Goal: Task Accomplishment & Management: Manage account settings

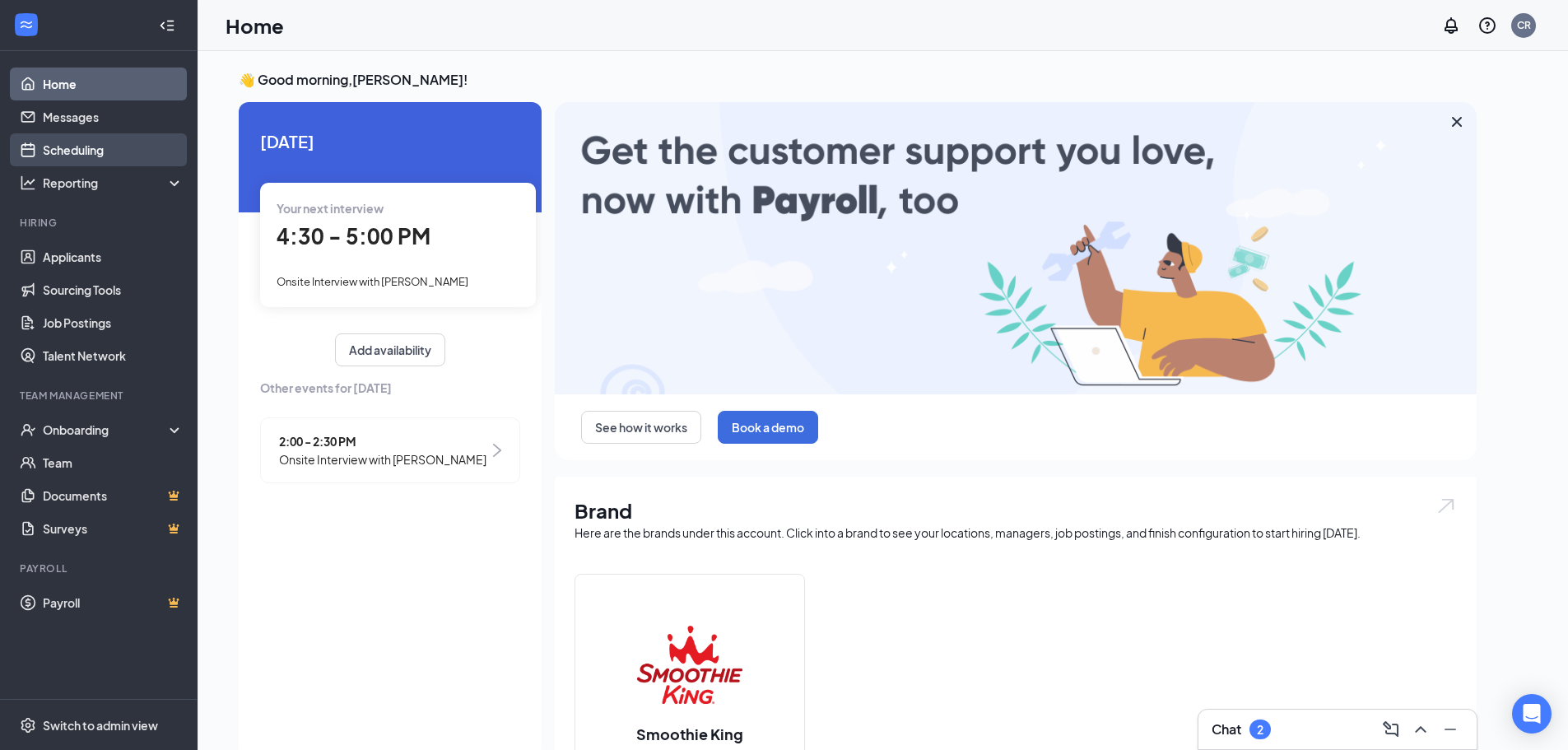
click at [109, 158] on link "Scheduling" at bounding box center [114, 150] width 141 height 33
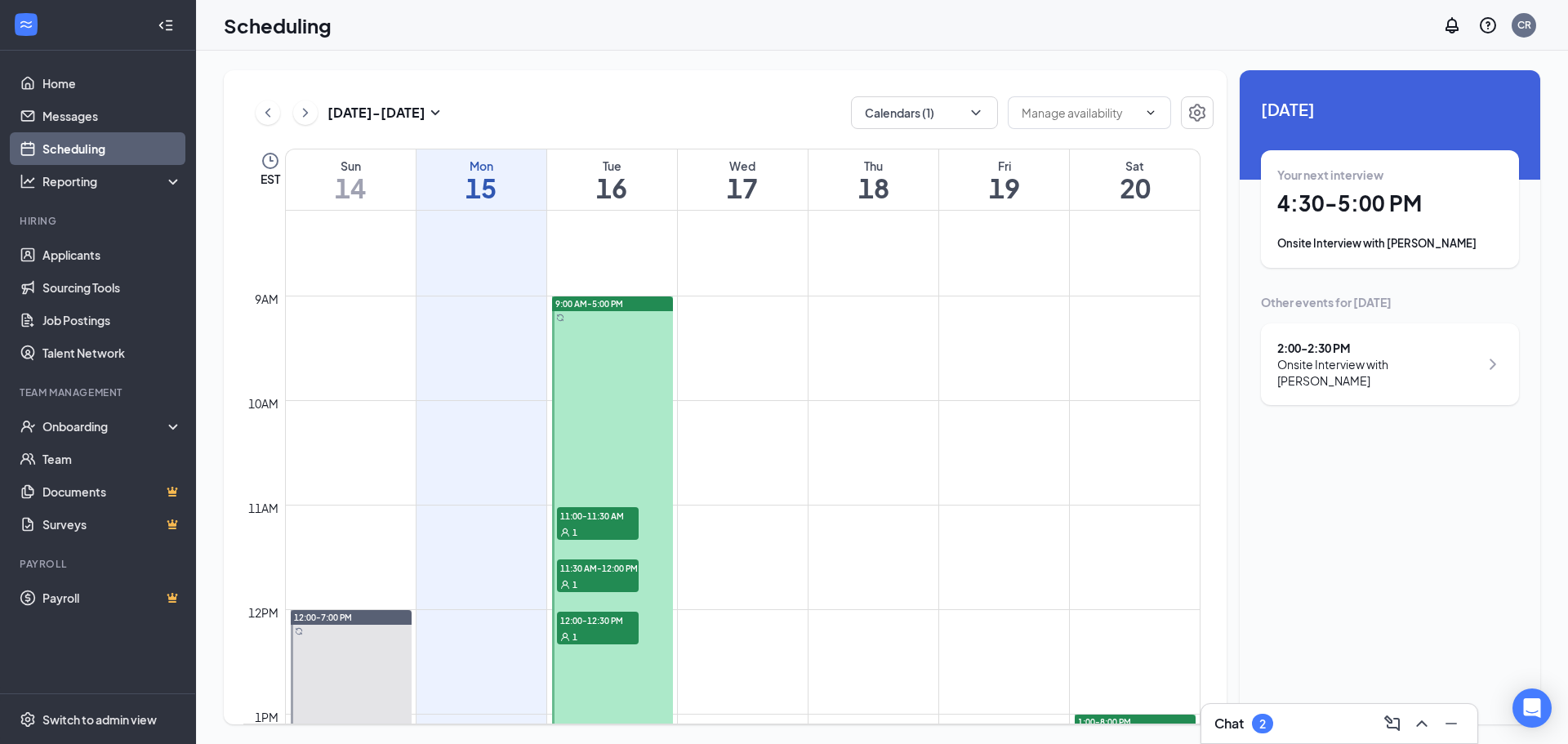
scroll to position [885, 0]
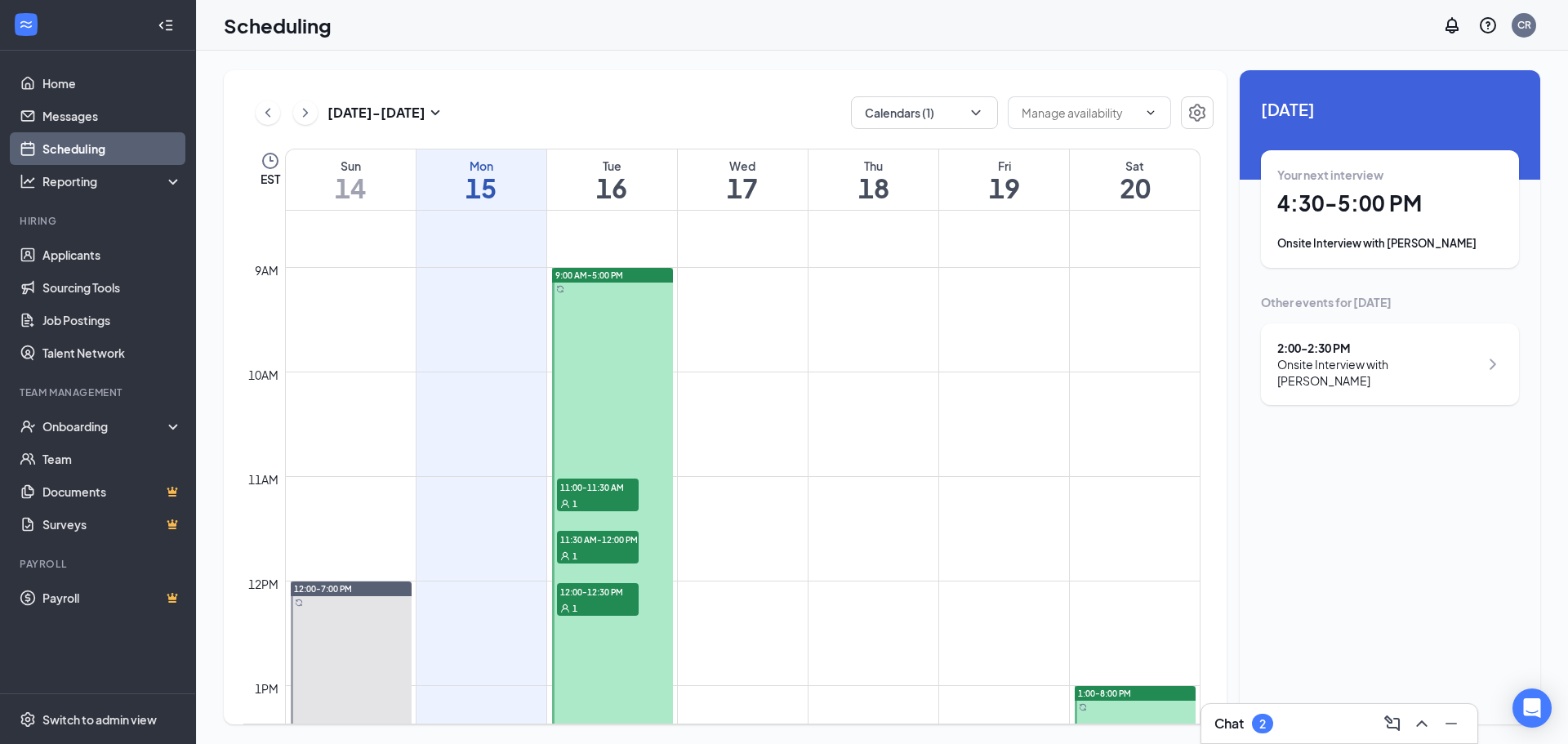
click at [605, 319] on div at bounding box center [612, 686] width 121 height 836
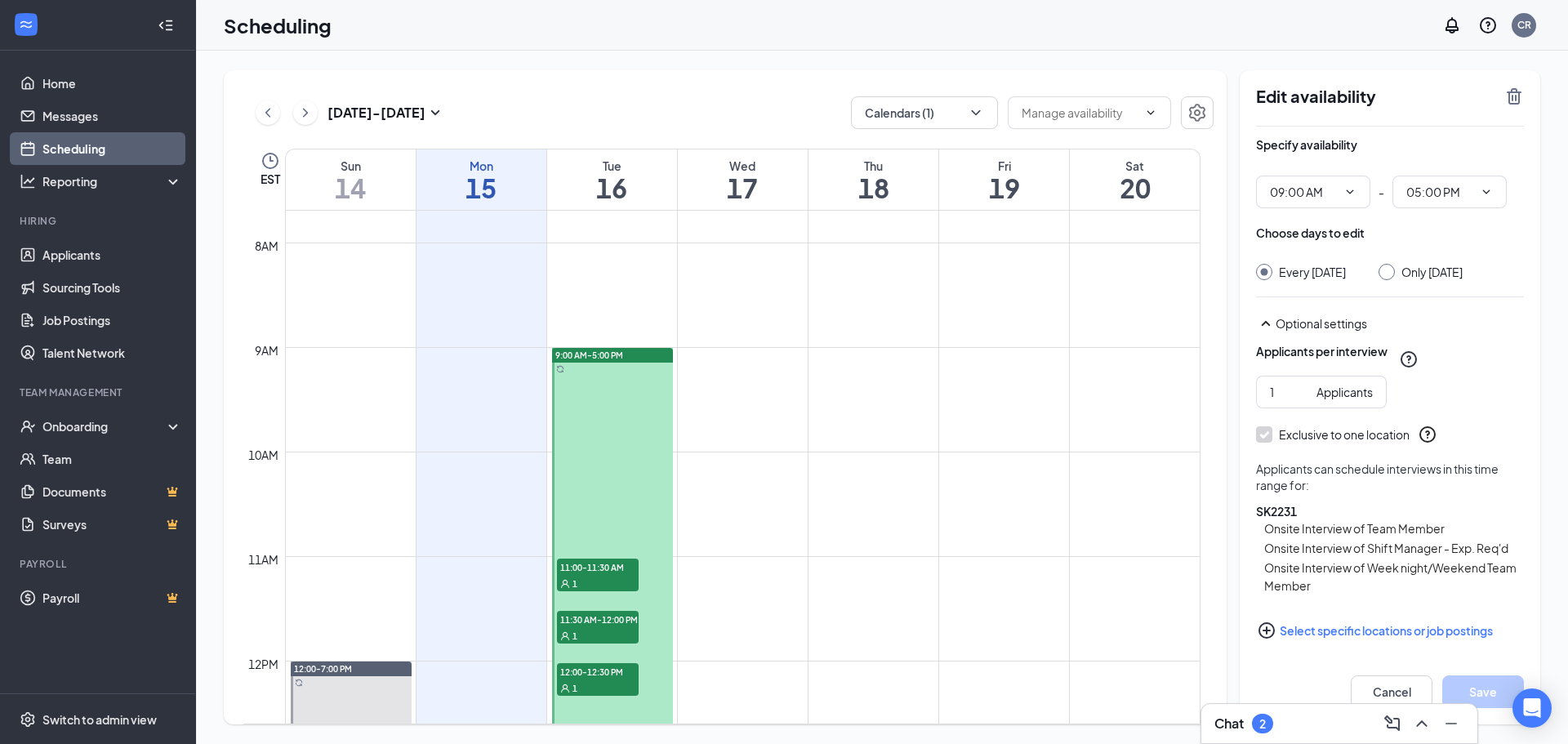
scroll to position [803, 0]
click at [596, 561] on span "11:00-11:30 AM" at bounding box center [597, 569] width 81 height 16
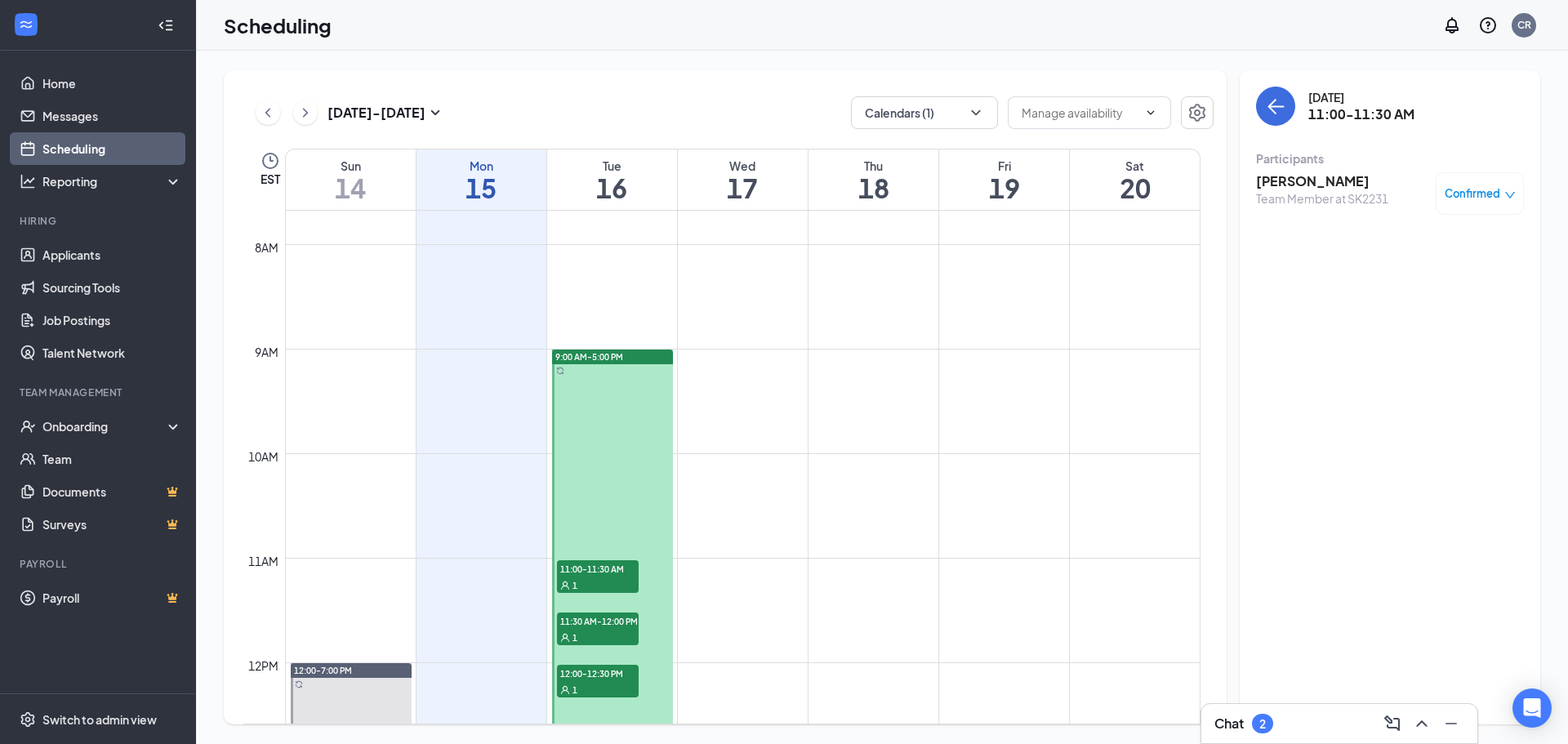
click at [619, 570] on span "11:00-11:30 AM" at bounding box center [597, 569] width 81 height 16
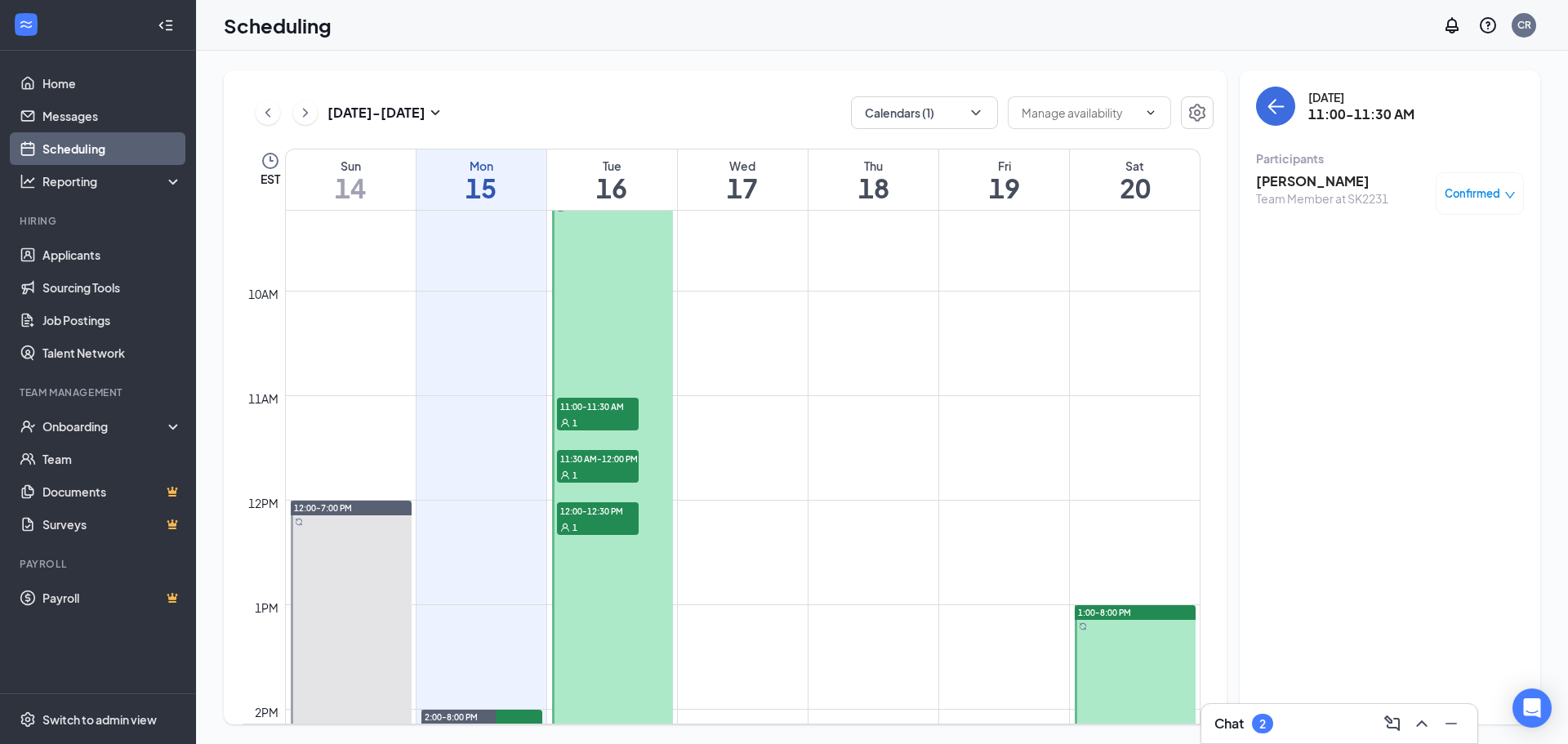
scroll to position [966, 0]
click at [618, 469] on div "1" at bounding box center [597, 474] width 81 height 16
click at [622, 511] on span "12:00-12:30 PM" at bounding box center [597, 510] width 81 height 16
click at [611, 467] on div "1" at bounding box center [597, 474] width 81 height 16
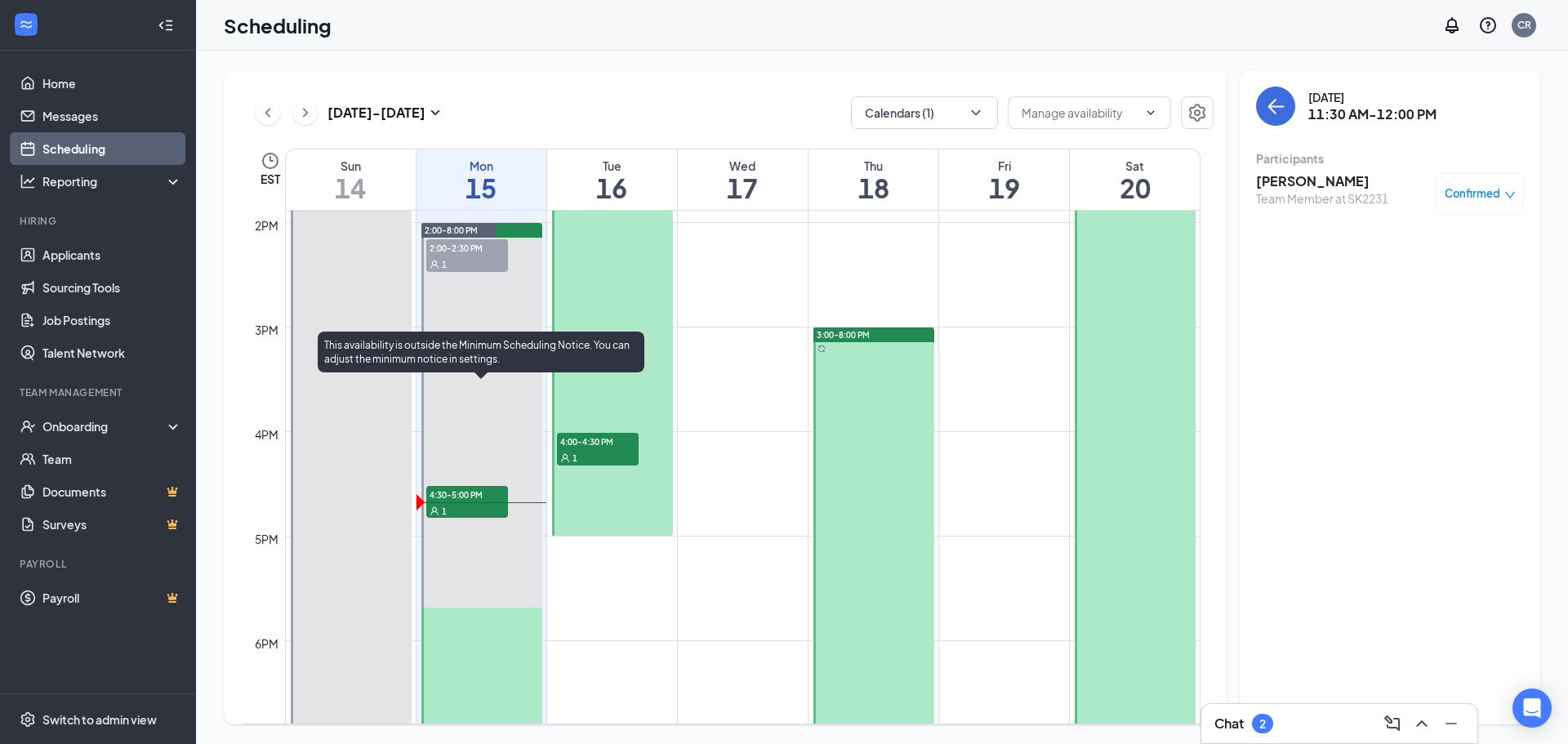
scroll to position [1457, 0]
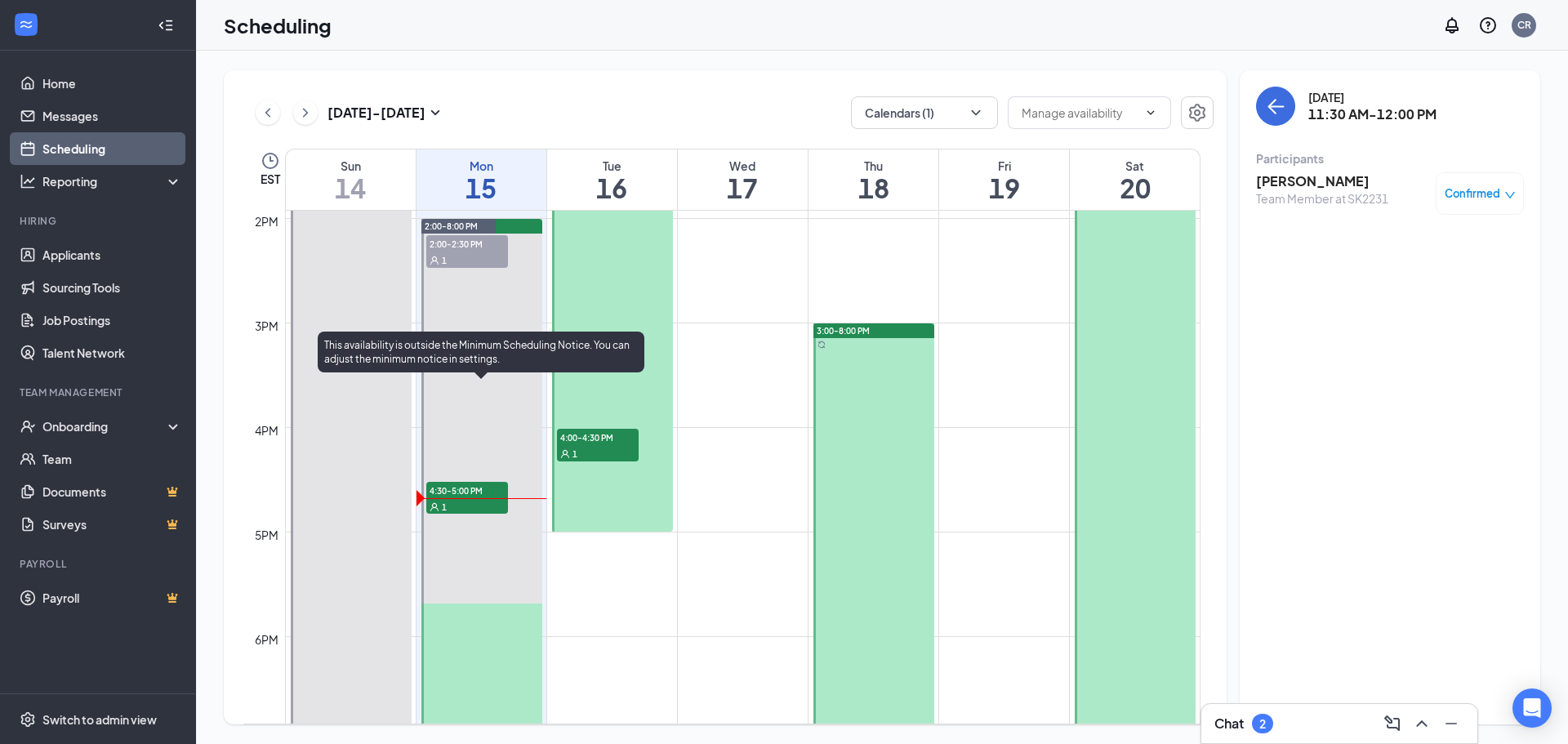
click at [488, 492] on span "4:30-5:00 PM" at bounding box center [466, 491] width 81 height 16
click at [465, 249] on span "2:00-2:30 PM" at bounding box center [466, 244] width 81 height 16
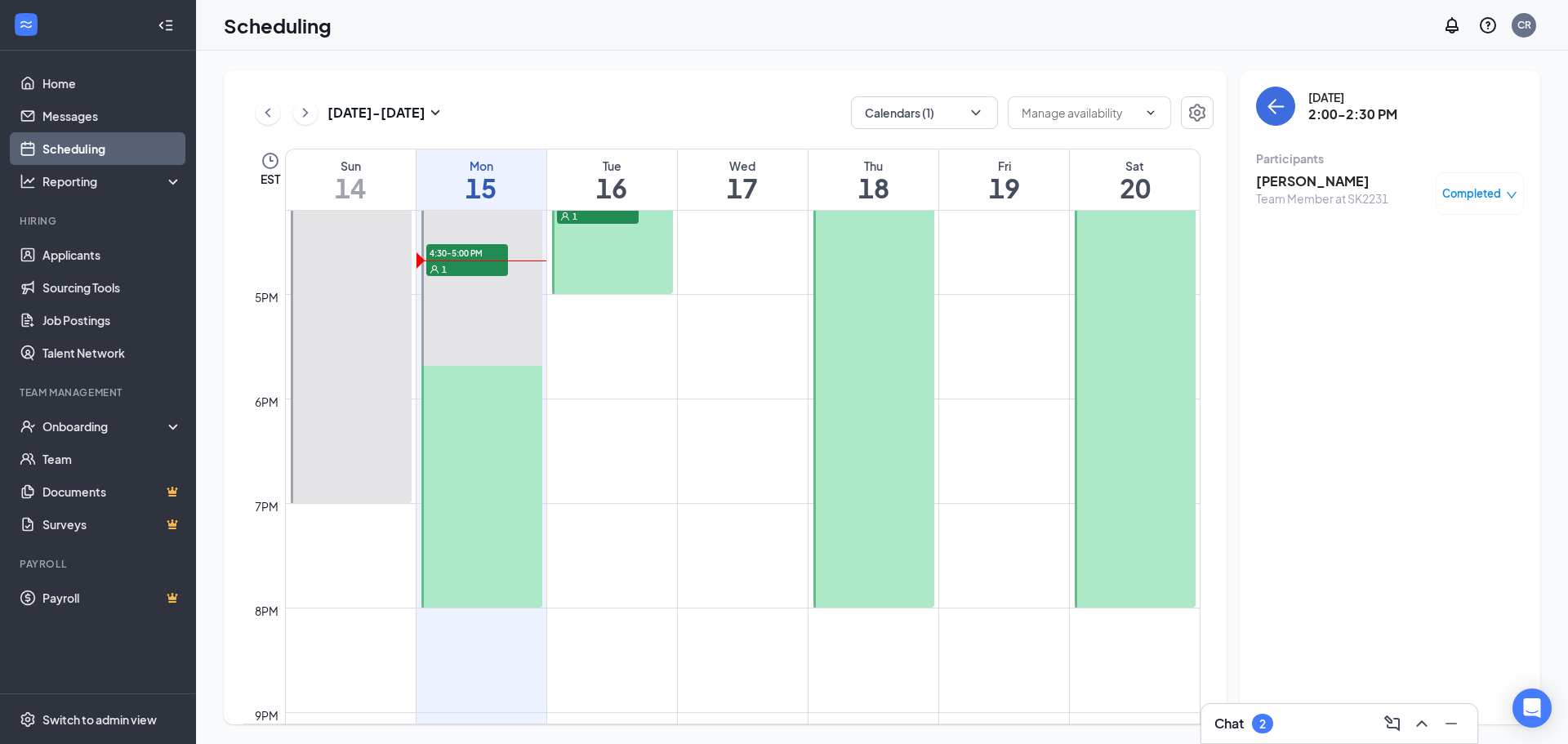
scroll to position [1507, 0]
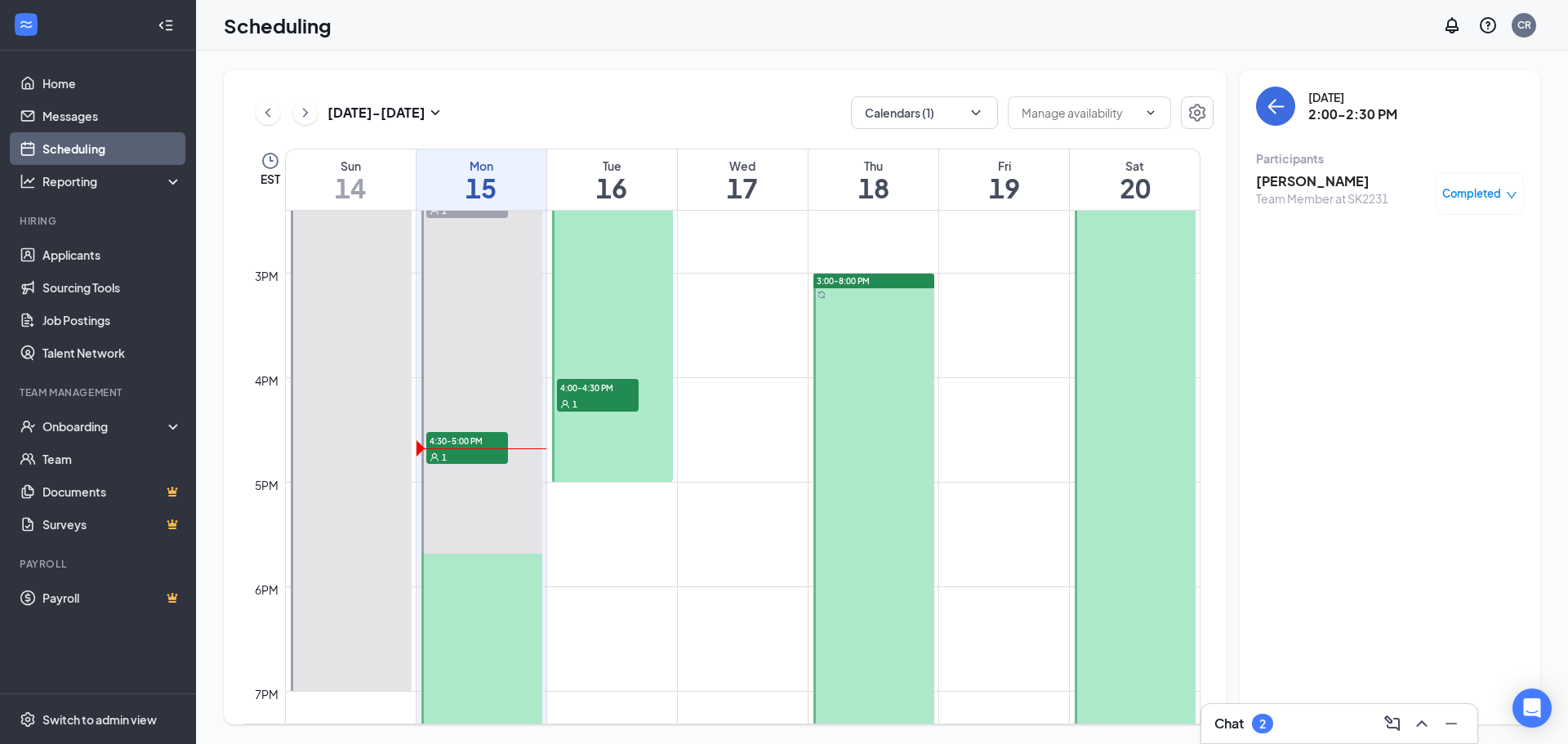
click at [1316, 717] on div "Chat 2" at bounding box center [1339, 724] width 250 height 26
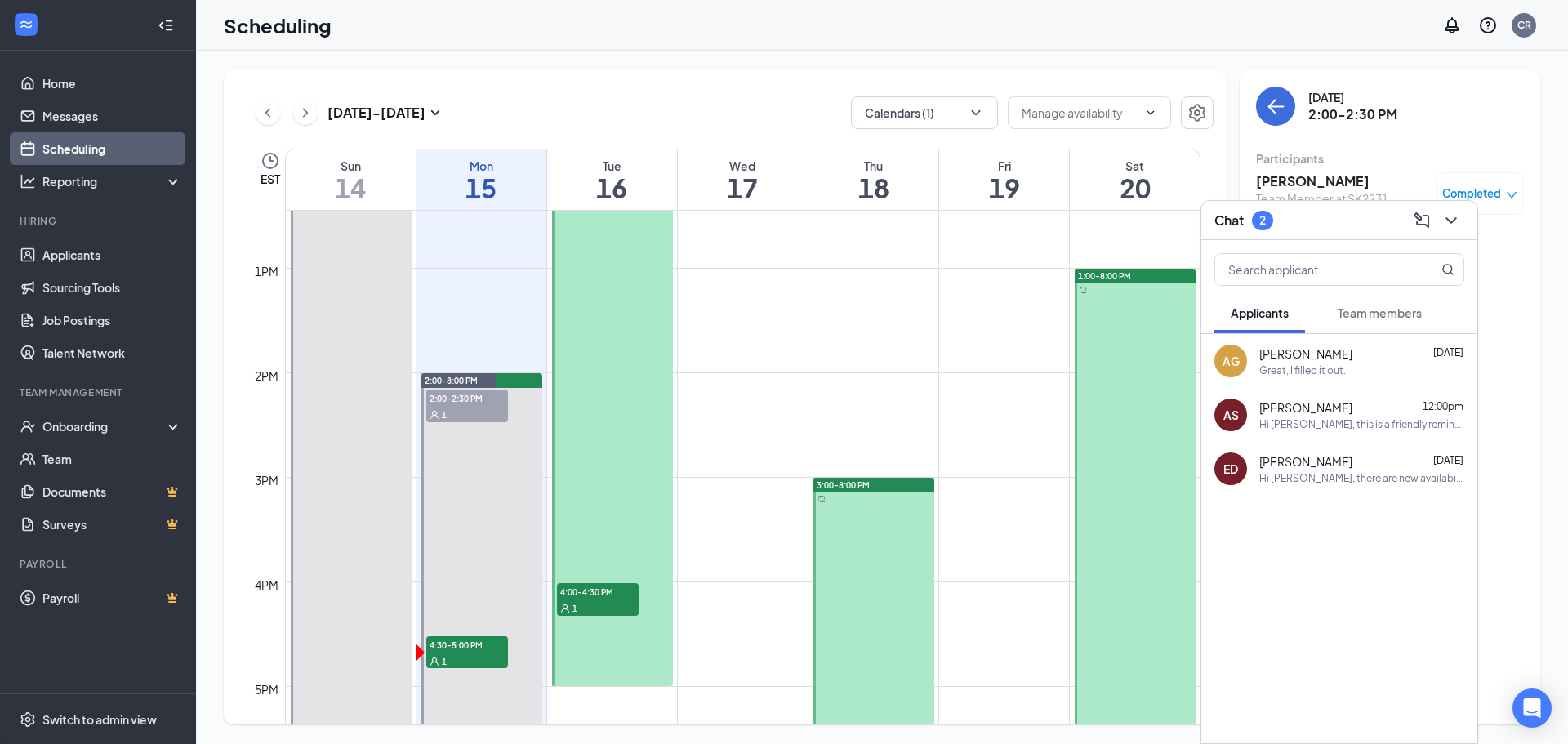
scroll to position [1262, 0]
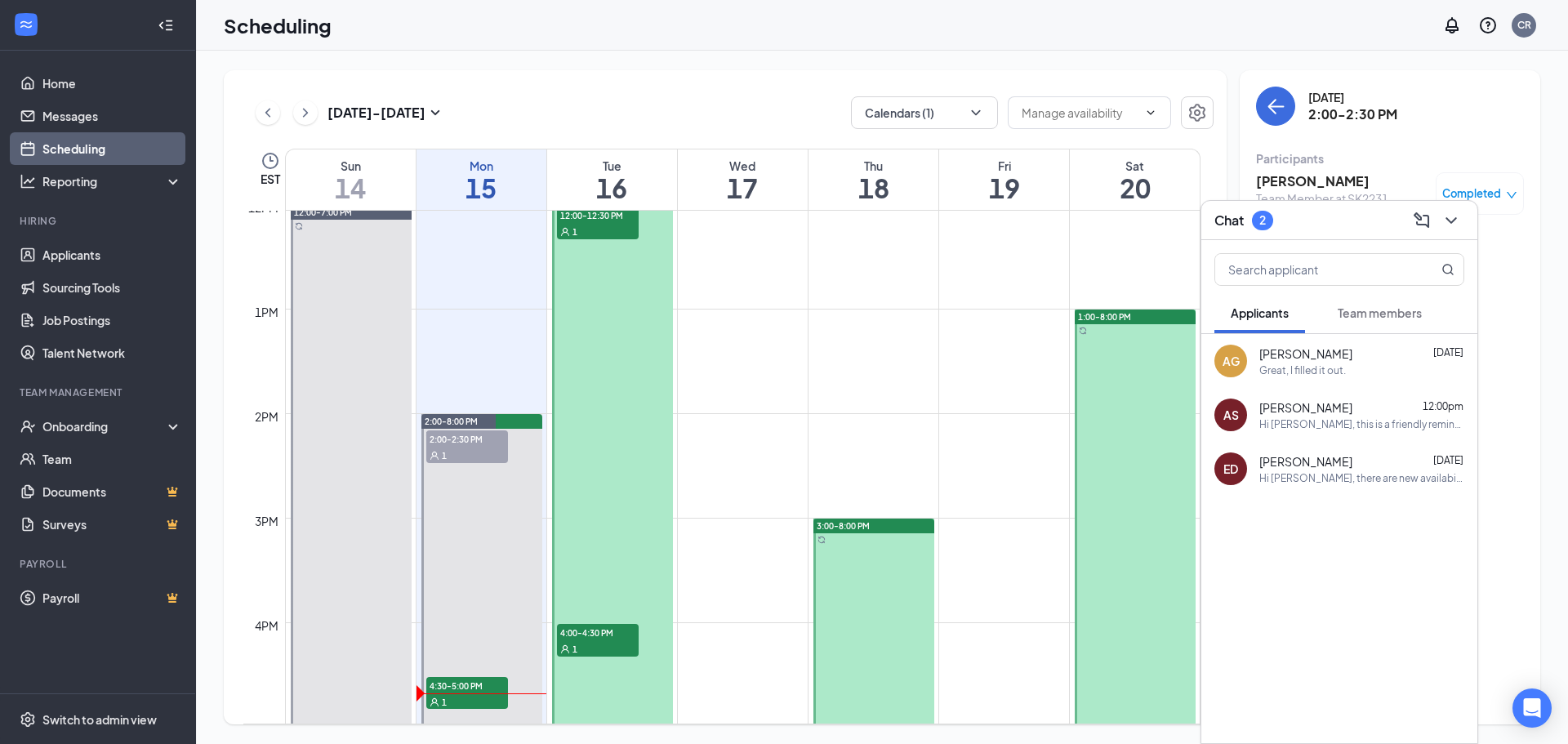
click at [1343, 360] on span "Annalise Guzman" at bounding box center [1306, 354] width 93 height 16
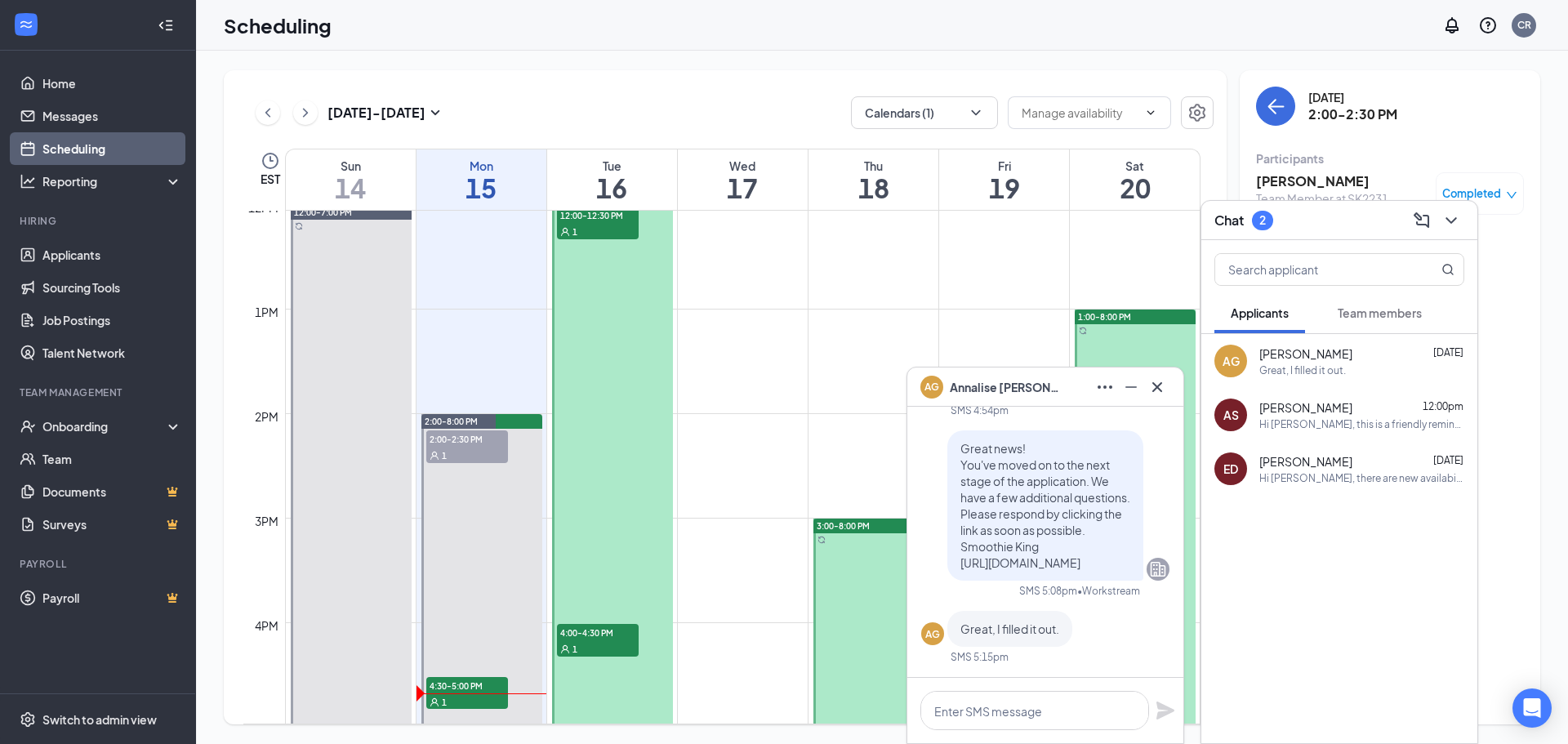
click at [972, 392] on span "Annalise Guzman" at bounding box center [1007, 388] width 114 height 18
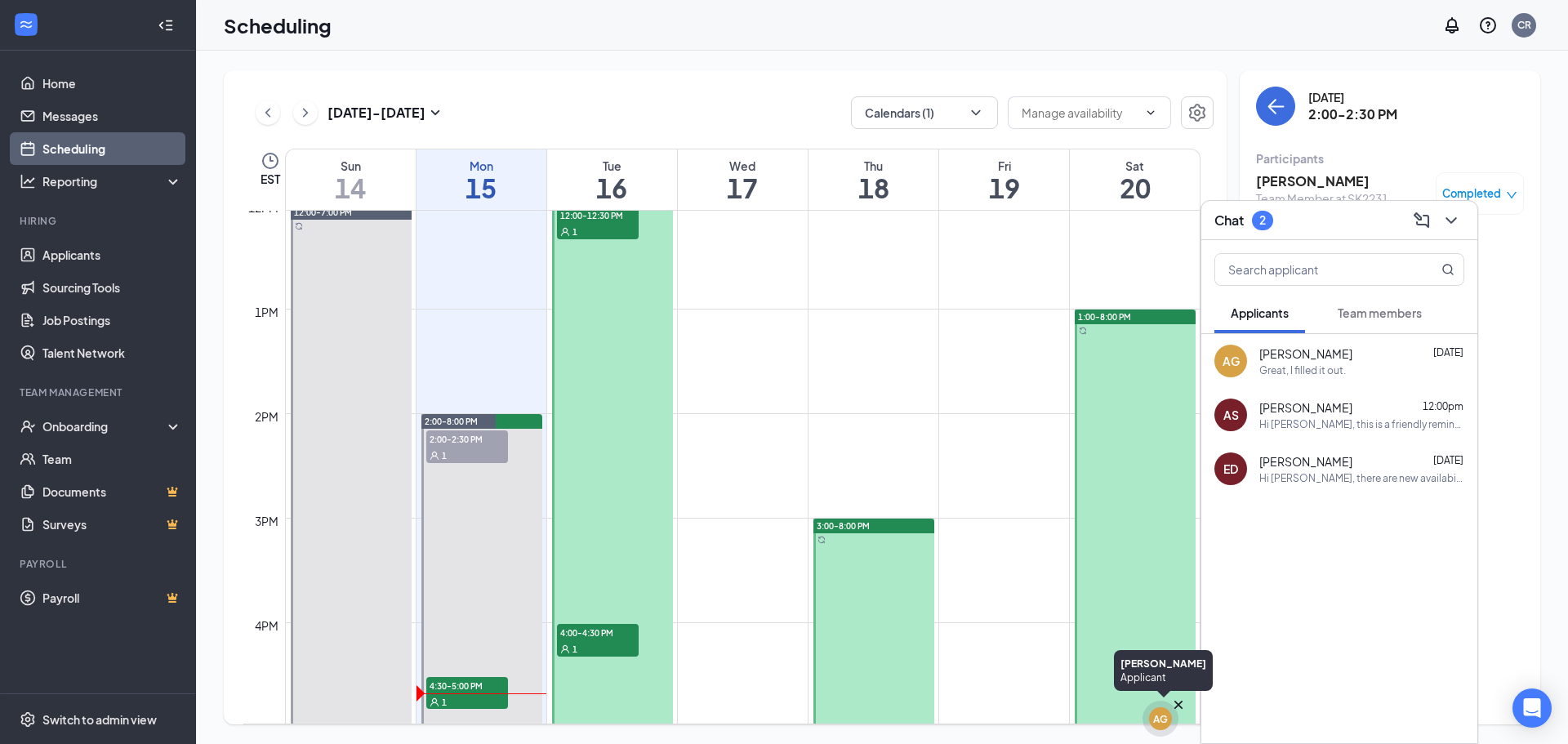
click at [1173, 716] on div "AG" at bounding box center [1161, 719] width 36 height 36
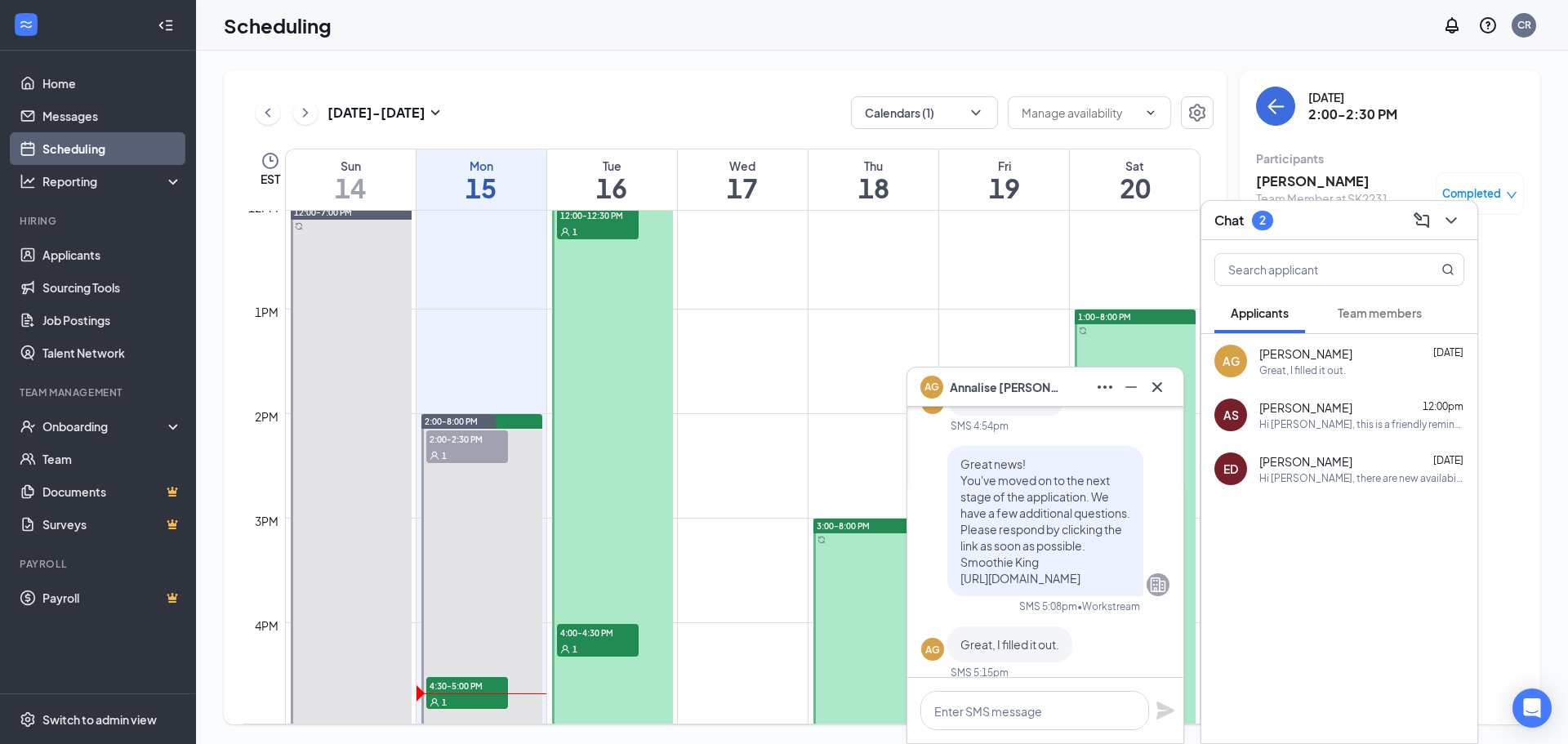
scroll to position [0, 0]
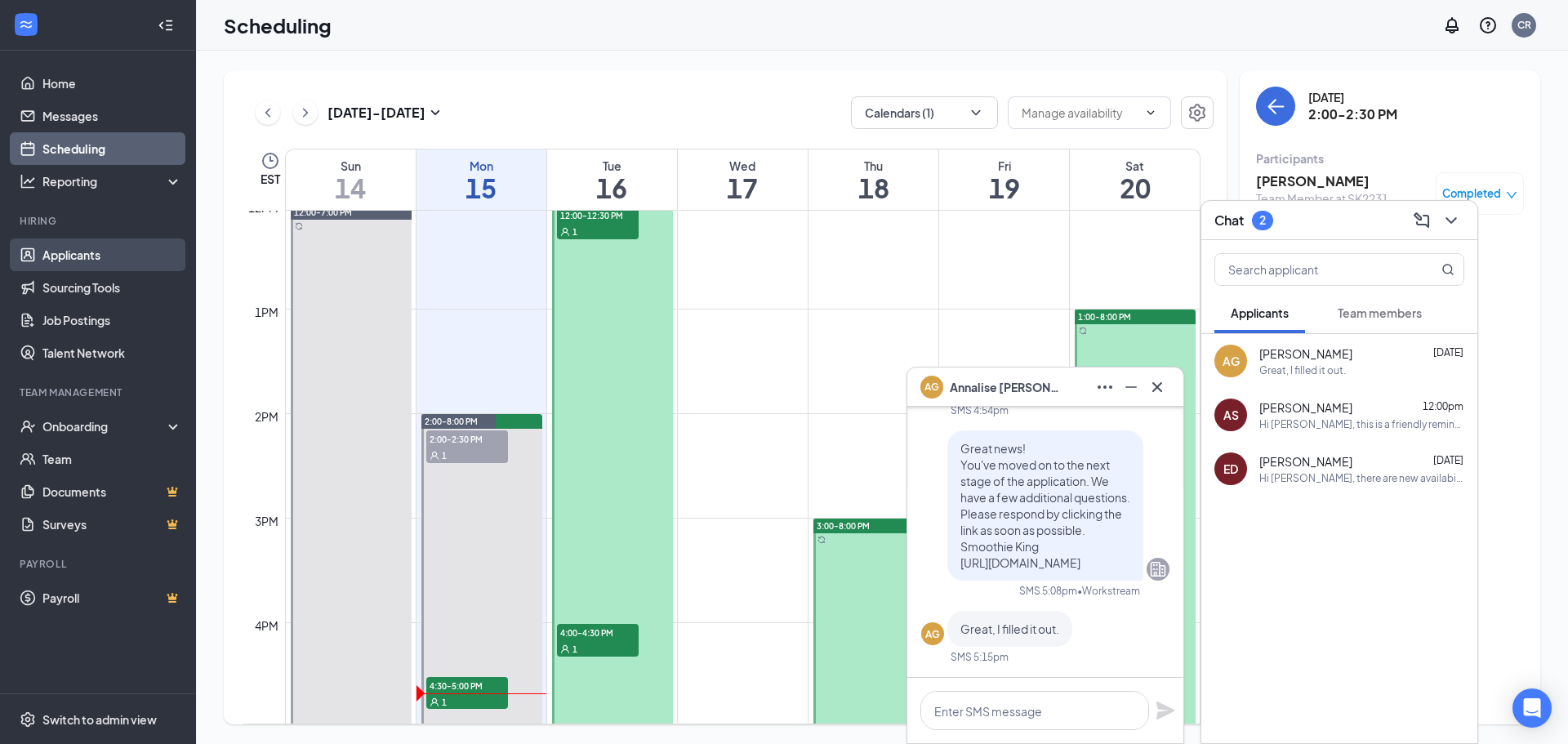
click at [111, 242] on link "Applicants" at bounding box center [113, 255] width 140 height 33
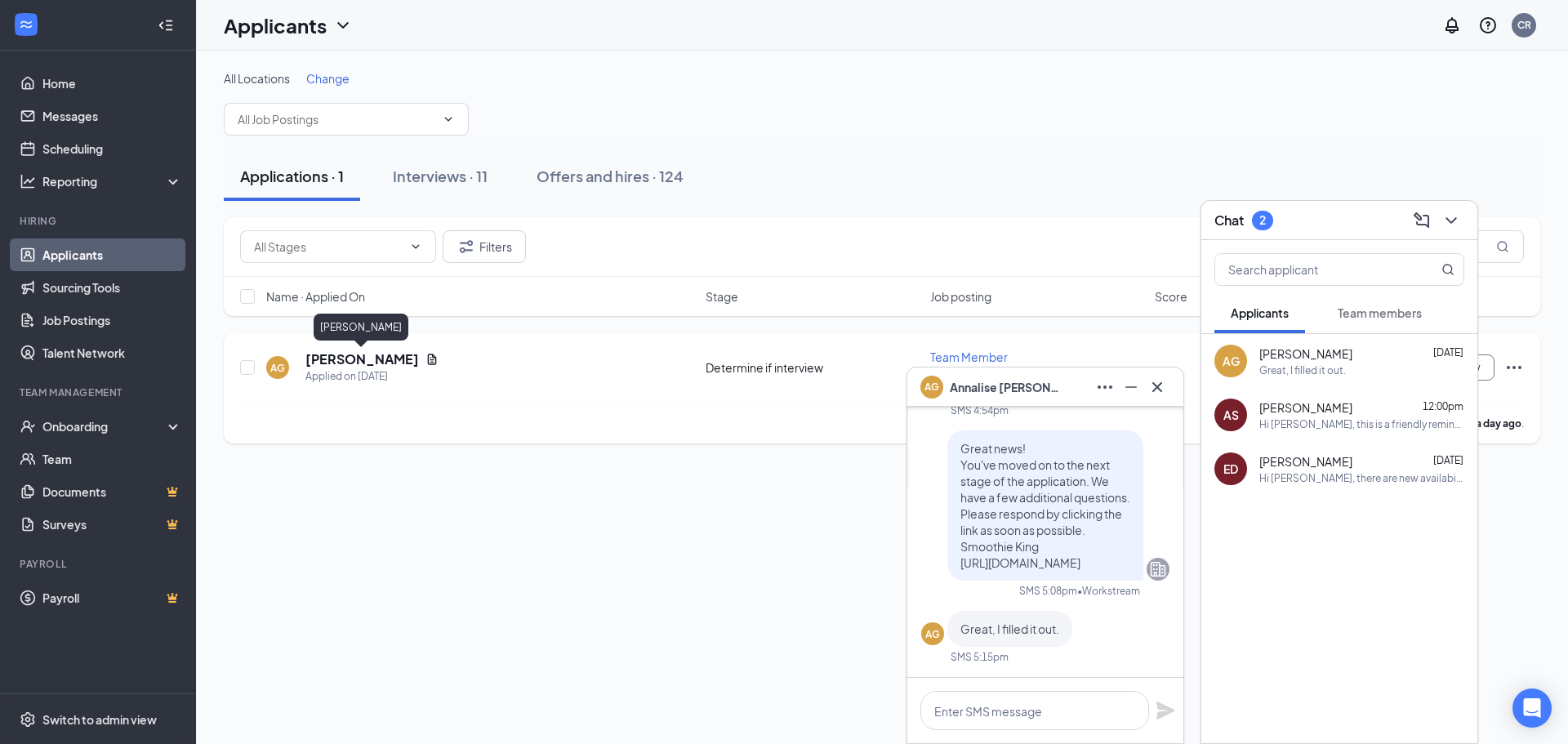
click at [378, 354] on h5 "Annalise Guzman" at bounding box center [362, 360] width 114 height 18
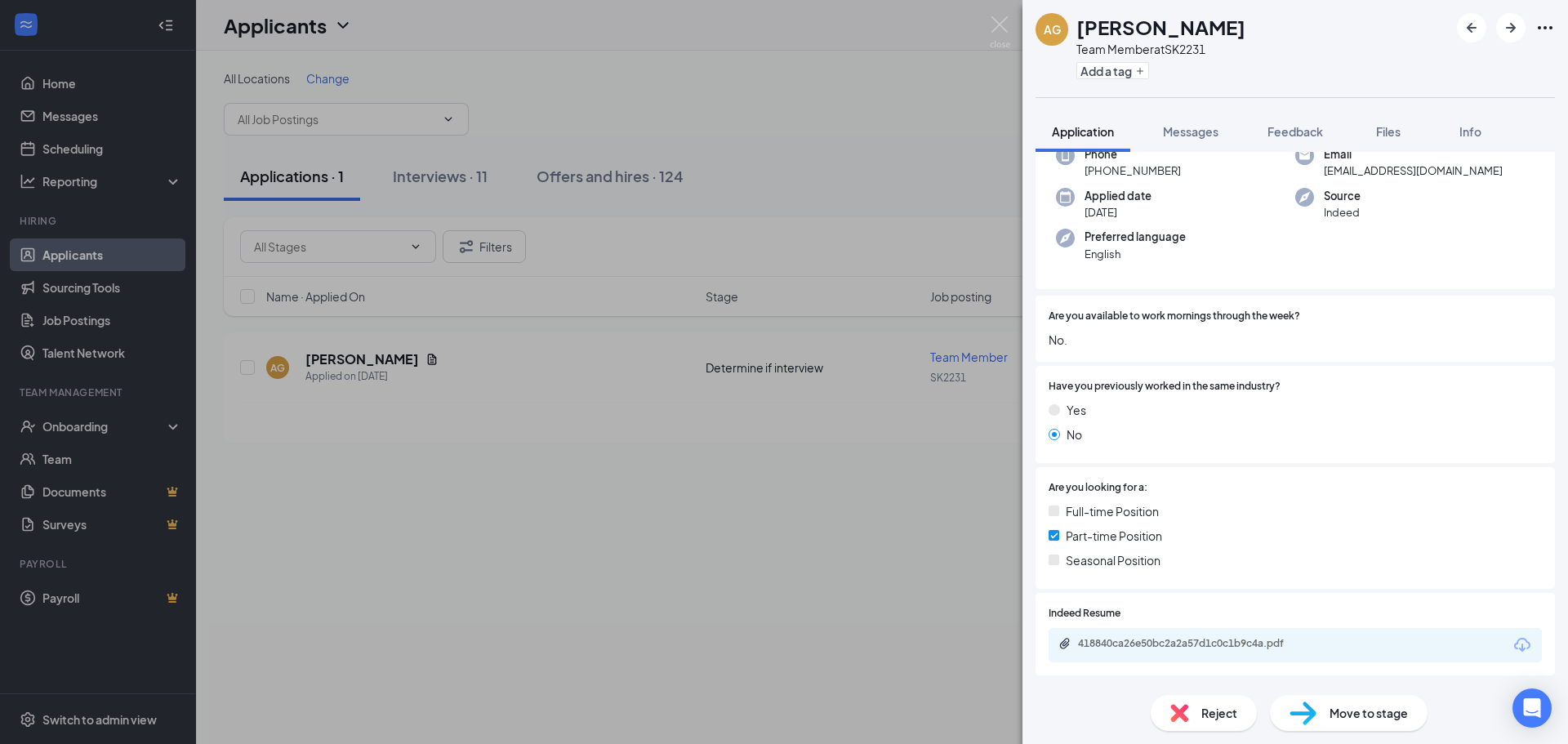
scroll to position [88, 0]
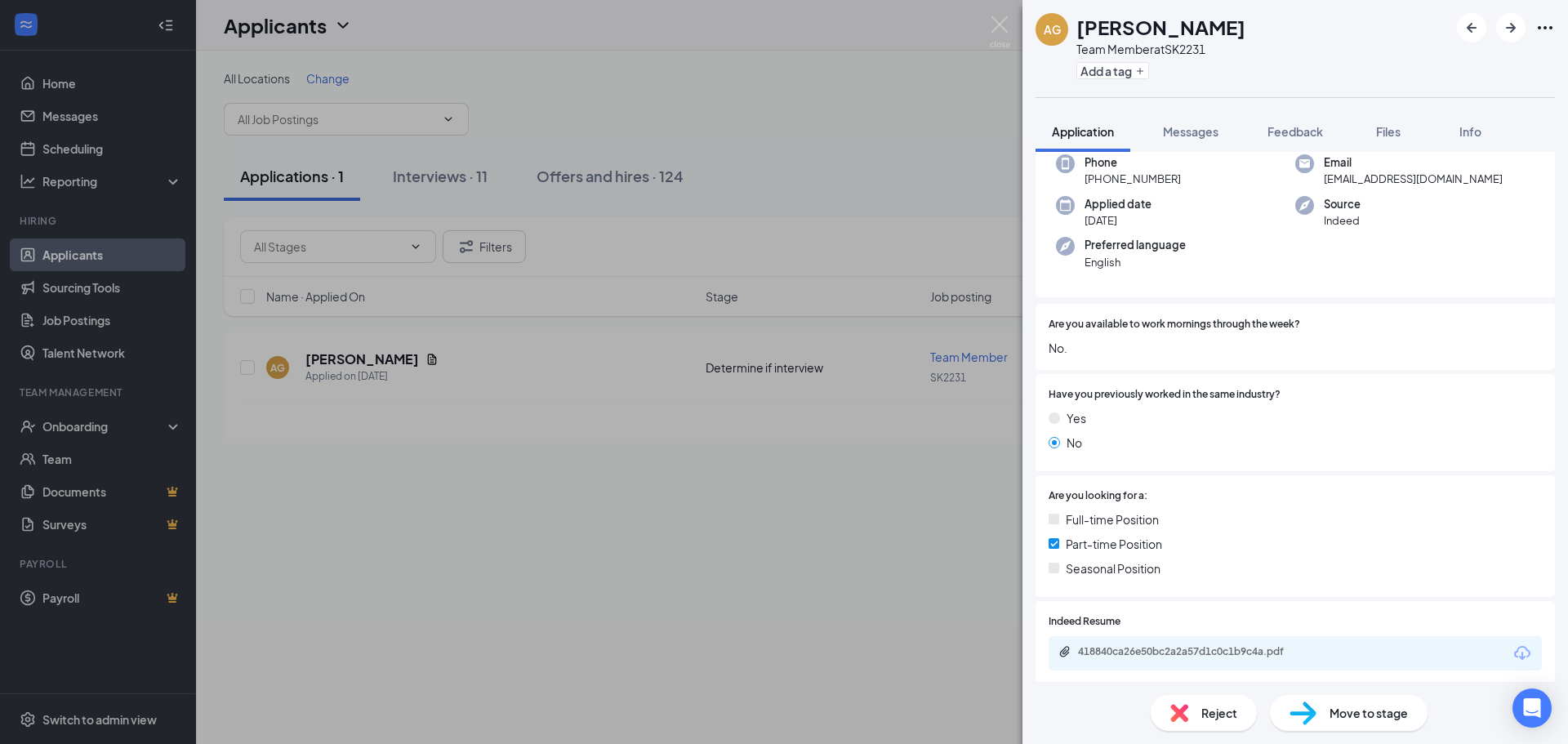
click at [1143, 654] on div "418840ca26e50bc2a2a57d1c0c1b9c4a.pdf" at bounding box center [1192, 652] width 229 height 13
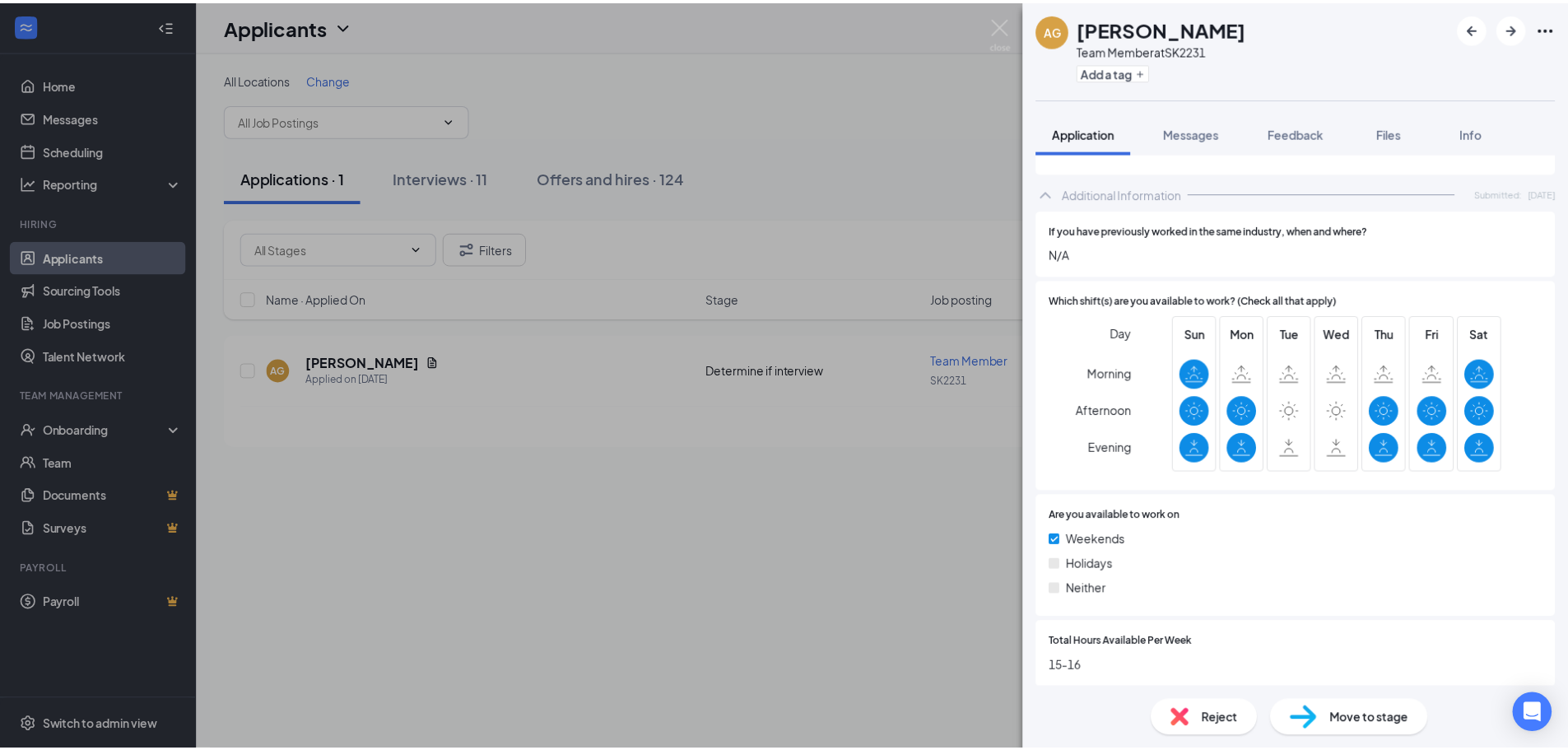
scroll to position [830, 0]
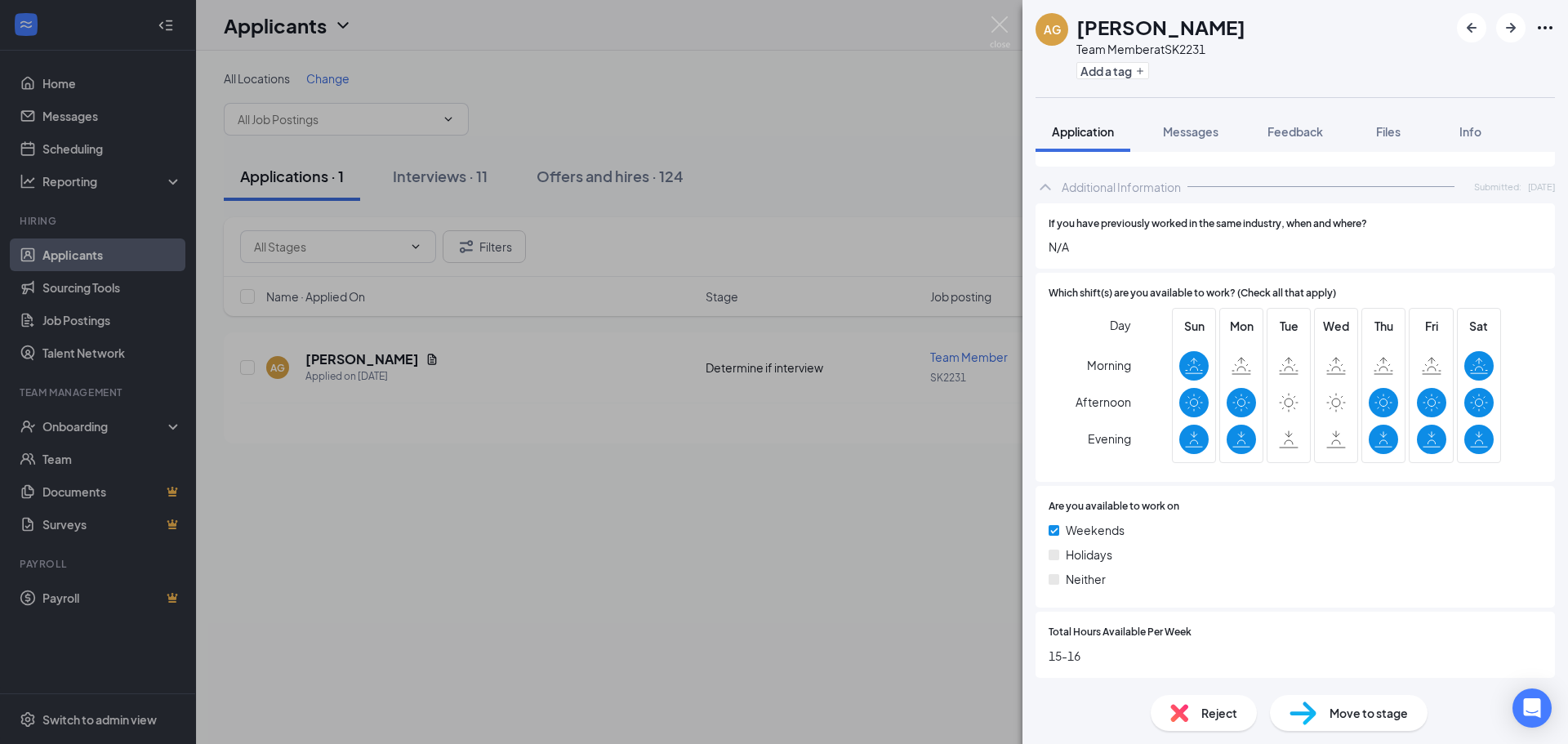
click at [836, 506] on div "AG Annalise Guzman Team Member at SK2231 Add a tag Application Messages Feedbac…" at bounding box center [784, 372] width 1568 height 744
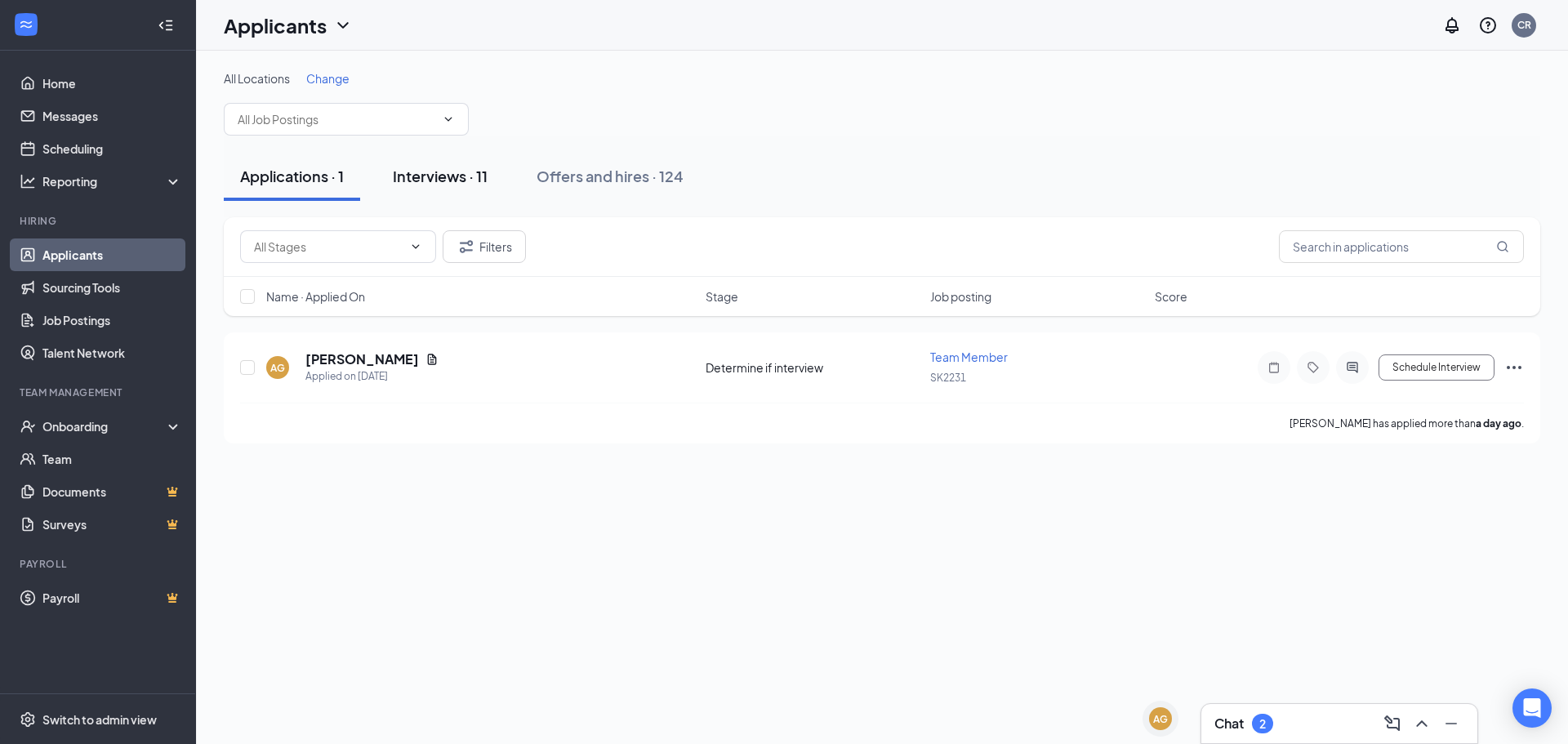
click at [425, 200] on button "Interviews · 11" at bounding box center [440, 177] width 128 height 49
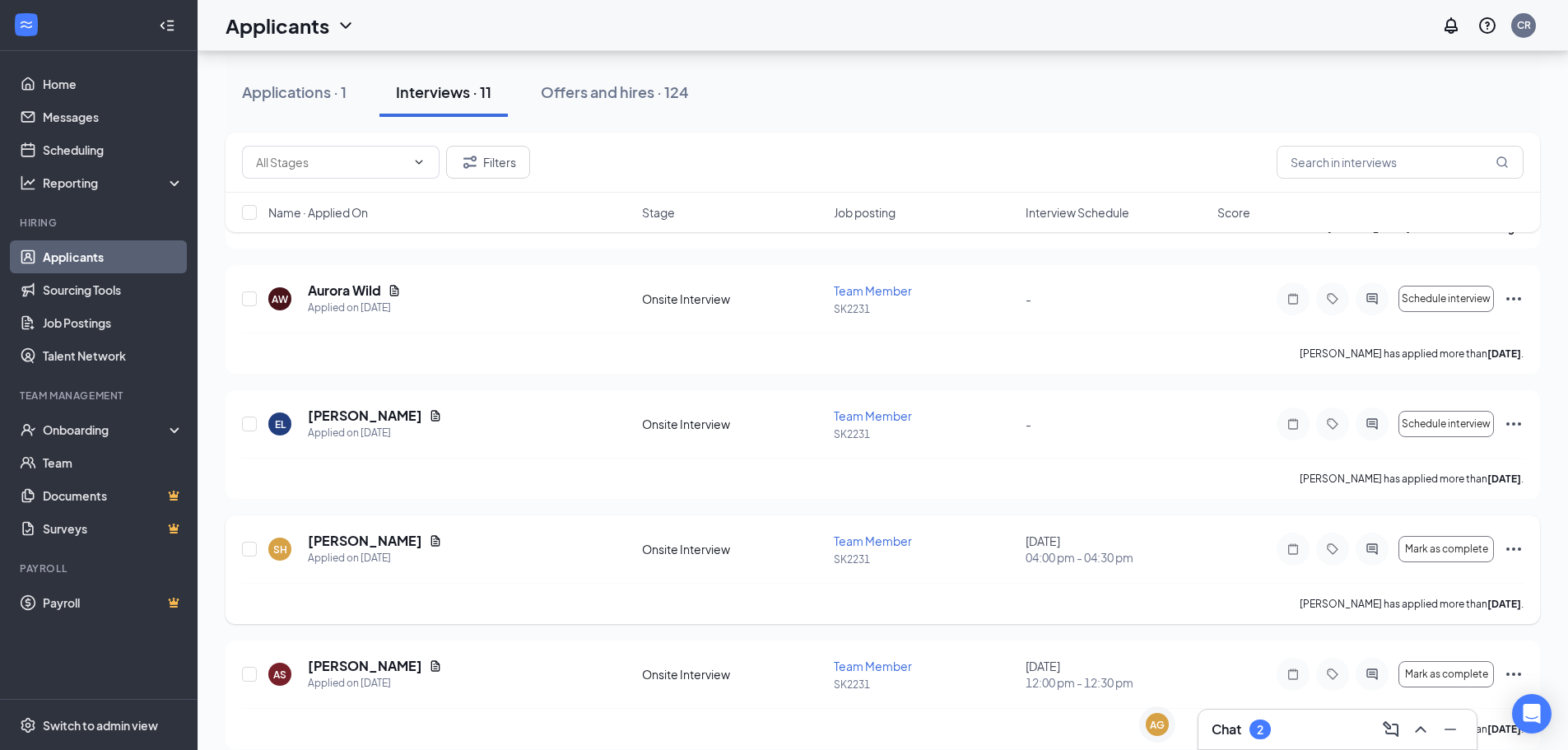
scroll to position [965, 0]
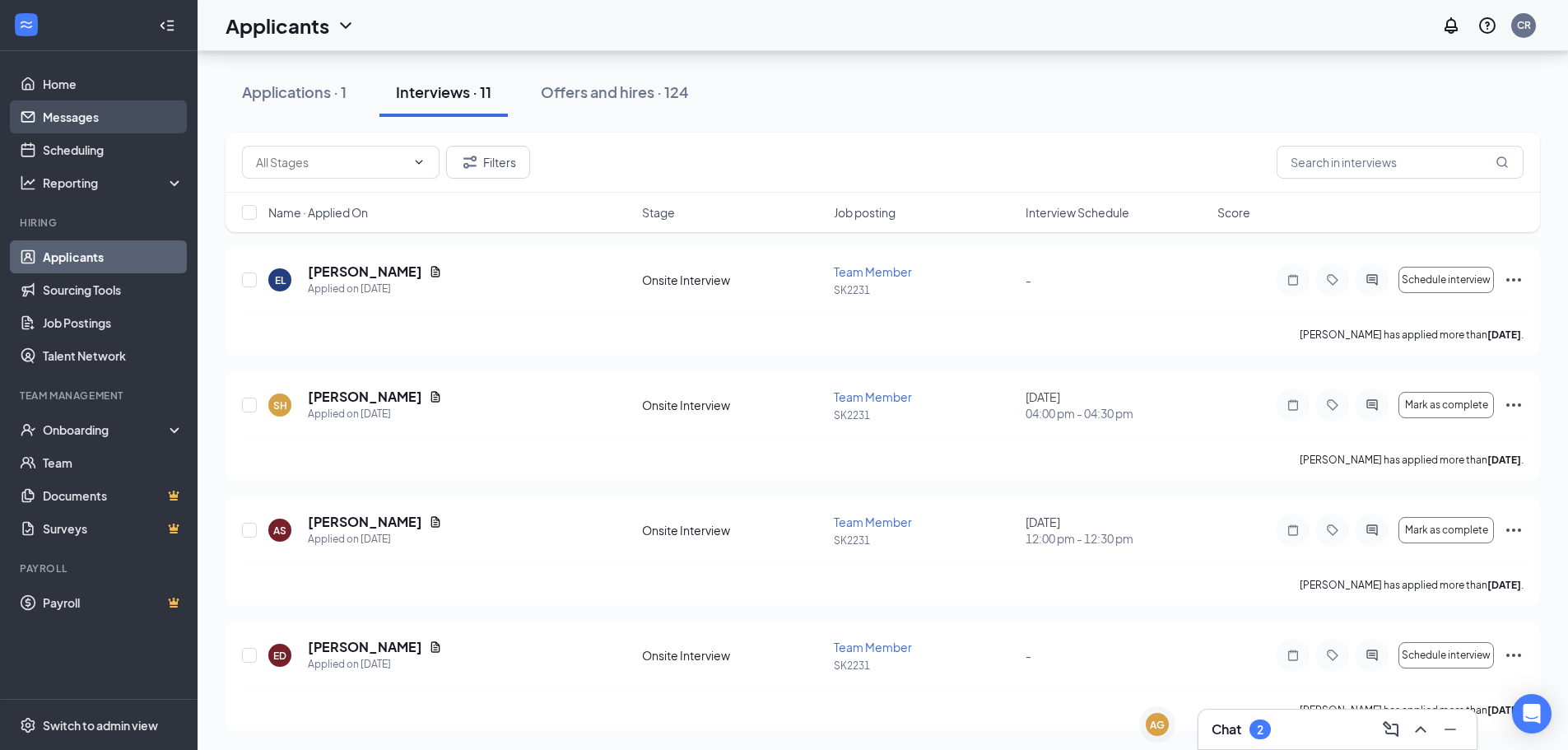
click at [114, 102] on link "Messages" at bounding box center [114, 117] width 141 height 33
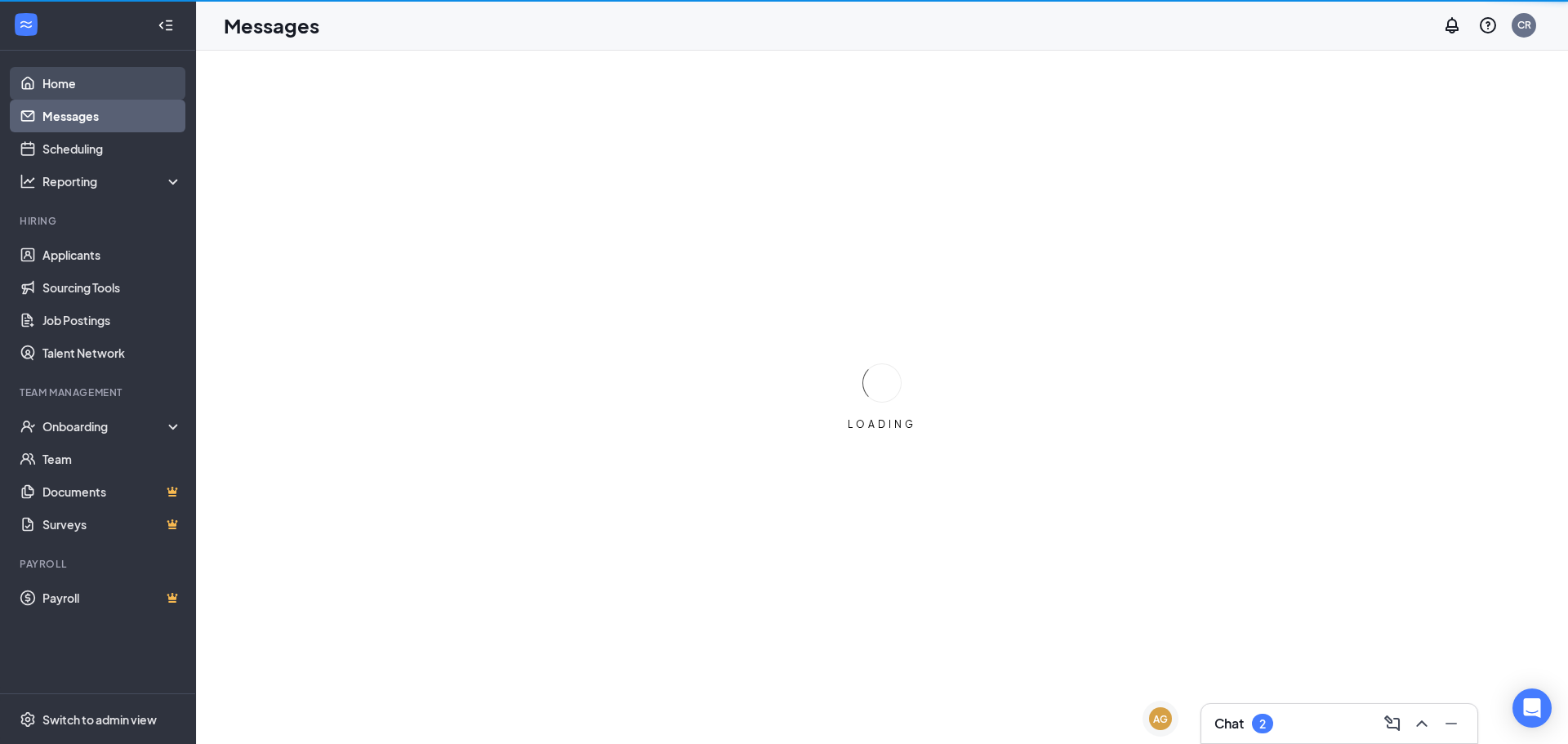
click at [123, 82] on link "Home" at bounding box center [113, 83] width 140 height 33
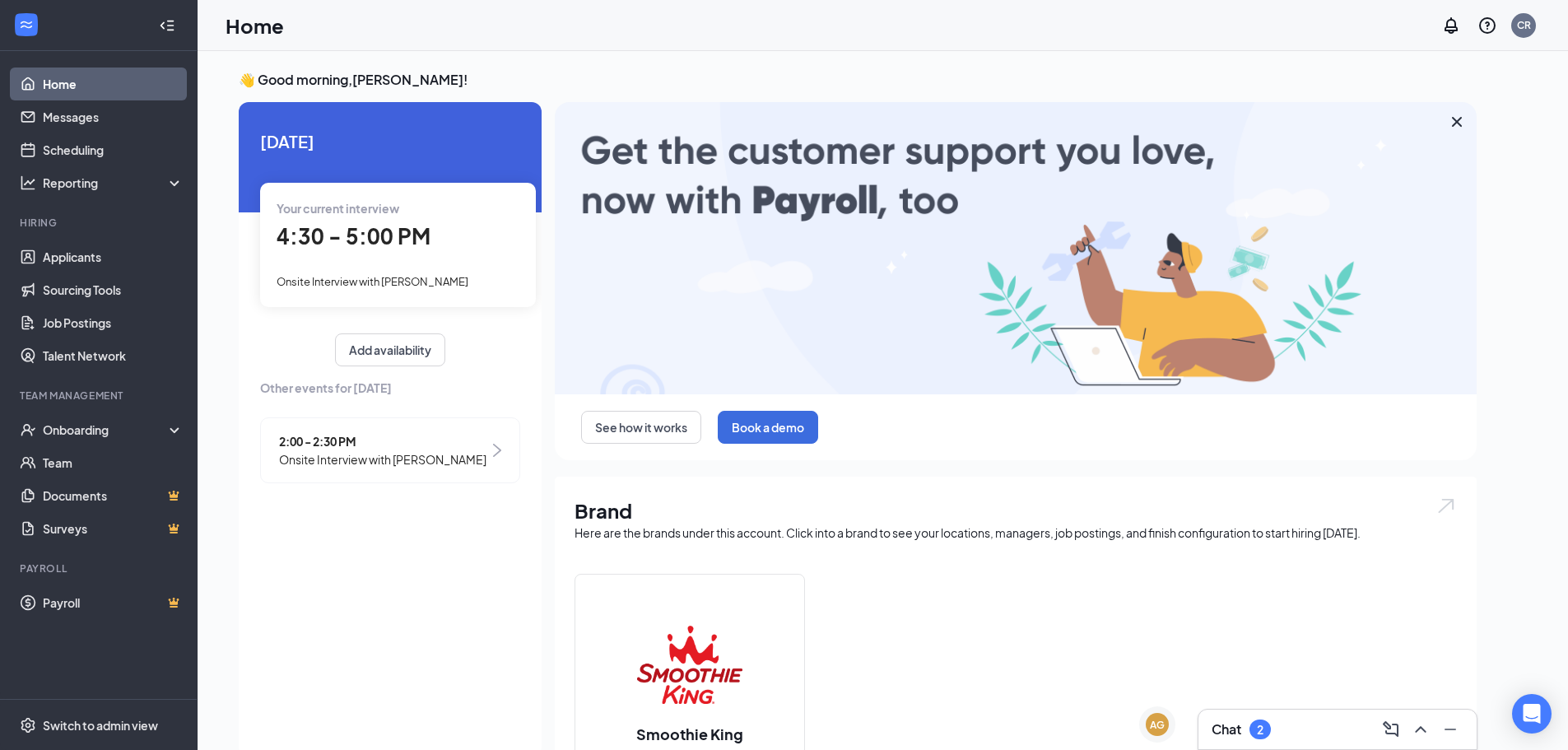
click at [488, 266] on div "Your current interview 4:30 - 5:00 PM Onsite Interview with Angeles Munoz" at bounding box center [398, 244] width 276 height 124
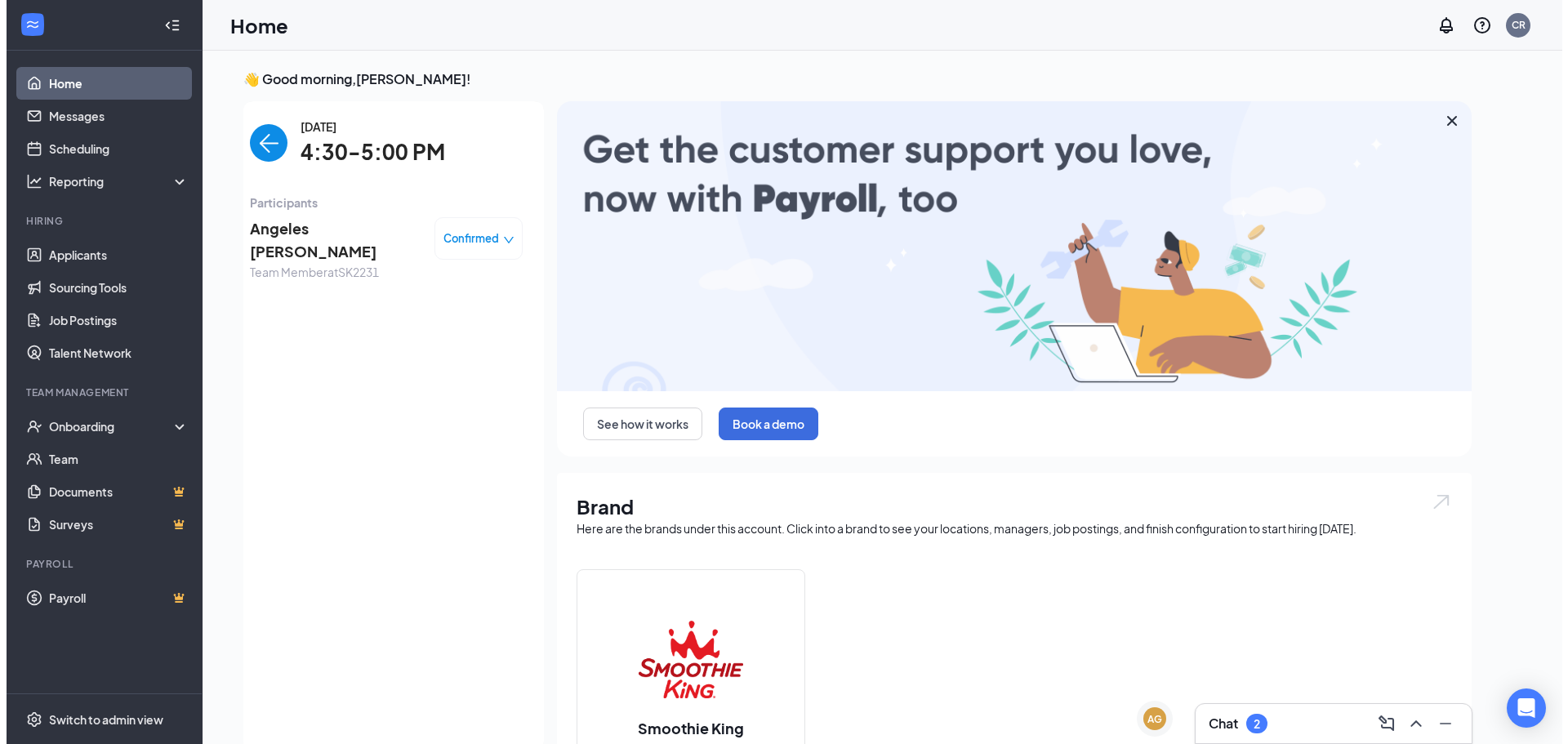
scroll to position [7, 0]
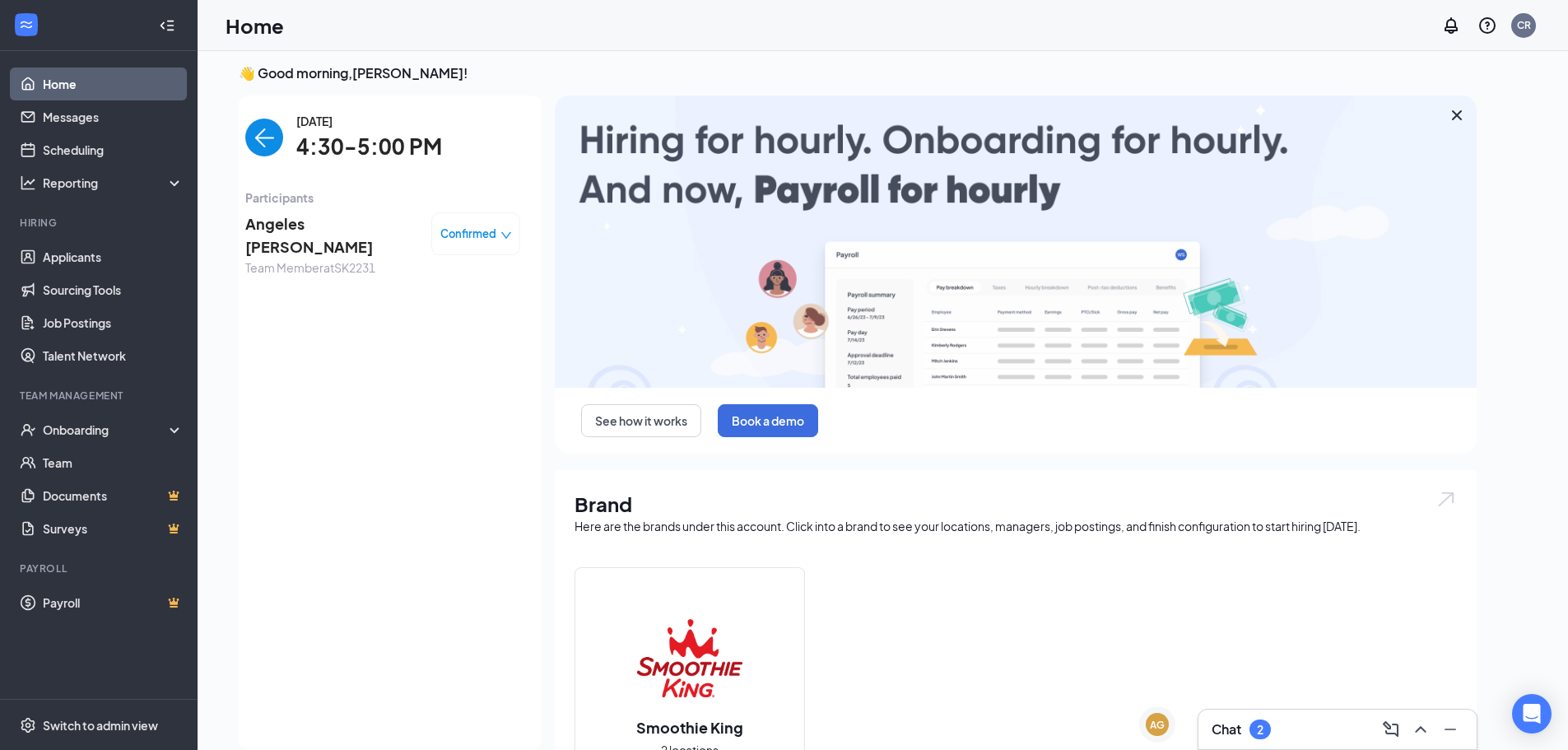
click at [490, 237] on span "Confirmed" at bounding box center [468, 234] width 56 height 17
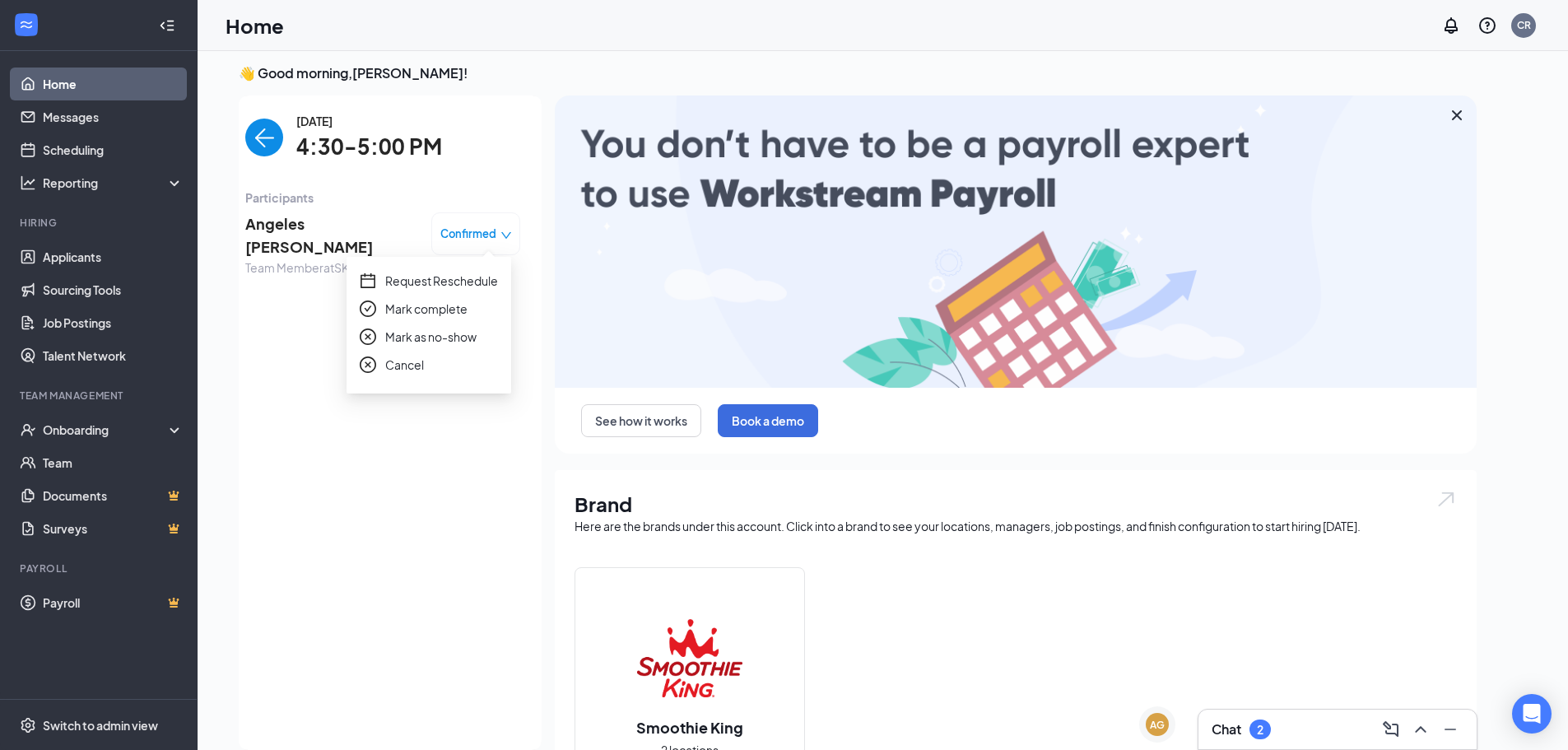
click at [464, 302] on span "Mark complete" at bounding box center [426, 309] width 82 height 18
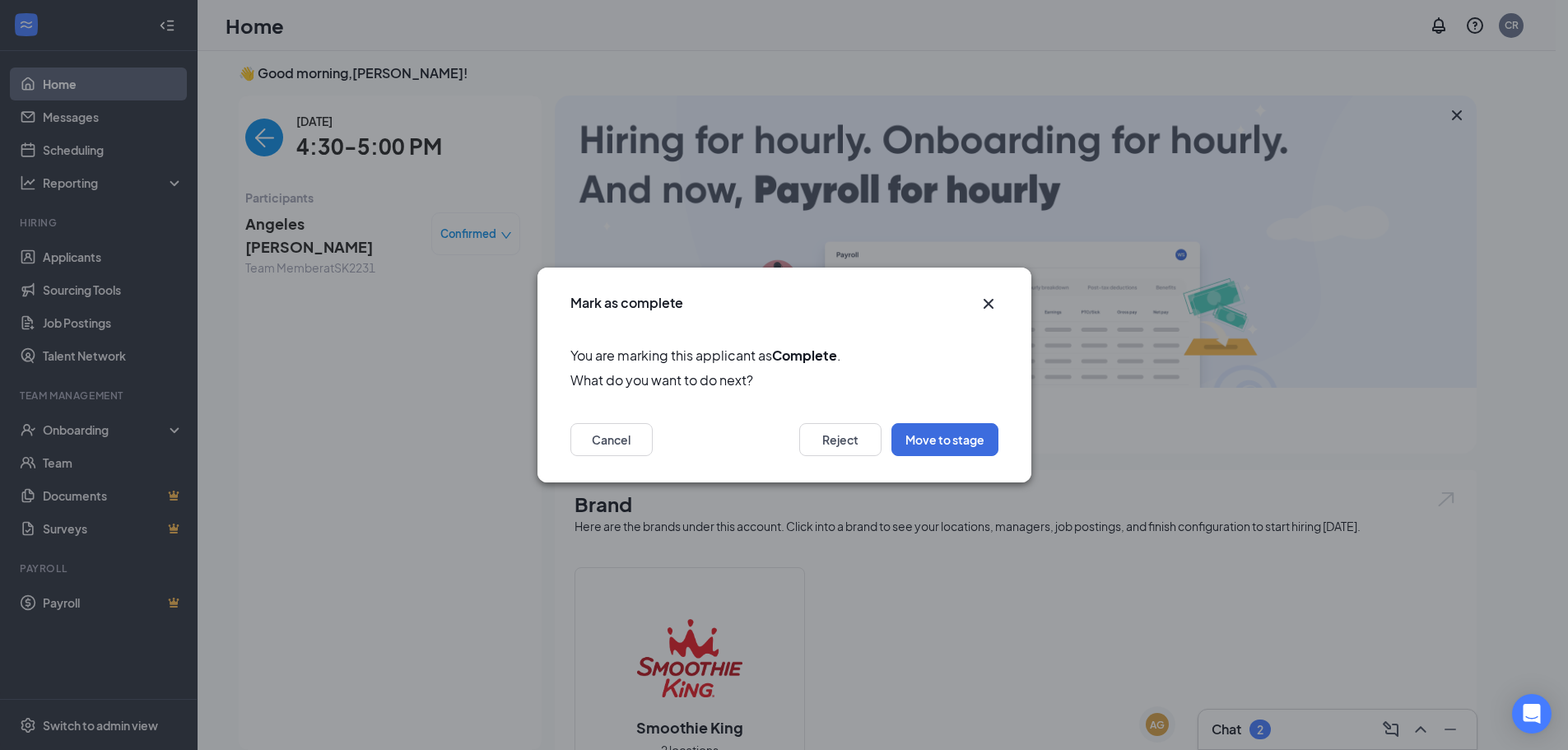
click at [996, 304] on icon "Cross" at bounding box center [988, 304] width 20 height 20
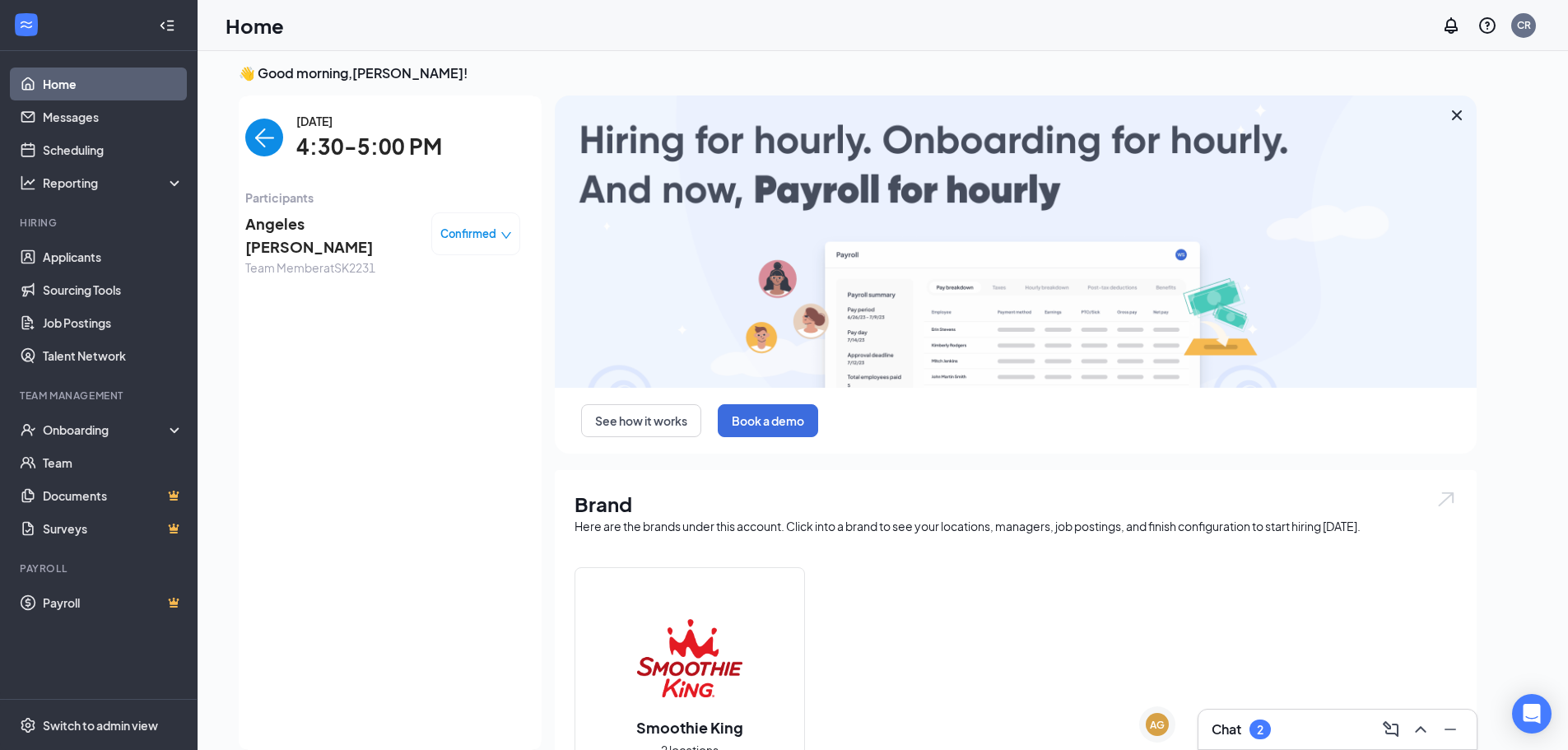
click at [471, 239] on span "Confirmed" at bounding box center [468, 234] width 56 height 17
click at [447, 315] on span "Mark complete" at bounding box center [426, 309] width 82 height 18
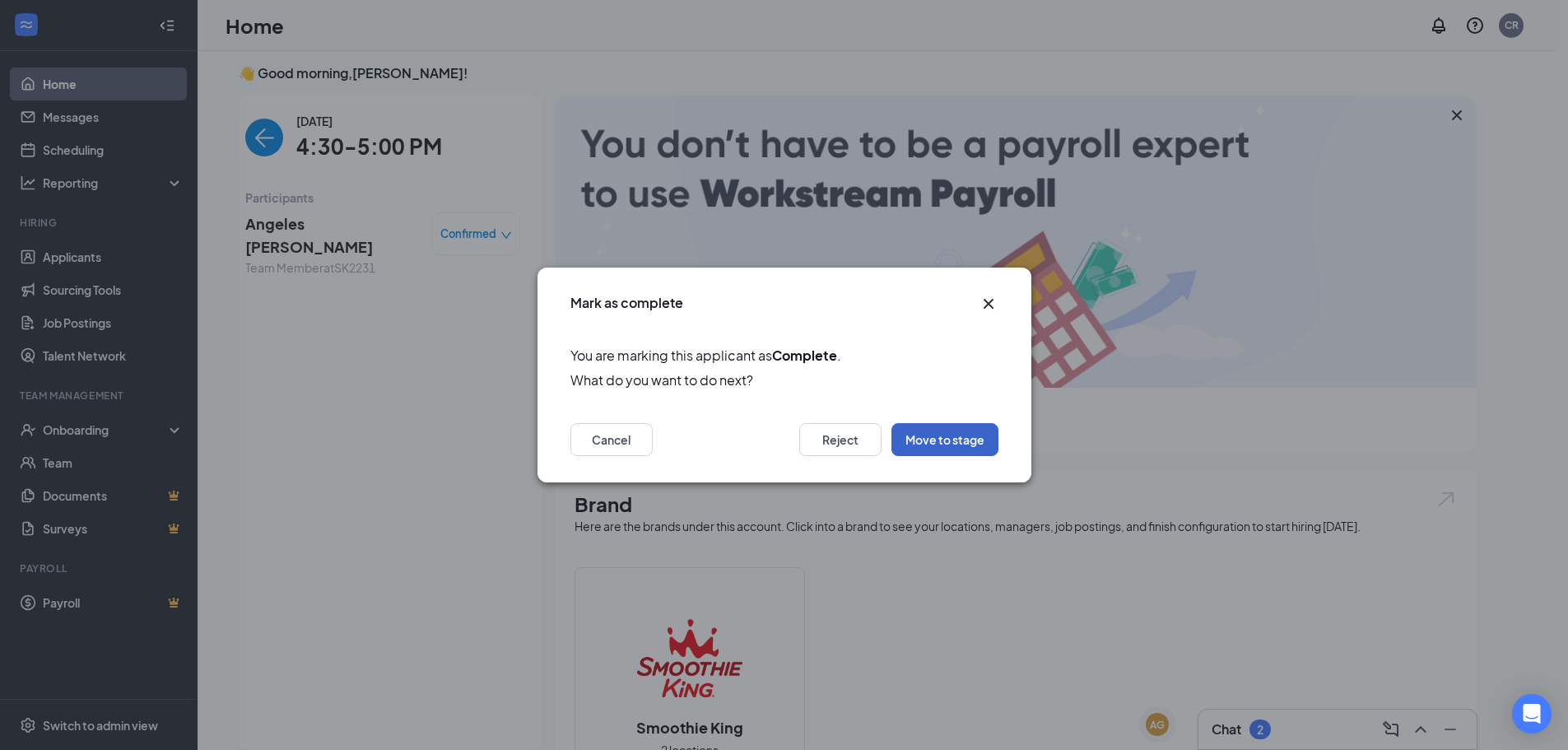
click at [932, 436] on button "Move to stage" at bounding box center [944, 440] width 107 height 33
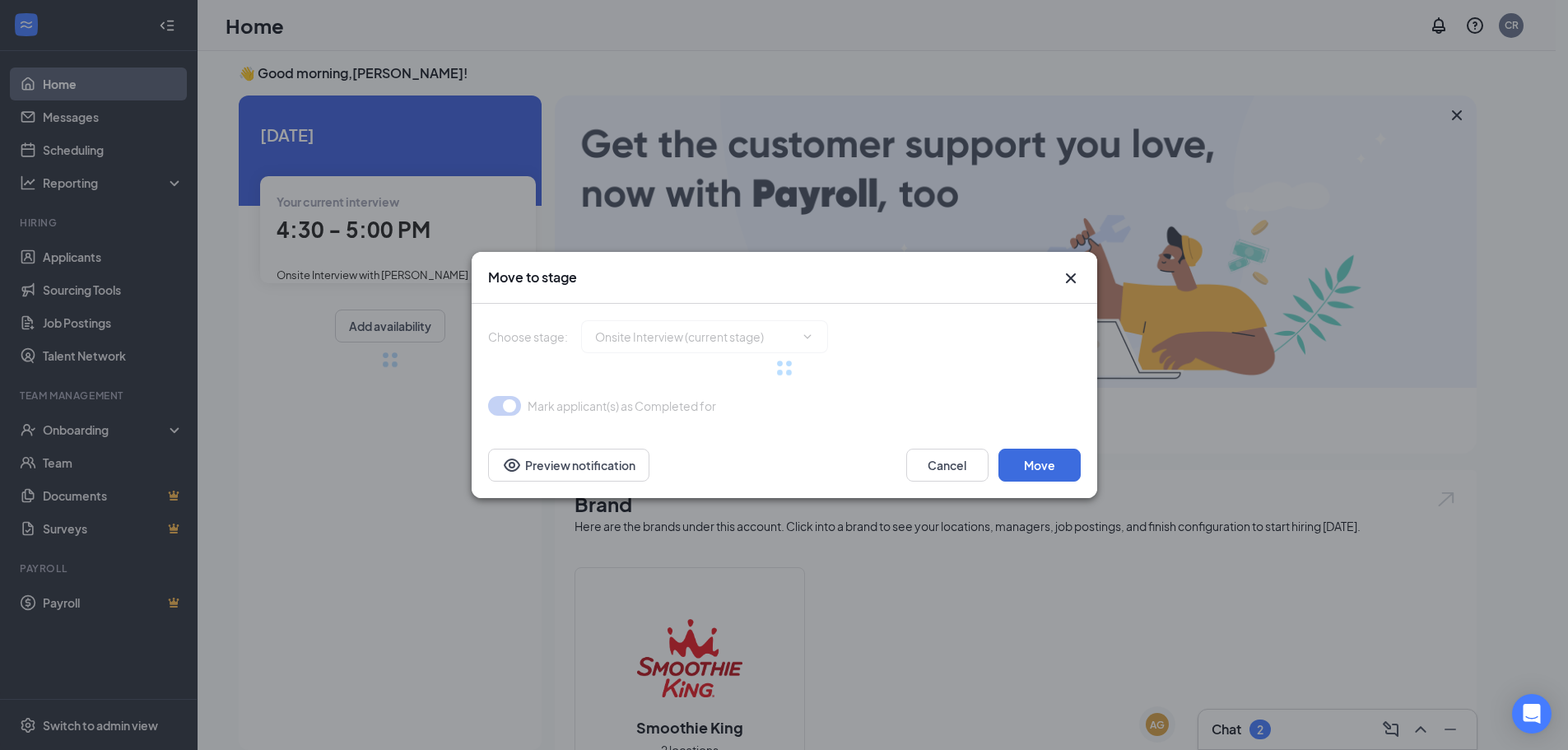
type input "Hiring Complete (final stage)"
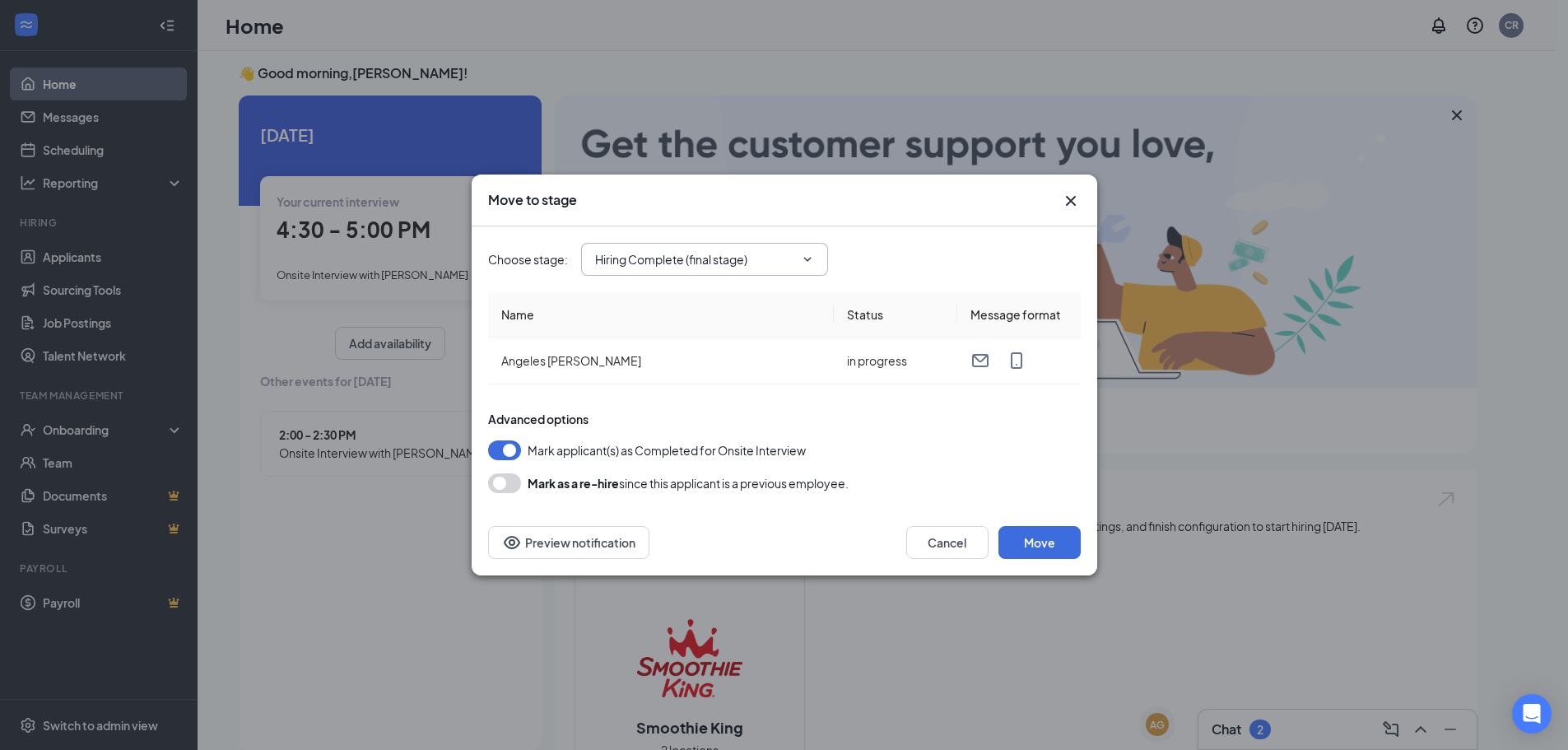
click at [790, 252] on input "Hiring Complete (final stage)" at bounding box center [695, 260] width 199 height 18
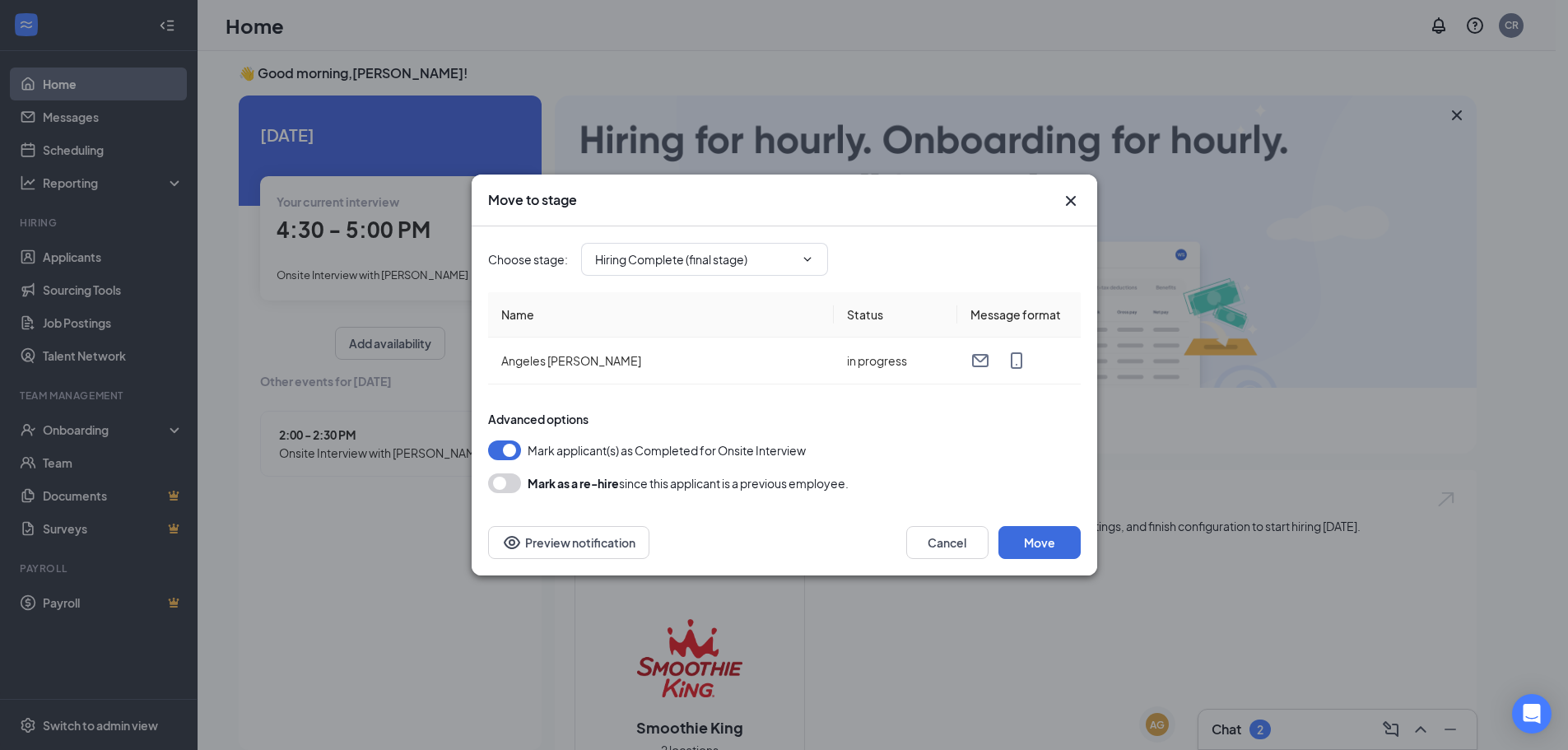
click at [926, 425] on div "Advanced options" at bounding box center [784, 419] width 593 height 17
click at [939, 534] on button "Cancel" at bounding box center [947, 543] width 82 height 33
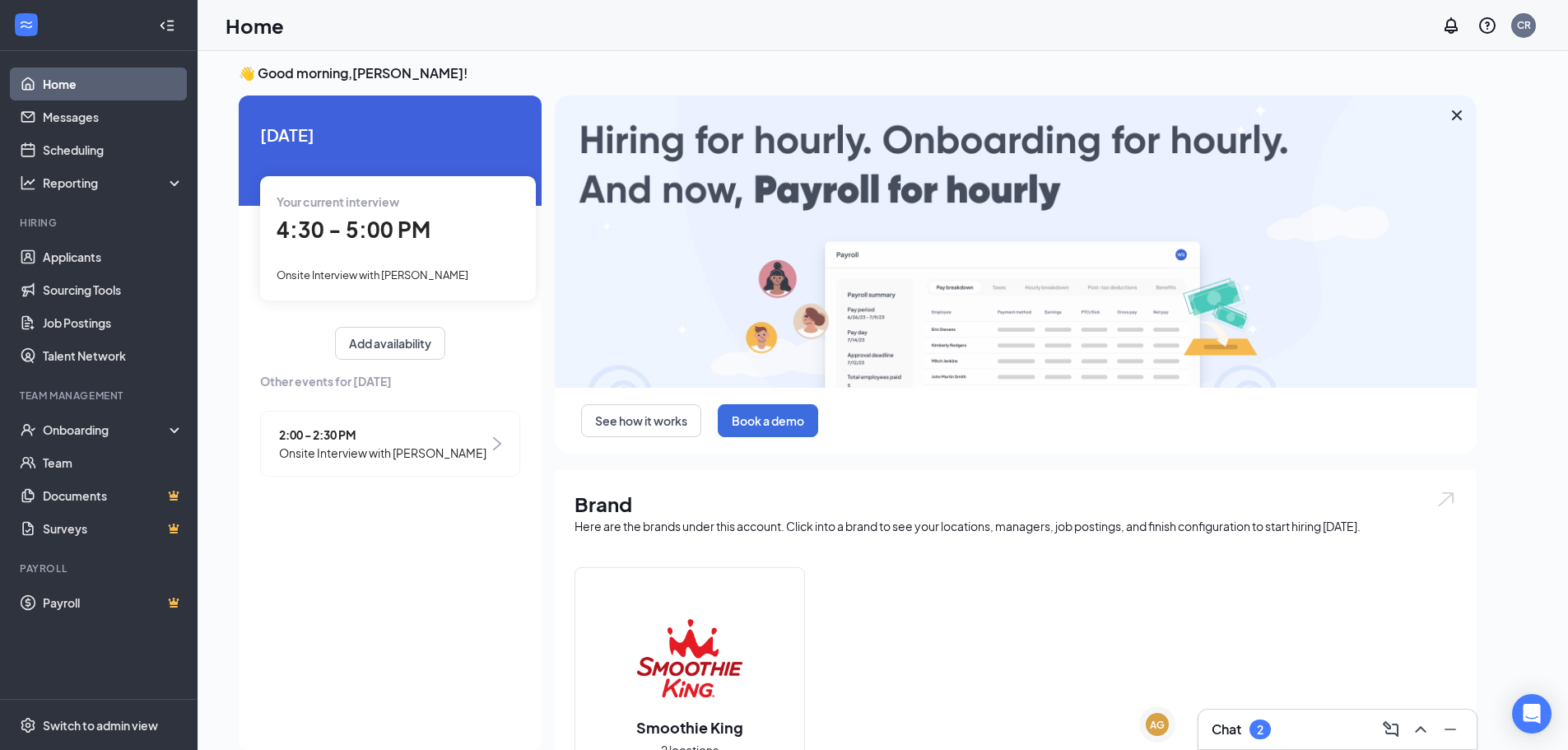
click at [400, 244] on div "4:30 - 5:00 PM" at bounding box center [398, 230] width 243 height 34
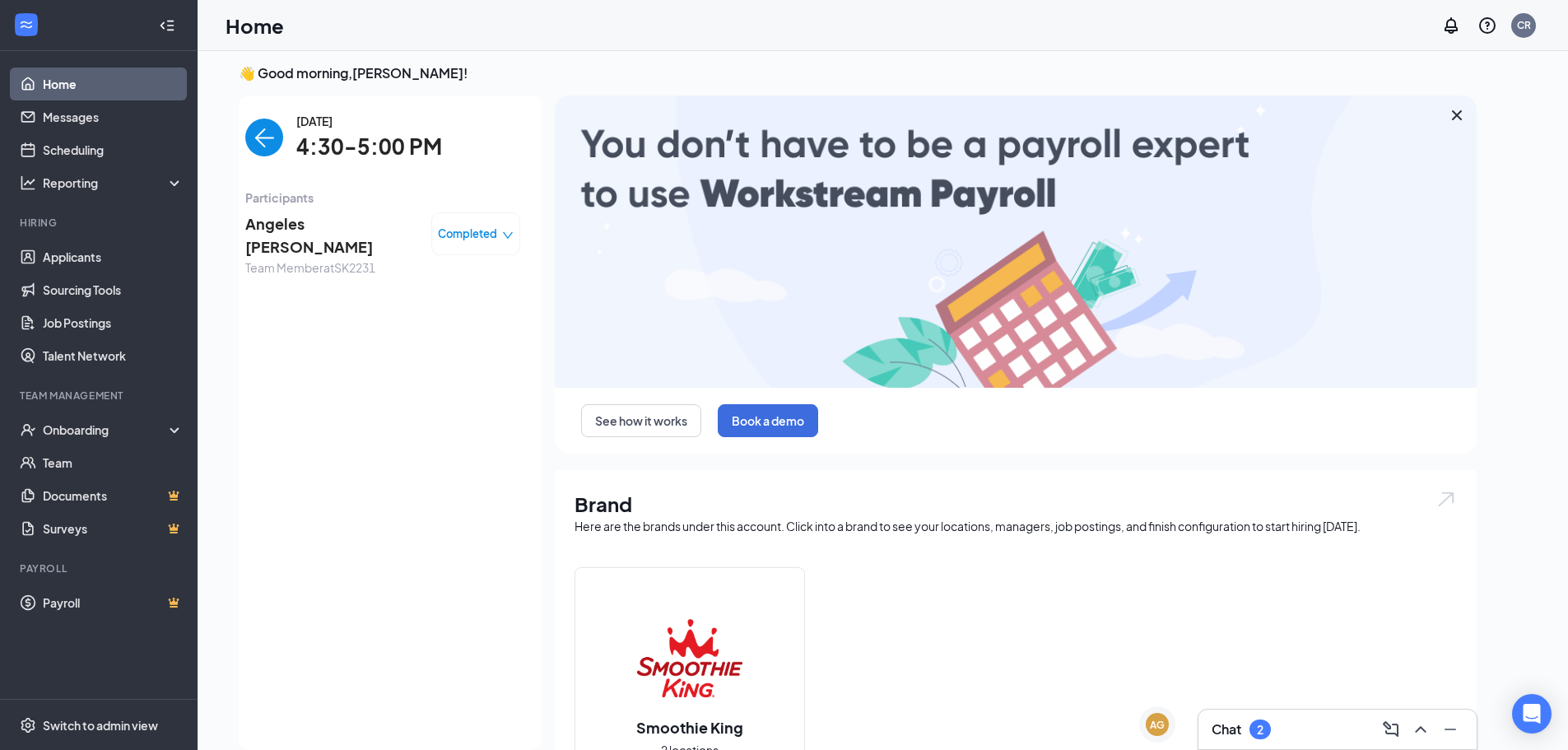
click at [336, 216] on span "Angeles [PERSON_NAME]" at bounding box center [332, 236] width 172 height 47
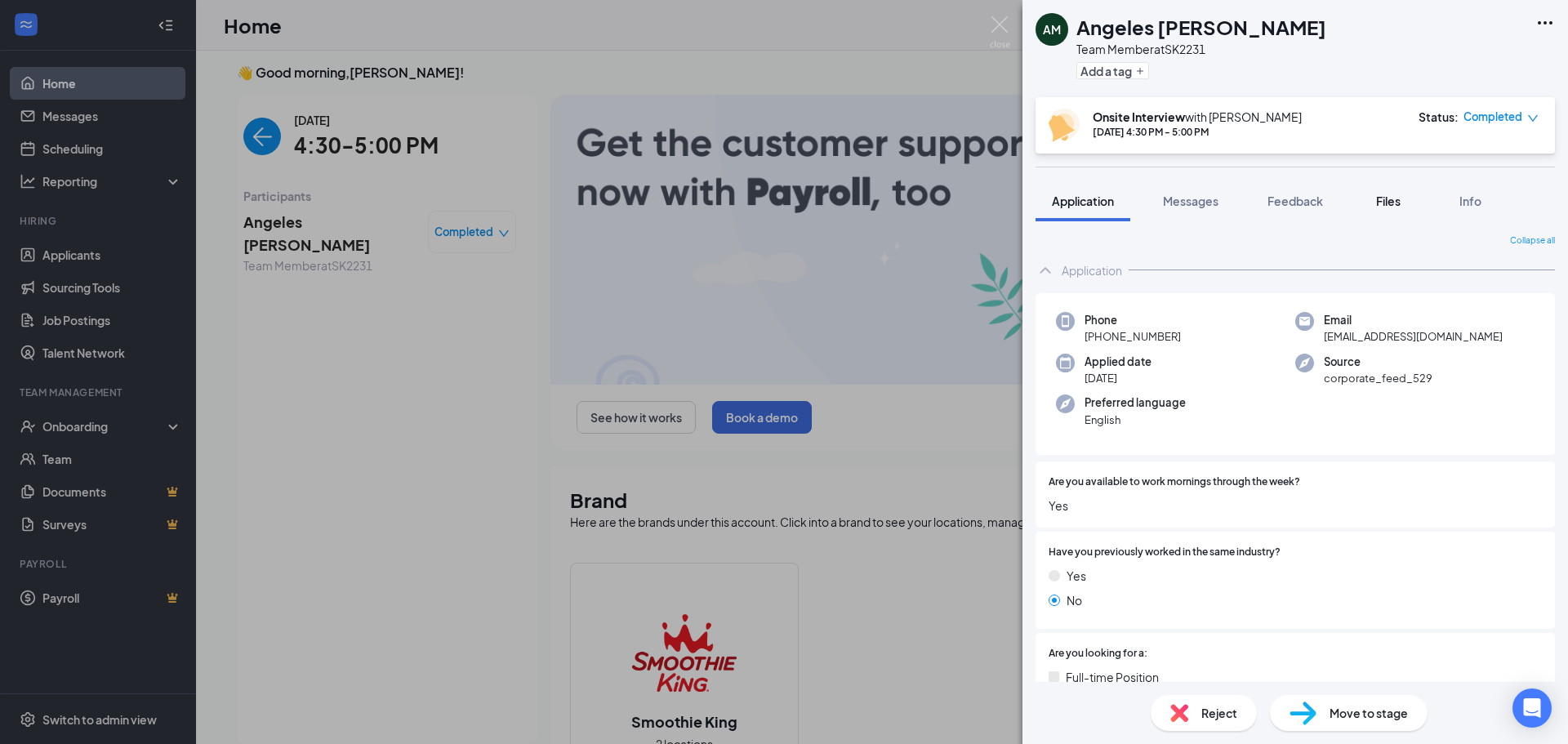
click at [1390, 198] on span "Files" at bounding box center [1389, 201] width 25 height 15
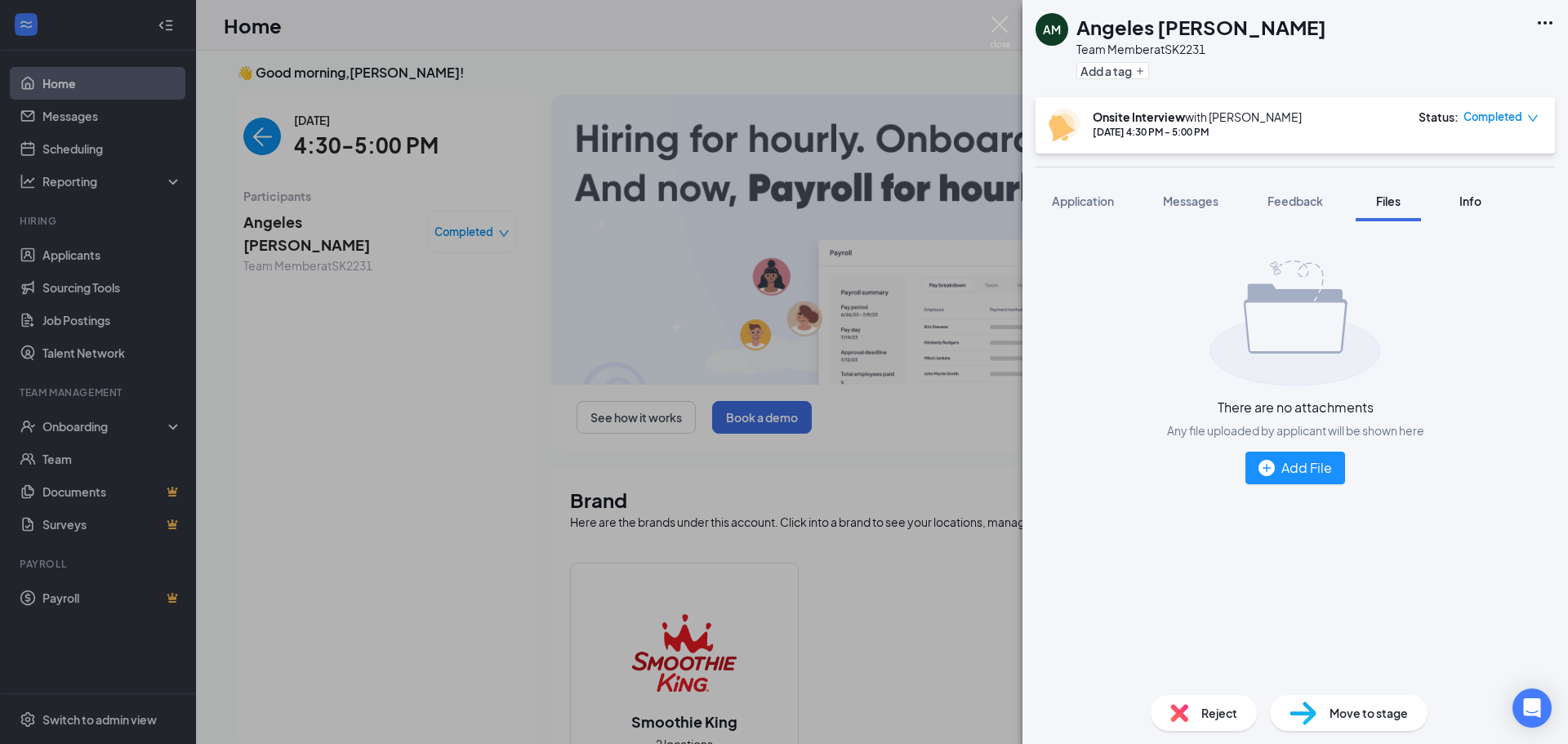
click at [1479, 206] on span "Info" at bounding box center [1470, 201] width 22 height 15
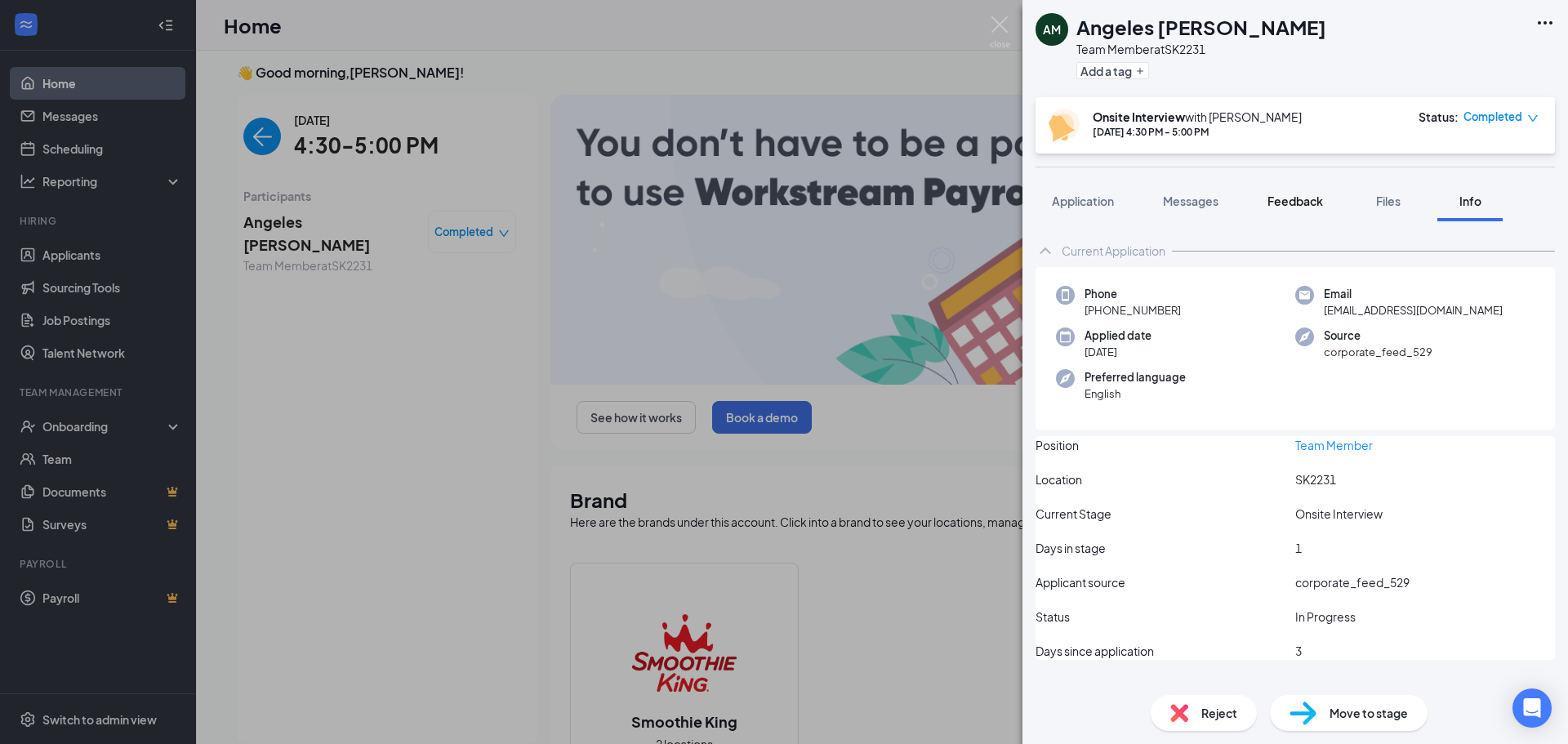
click at [1339, 202] on button "Feedback" at bounding box center [1295, 201] width 88 height 41
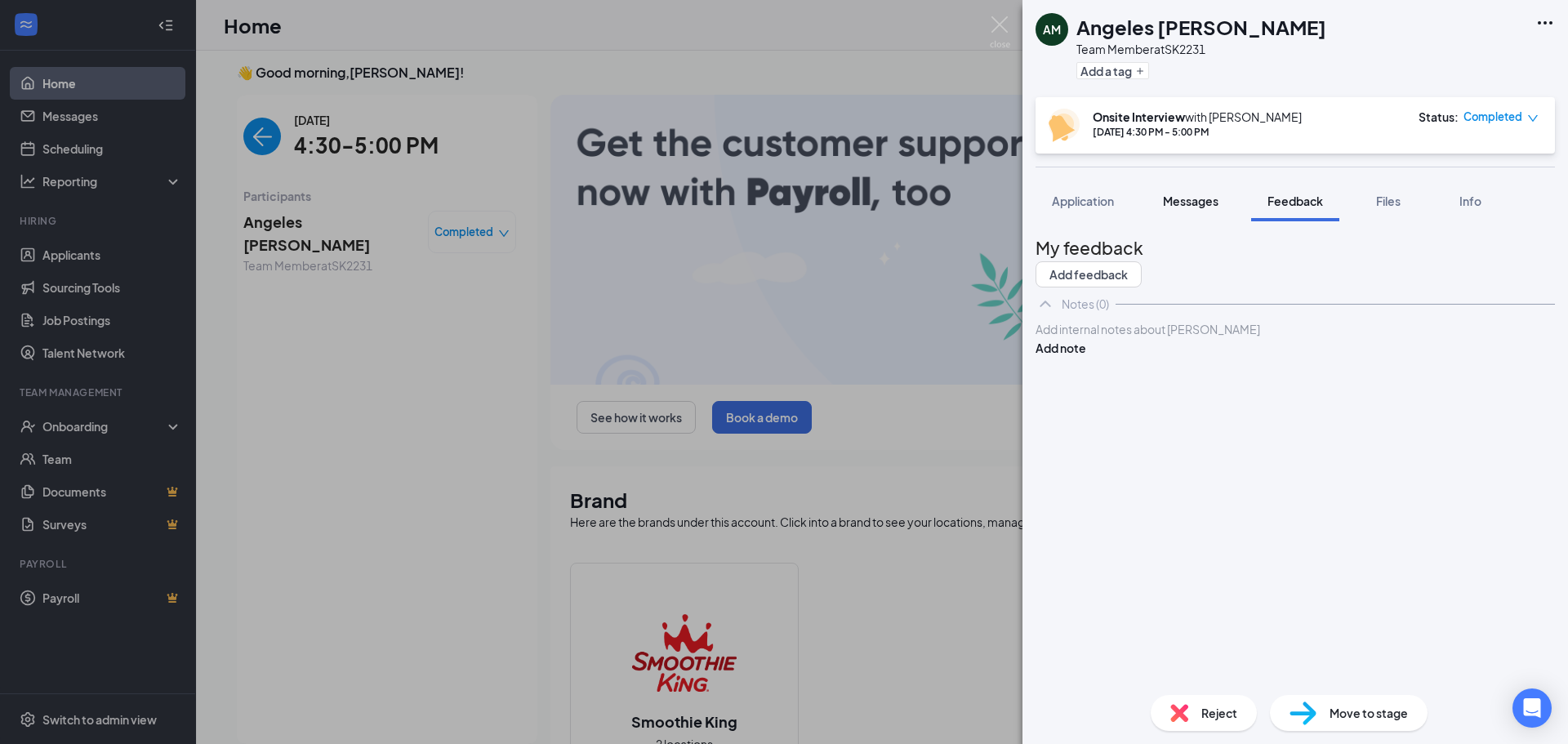
click at [1207, 200] on span "Messages" at bounding box center [1191, 201] width 56 height 15
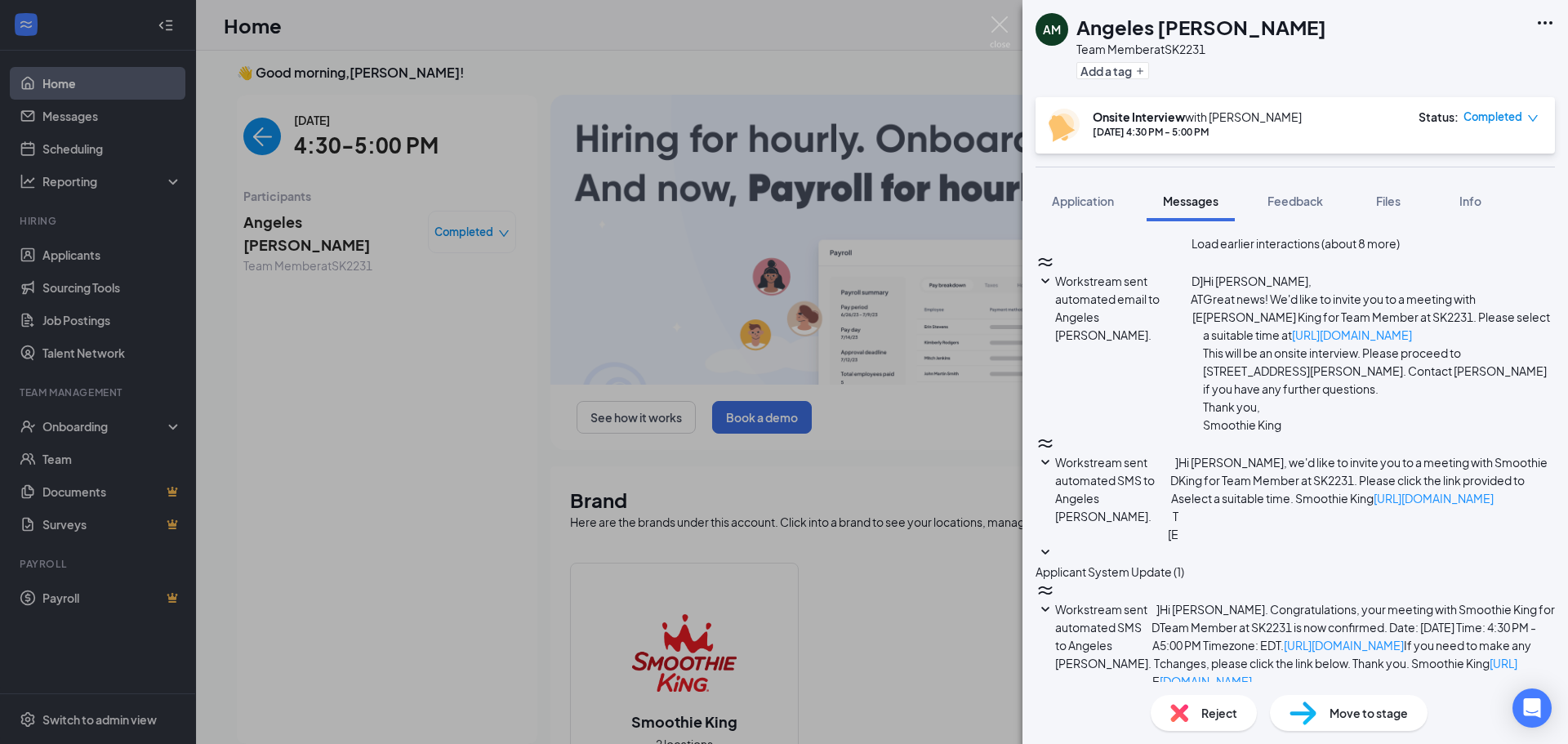
scroll to position [481, 0]
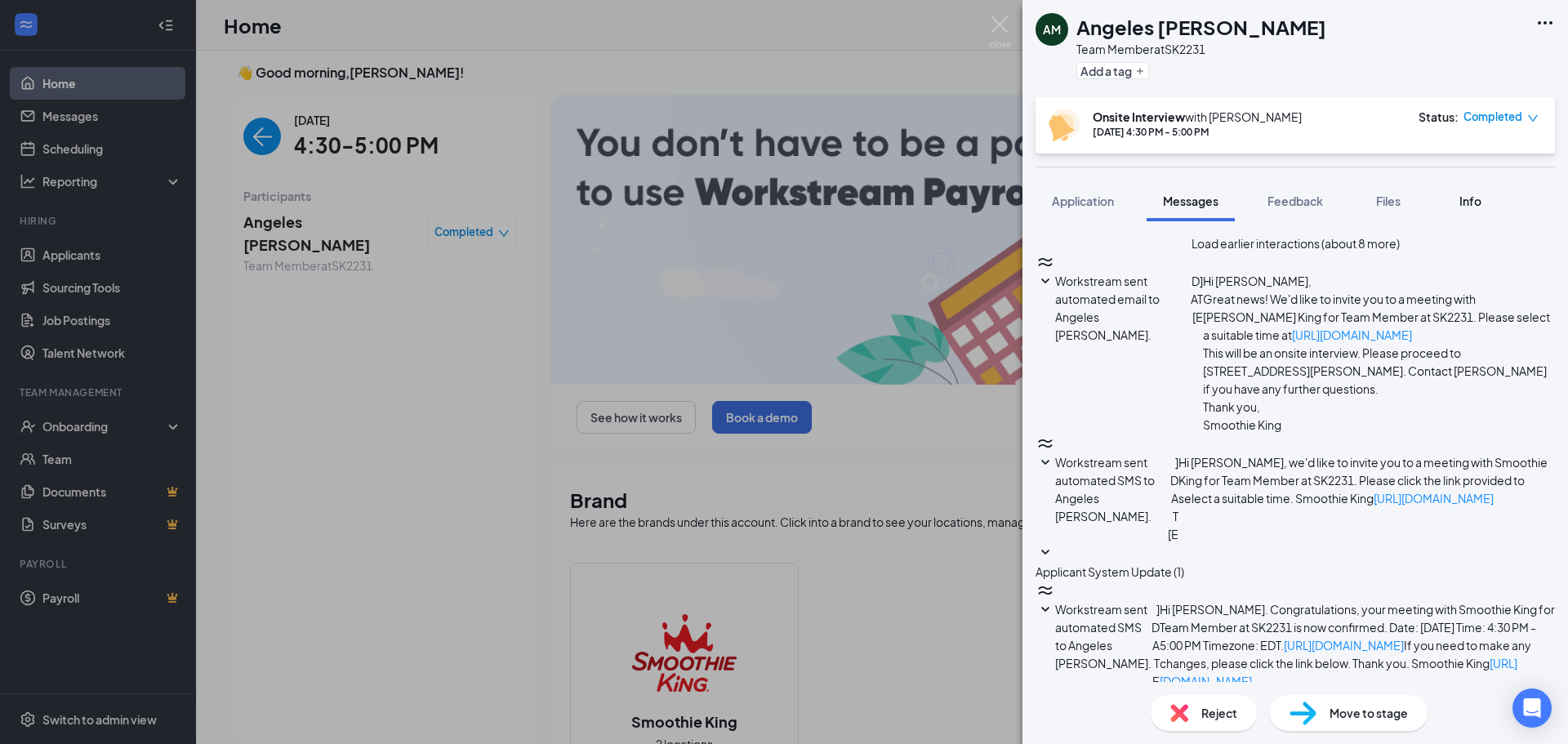
click at [1489, 198] on button "Info" at bounding box center [1469, 201] width 65 height 41
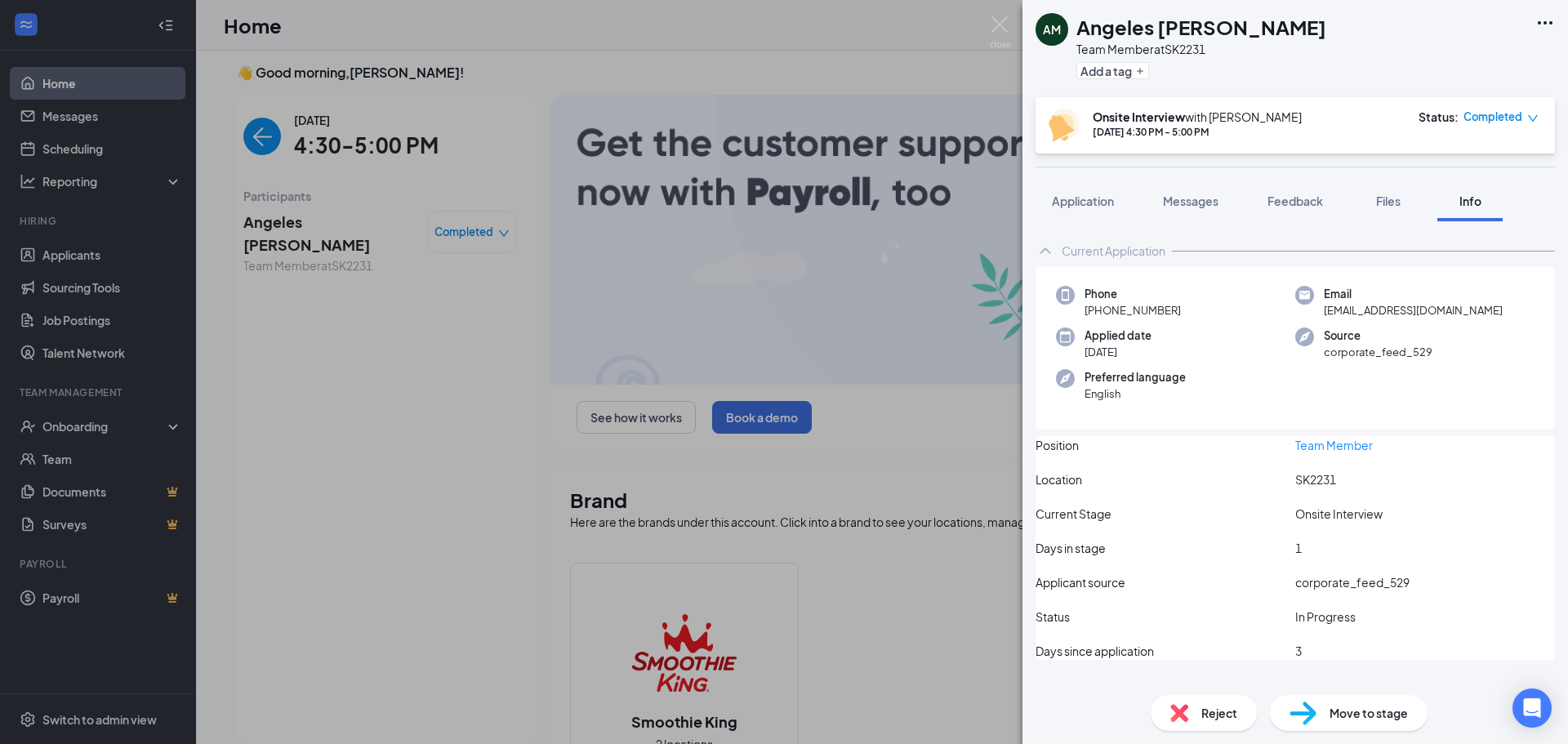
scroll to position [1, 0]
click at [1384, 188] on button "Files" at bounding box center [1388, 201] width 65 height 41
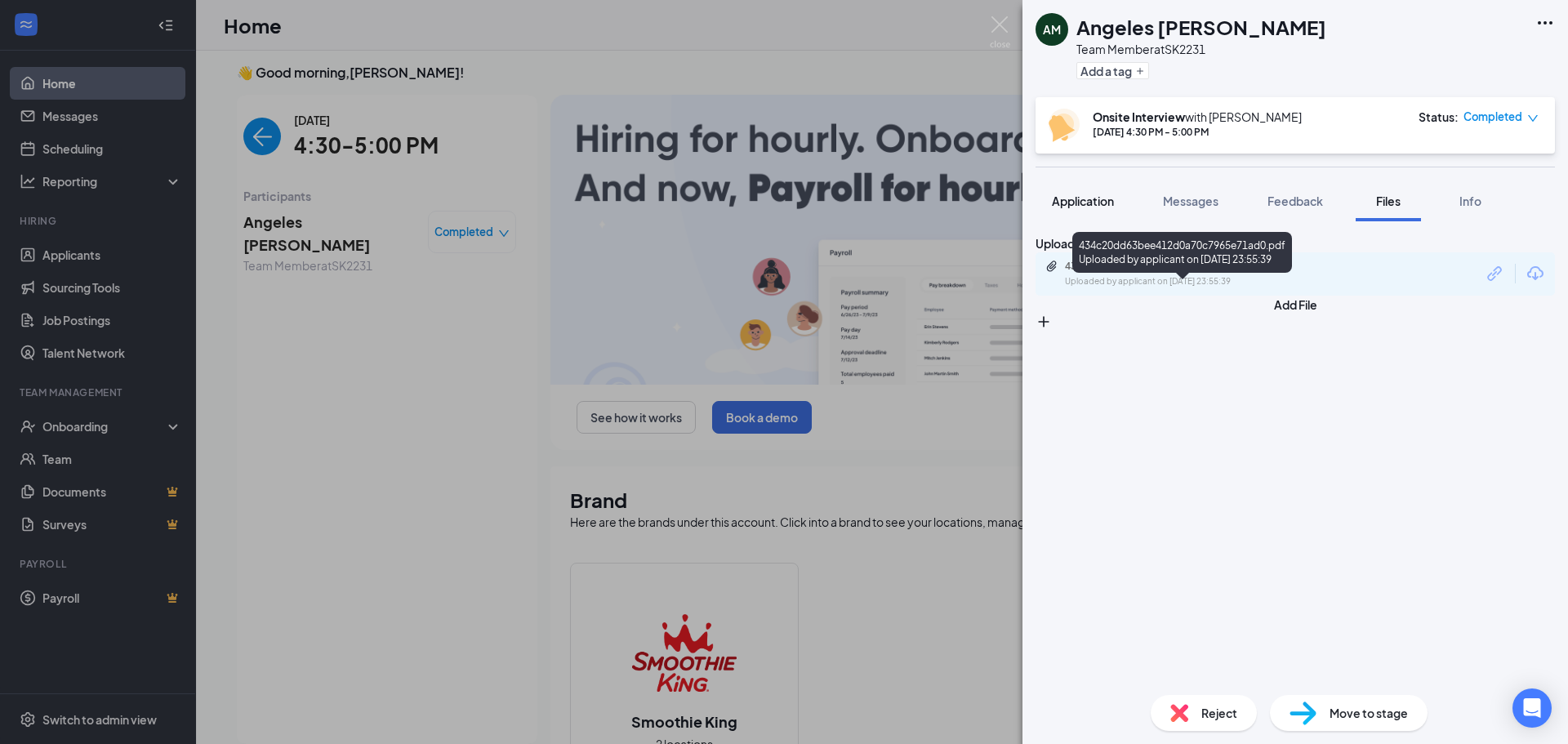
click at [1098, 204] on span "Application" at bounding box center [1083, 201] width 62 height 15
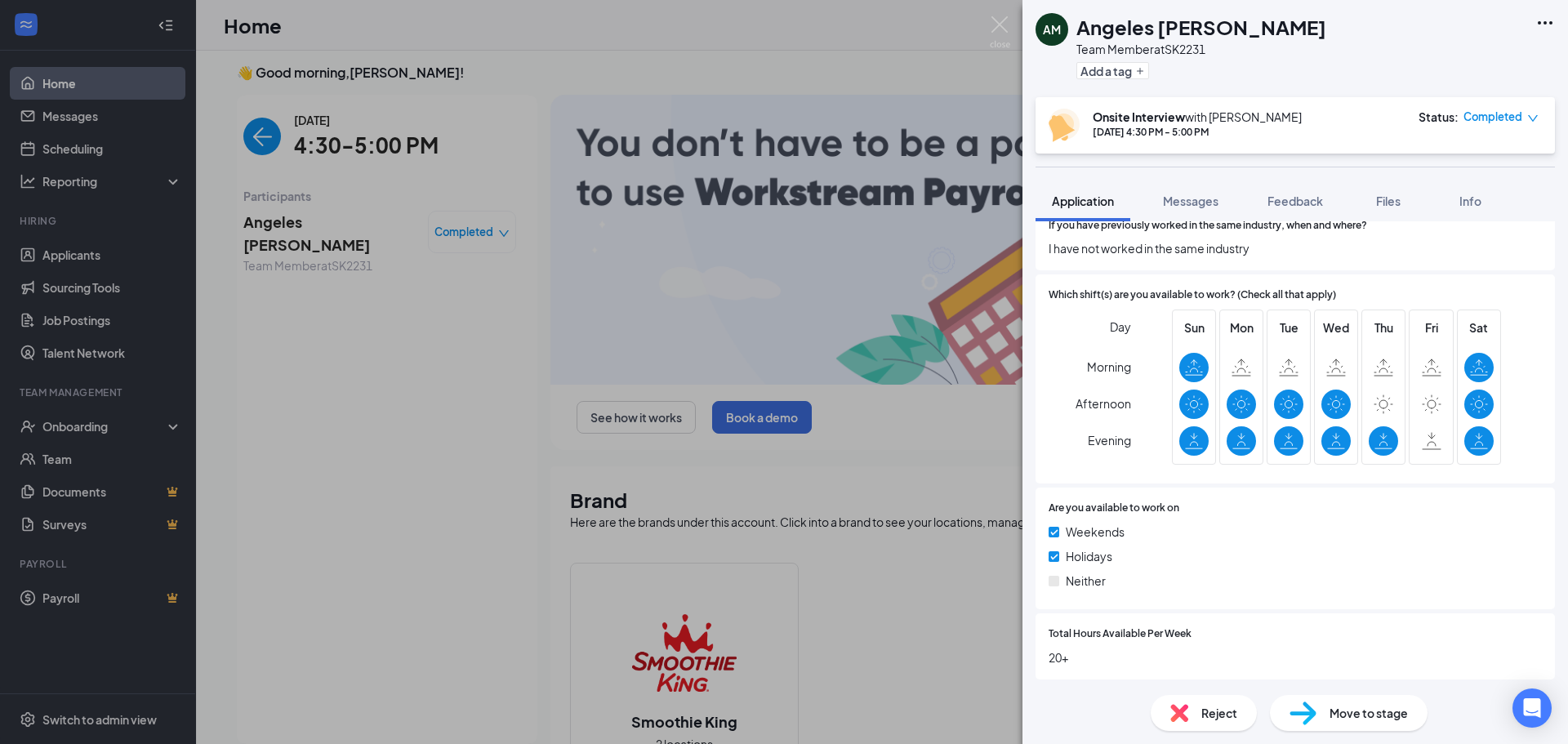
scroll to position [893, 0]
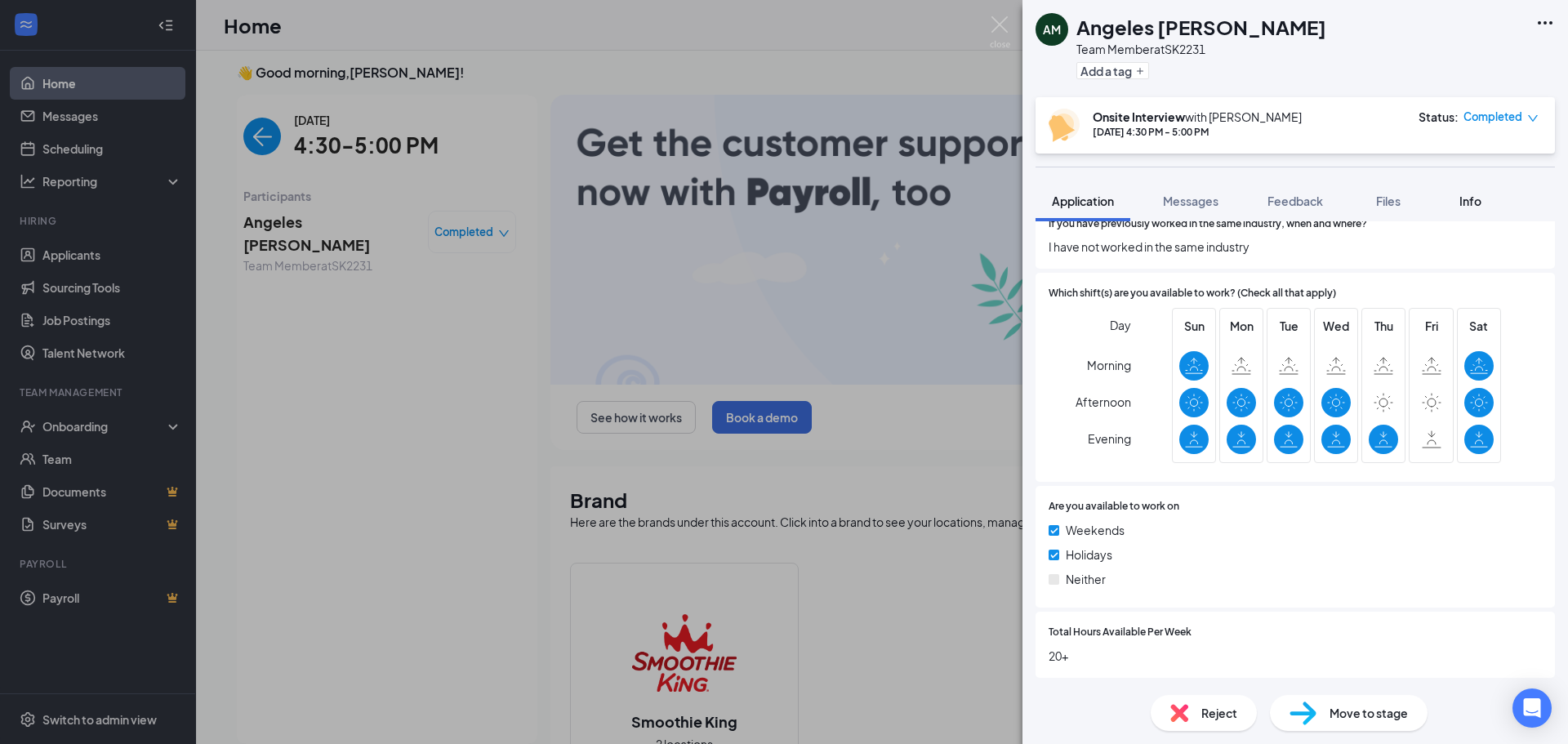
click at [1466, 209] on button "Info" at bounding box center [1469, 201] width 65 height 41
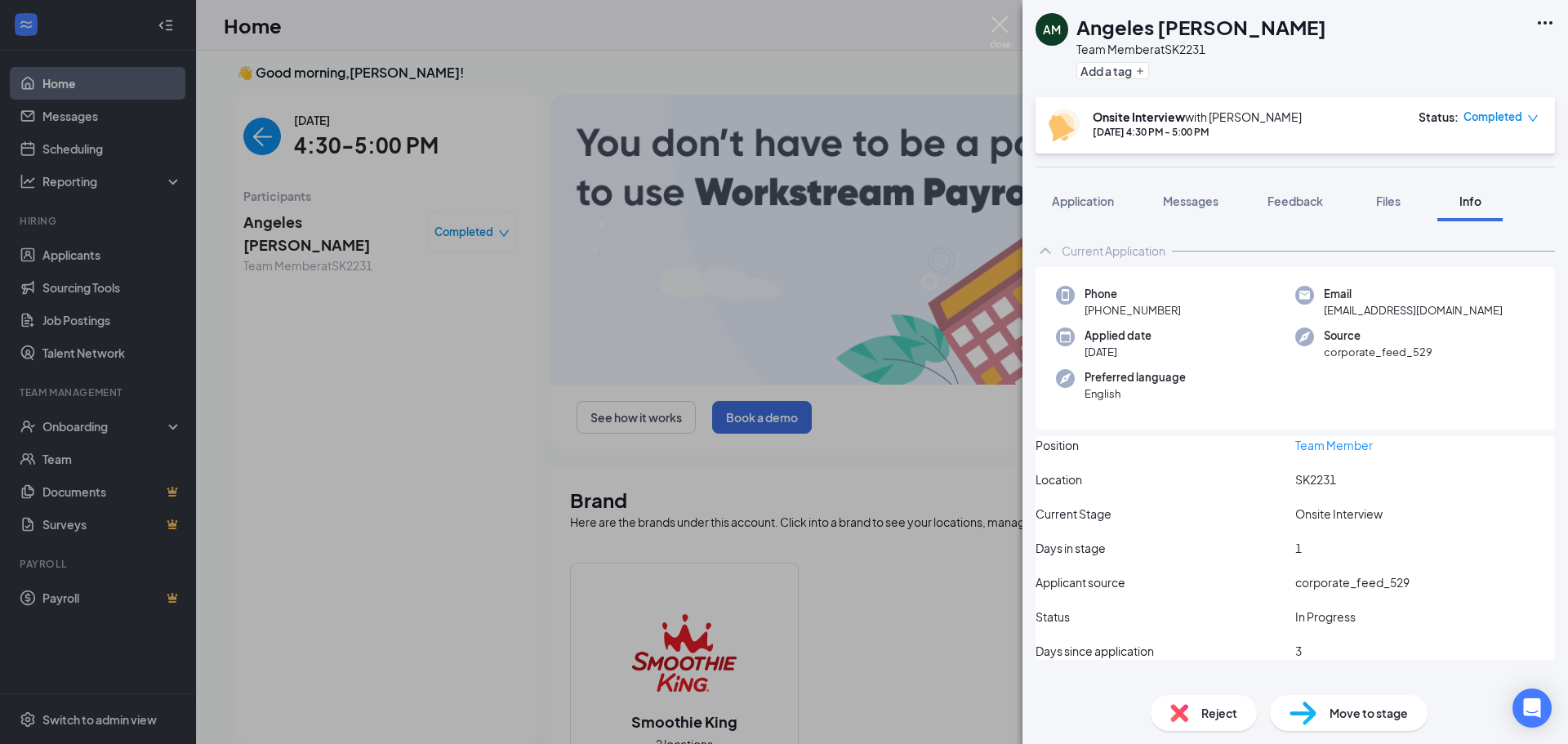
click at [1538, 34] on div "AM Angeles Munoz Team Member at SK2231 Add a tag" at bounding box center [1295, 49] width 545 height 97
click at [1541, 20] on icon "Ellipses" at bounding box center [1545, 23] width 20 height 20
click at [1414, 57] on div "AM Angeles Munoz Team Member at SK2231 Add a tag" at bounding box center [1295, 49] width 545 height 97
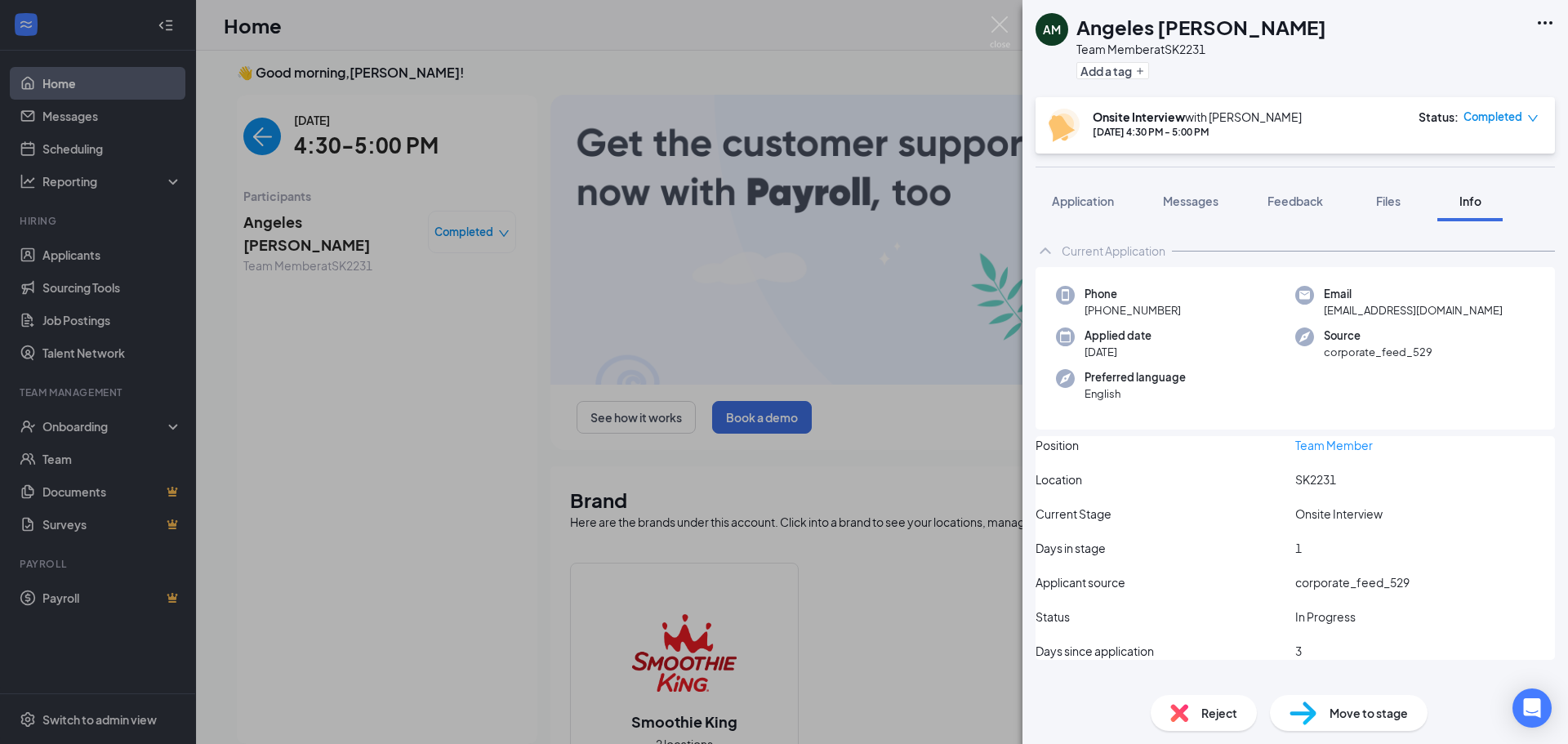
click at [1536, 17] on icon "Ellipses" at bounding box center [1545, 23] width 20 height 20
click at [1474, 61] on link "View full application" at bounding box center [1422, 53] width 105 height 18
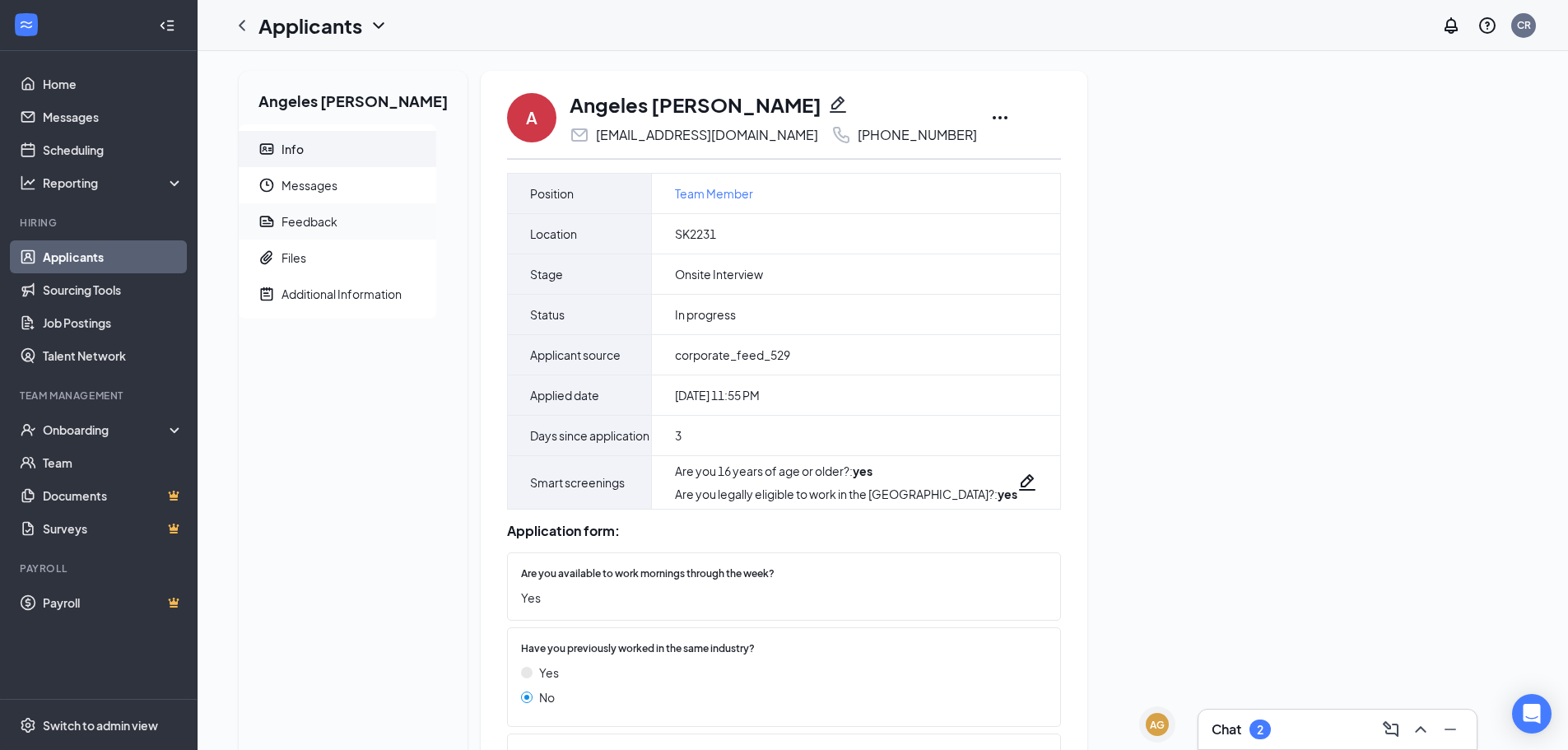
click at [364, 214] on span "Feedback" at bounding box center [352, 222] width 142 height 37
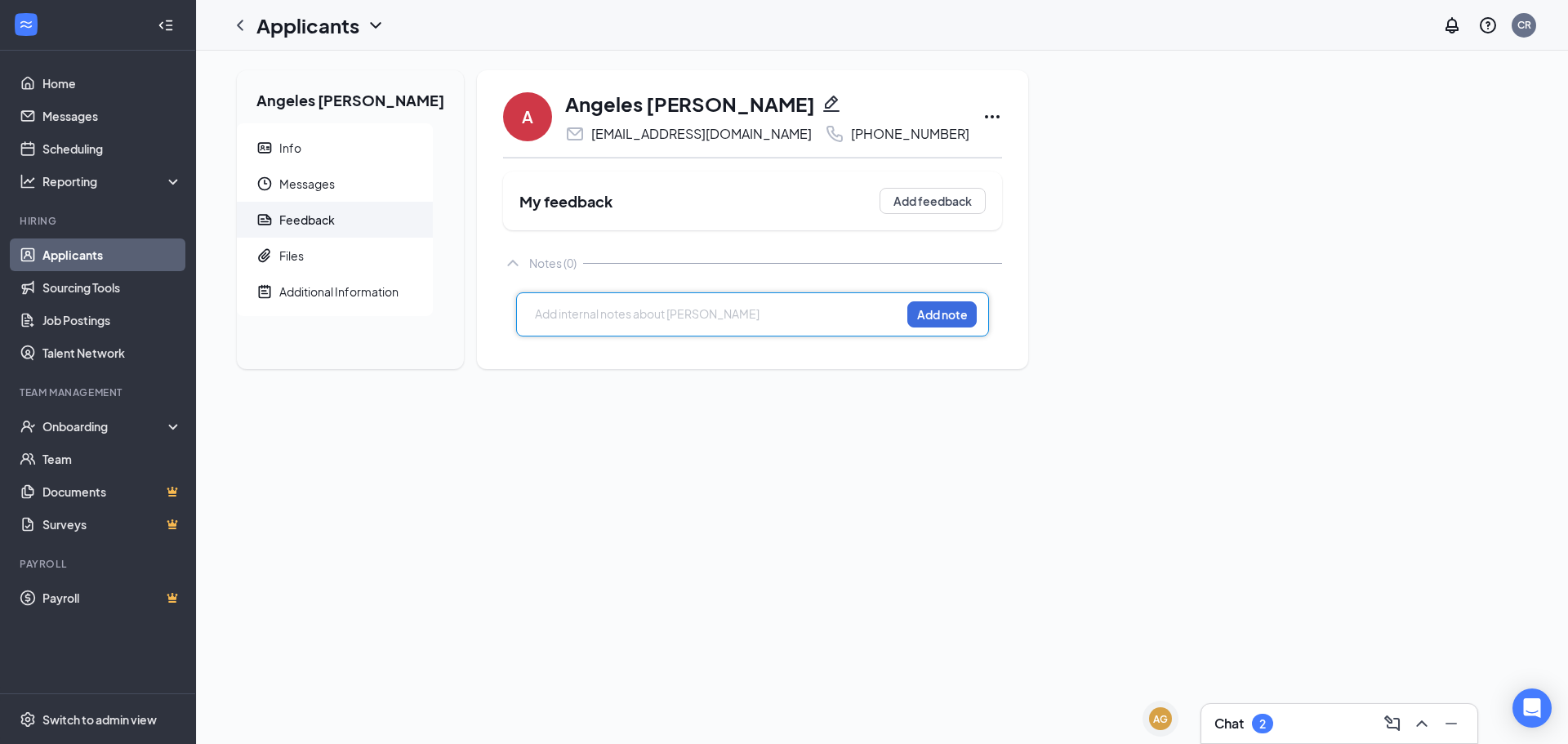
click at [690, 316] on div at bounding box center [717, 314] width 364 height 17
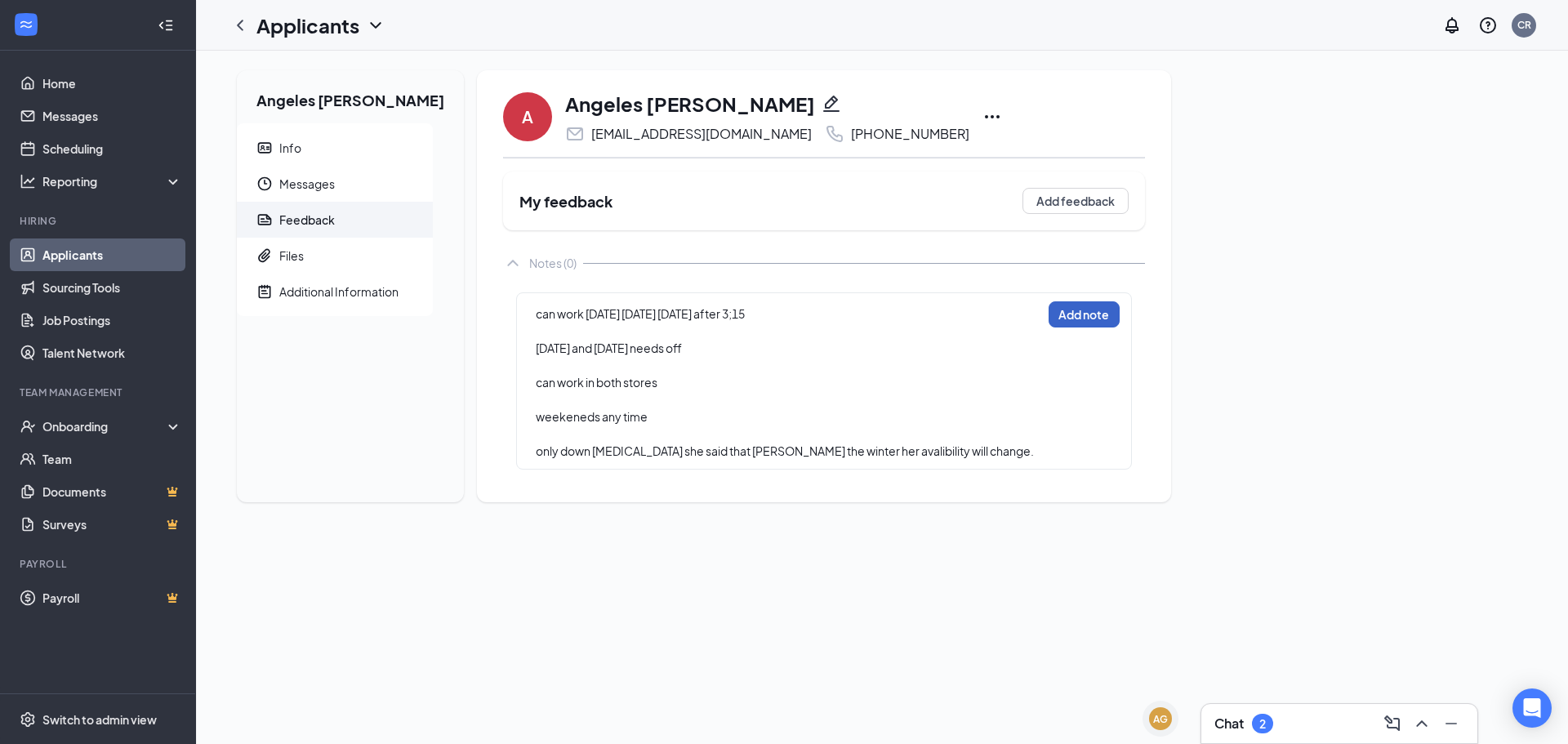
click at [1049, 326] on button "Add note" at bounding box center [1084, 314] width 71 height 26
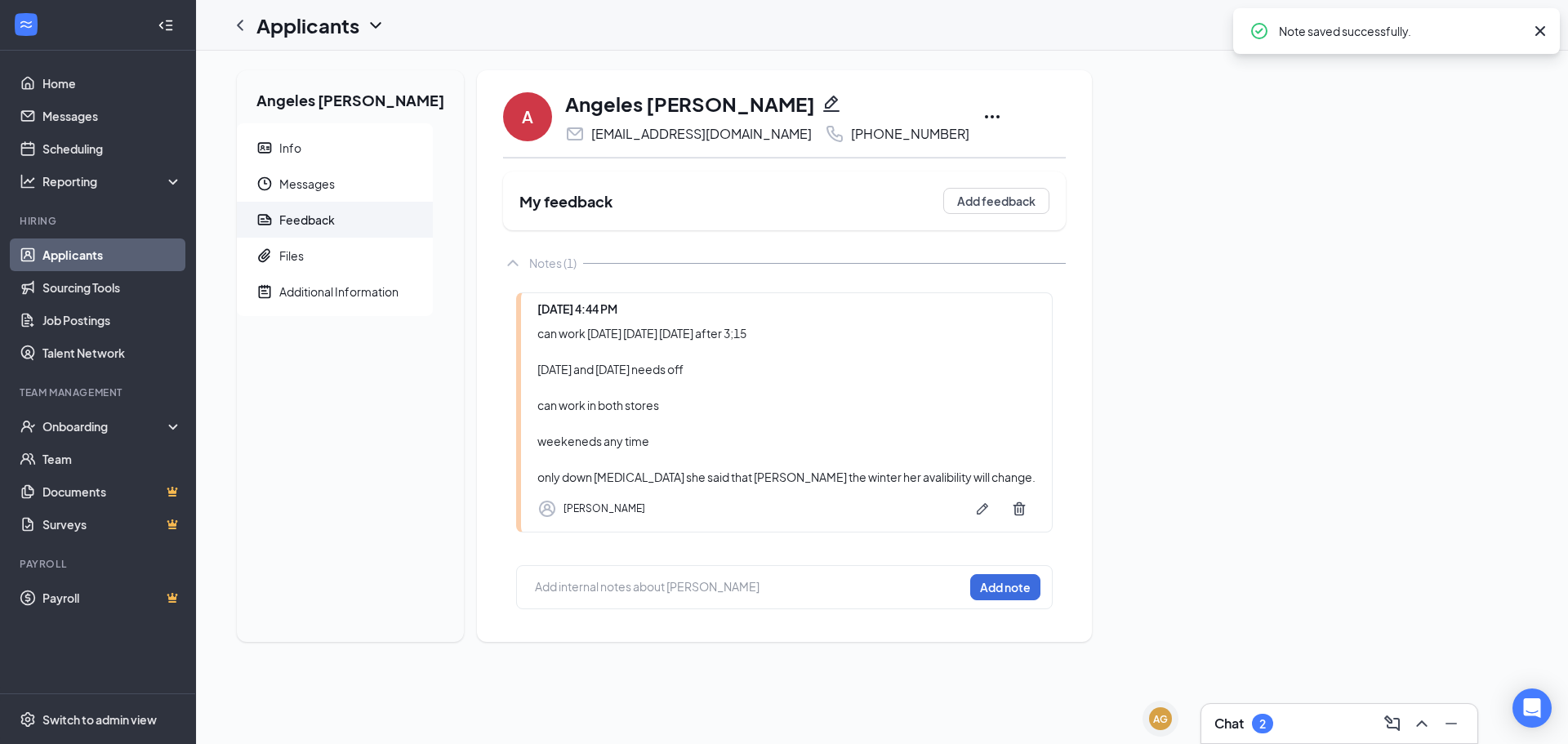
click at [1233, 534] on div "Angeles [PERSON_NAME] Info Messages Feedback Files Additional Information A Ang…" at bounding box center [882, 362] width 1316 height 585
click at [76, 71] on link "Home" at bounding box center [113, 83] width 140 height 33
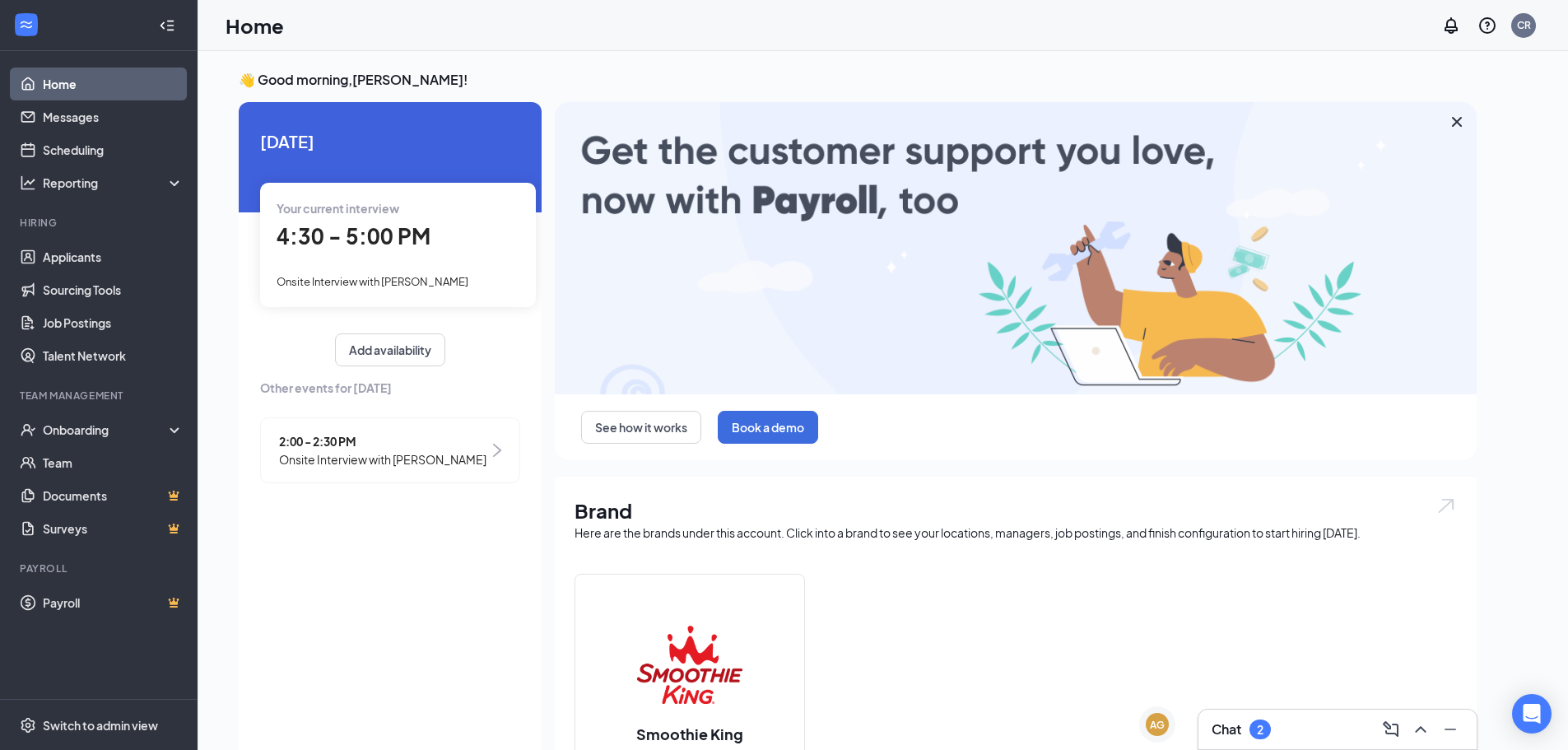
click at [349, 438] on span "2:00 - 2:30 PM" at bounding box center [383, 441] width 207 height 18
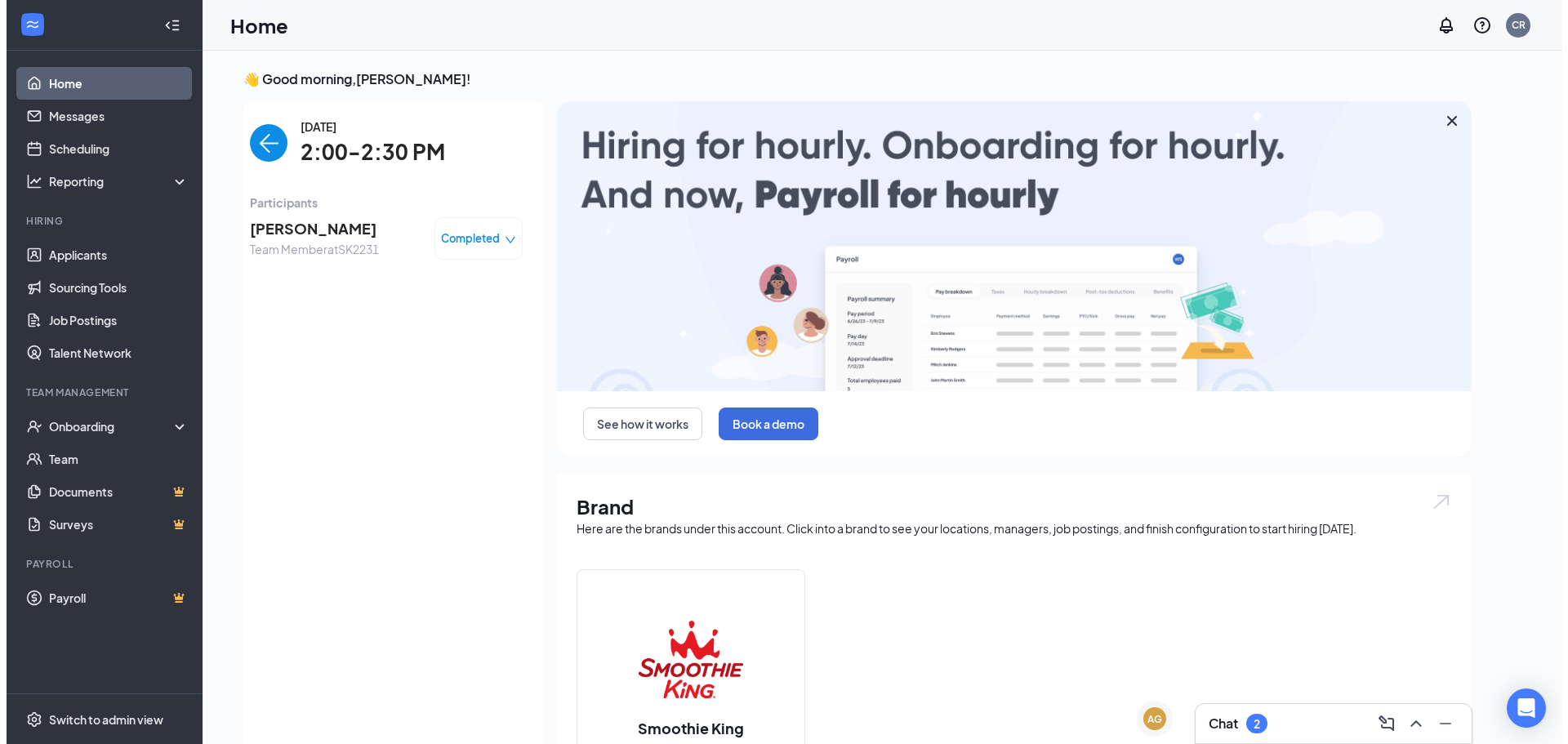
scroll to position [7, 0]
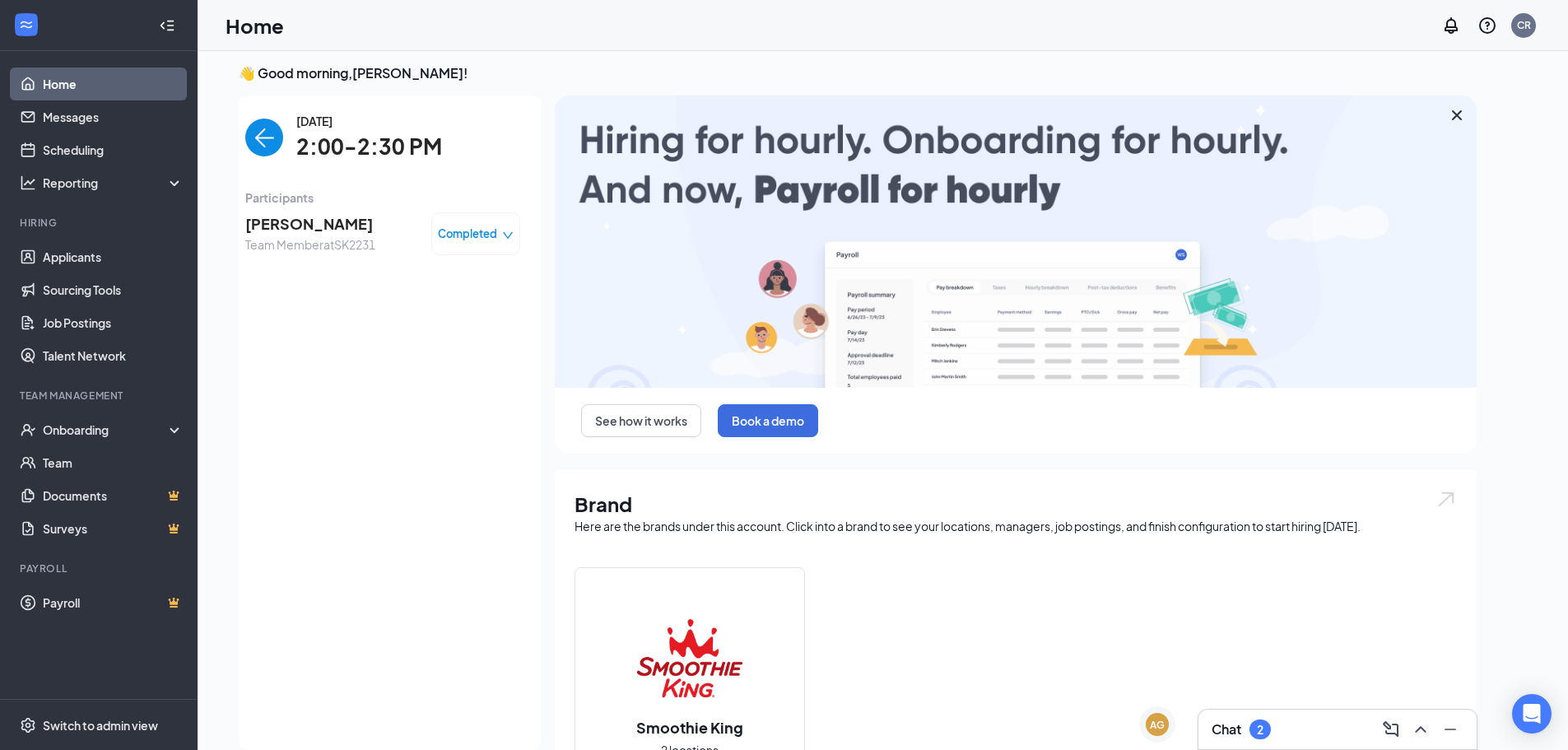
click at [308, 229] on span "[PERSON_NAME]" at bounding box center [310, 224] width 130 height 23
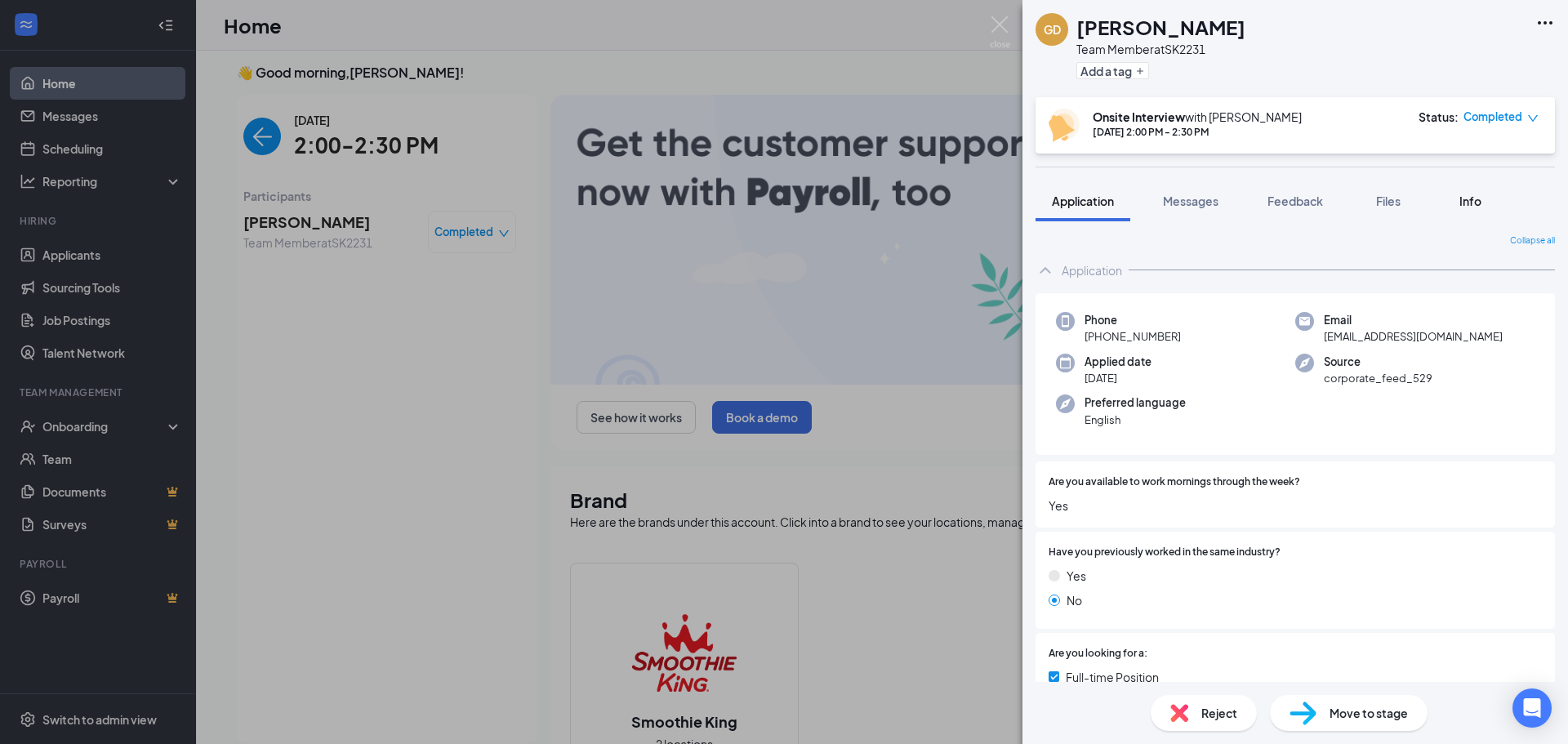
click at [1480, 213] on button "Info" at bounding box center [1469, 201] width 65 height 41
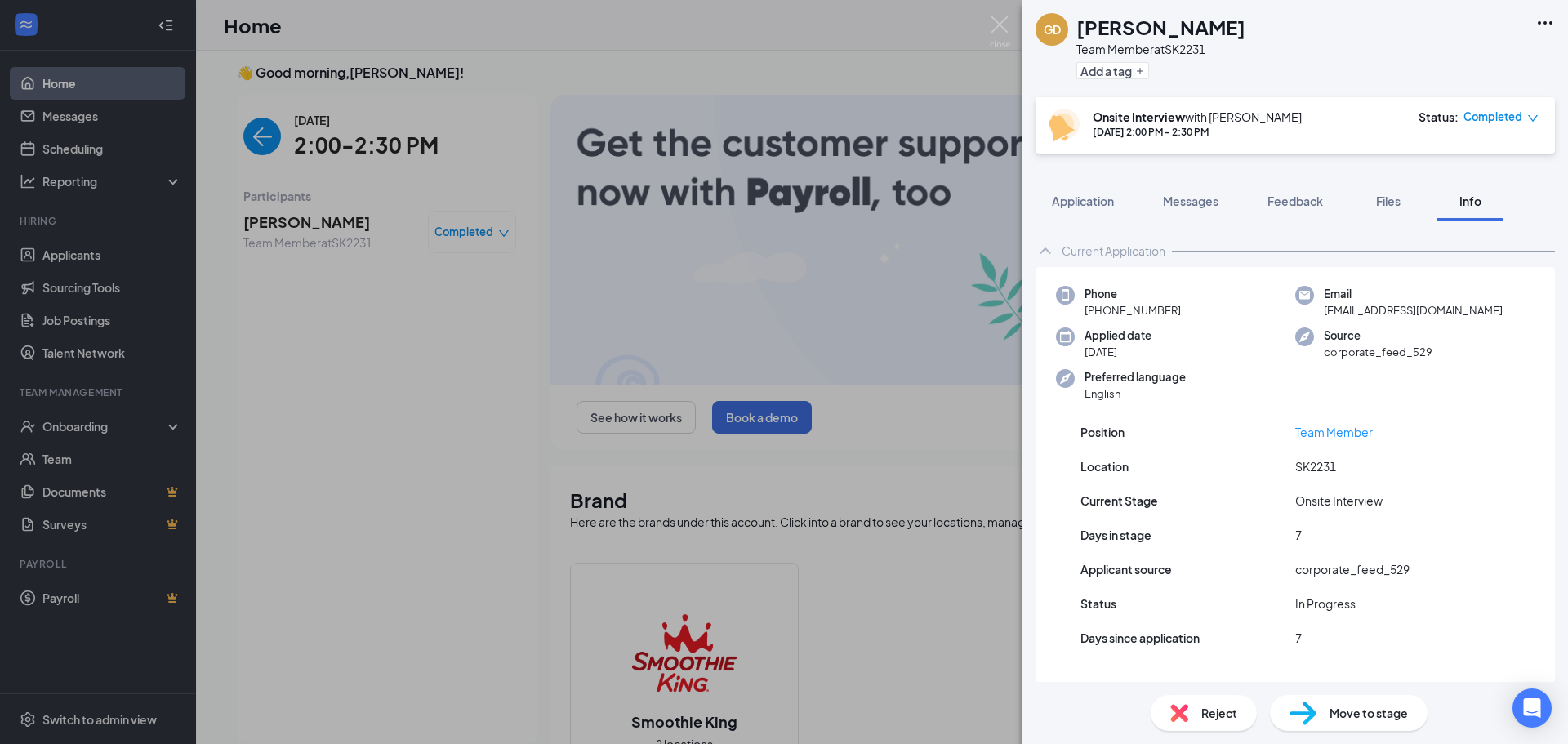
scroll to position [1, 0]
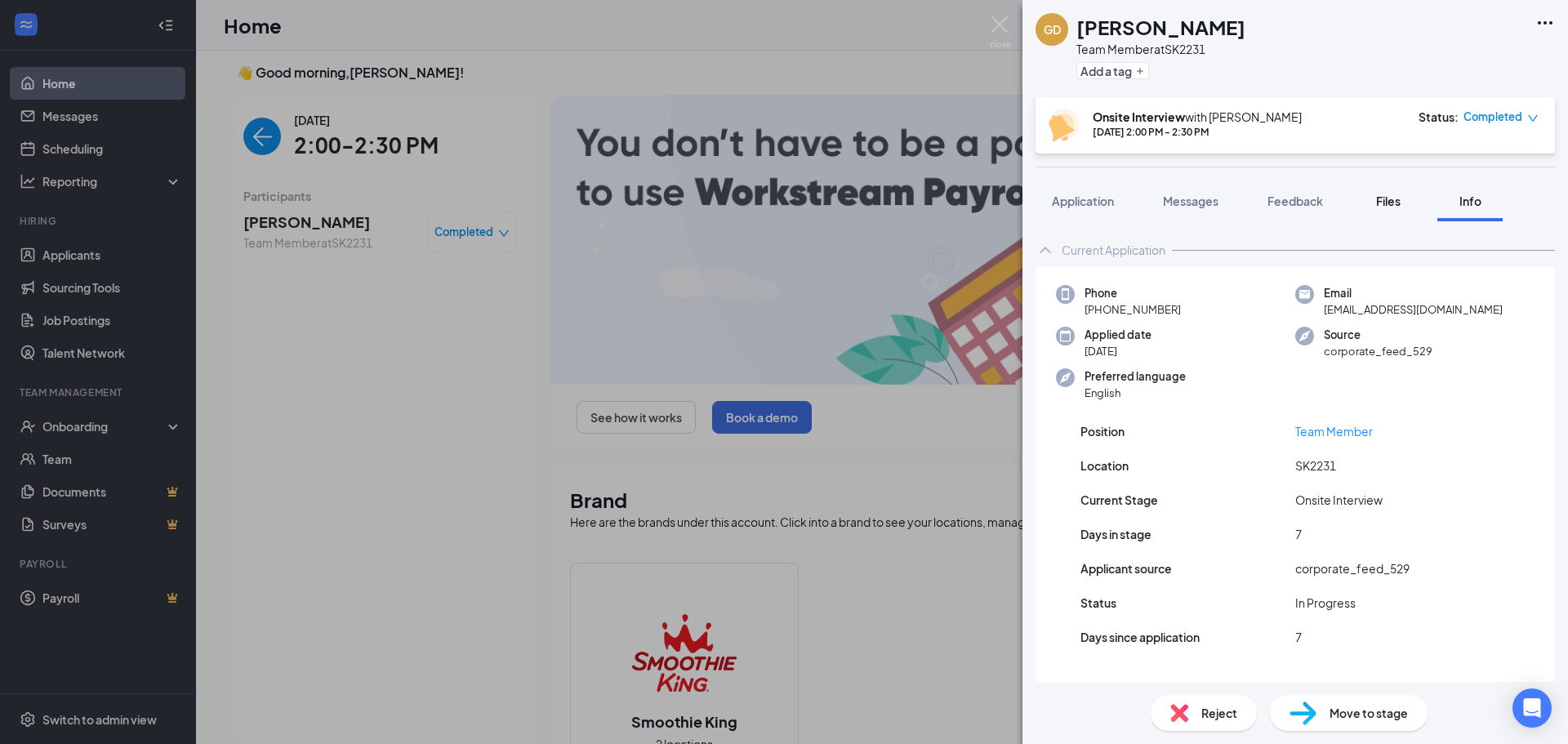
click at [1402, 213] on button "Files" at bounding box center [1388, 201] width 65 height 41
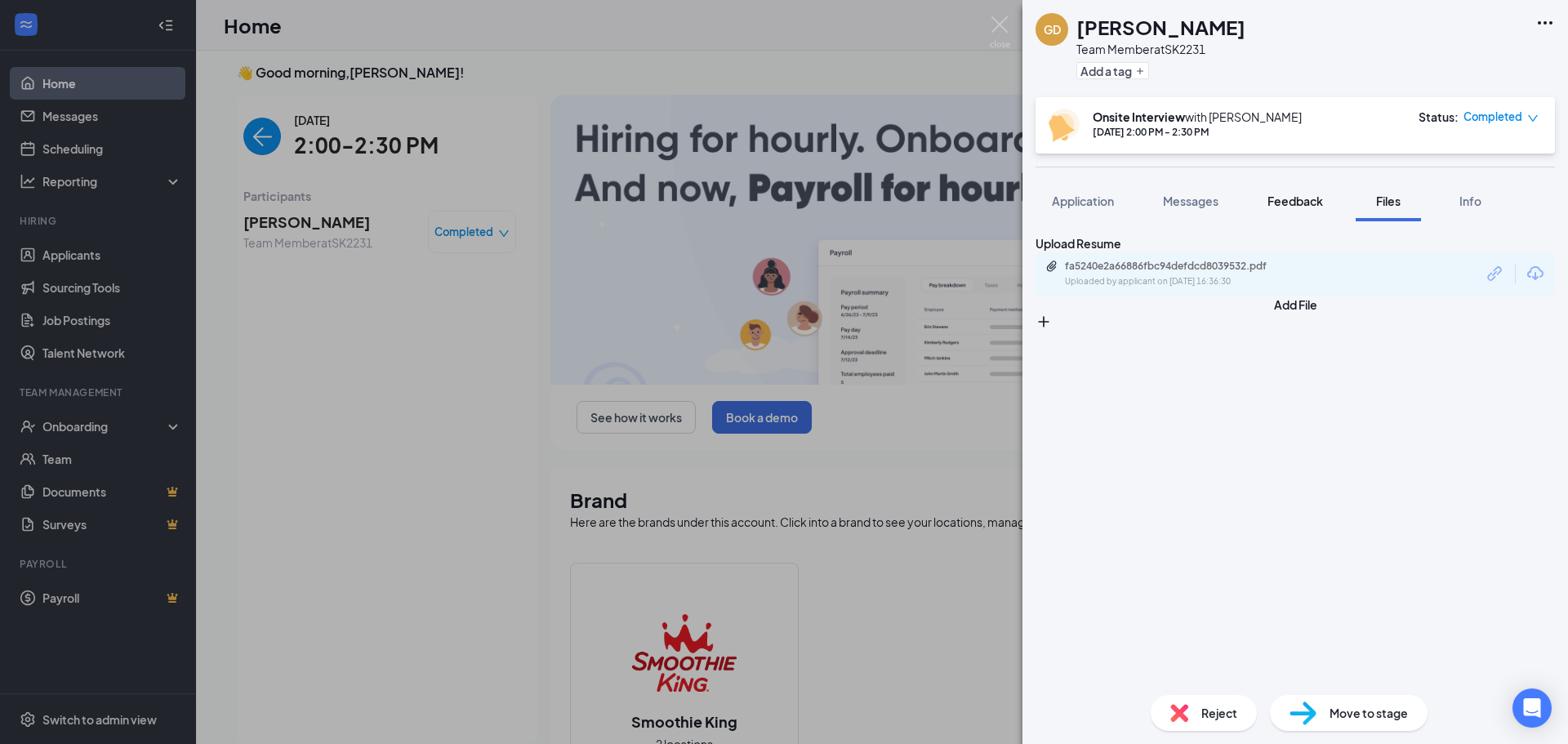
click at [1287, 221] on button "Feedback" at bounding box center [1295, 201] width 88 height 41
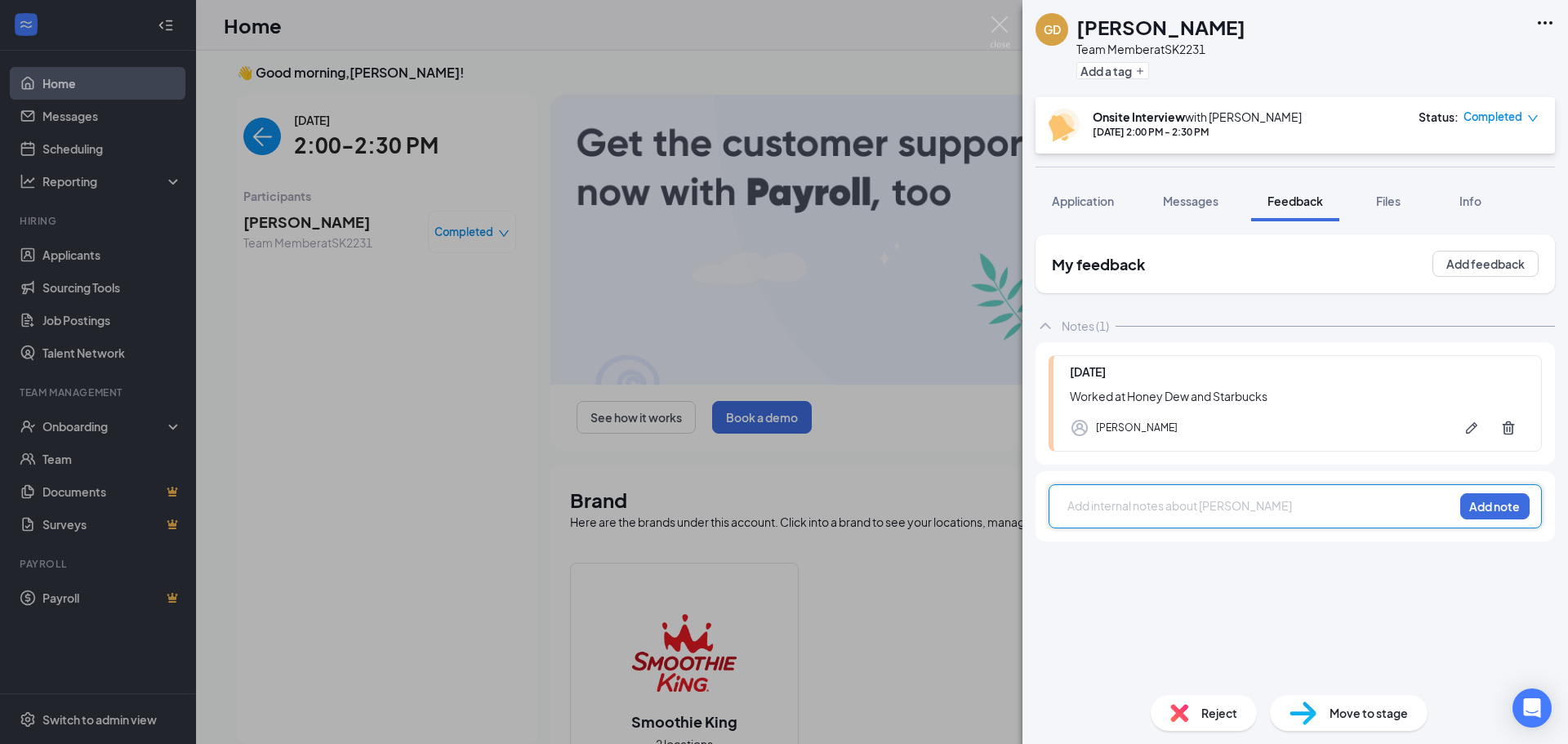
click at [1256, 510] on div at bounding box center [1260, 506] width 385 height 17
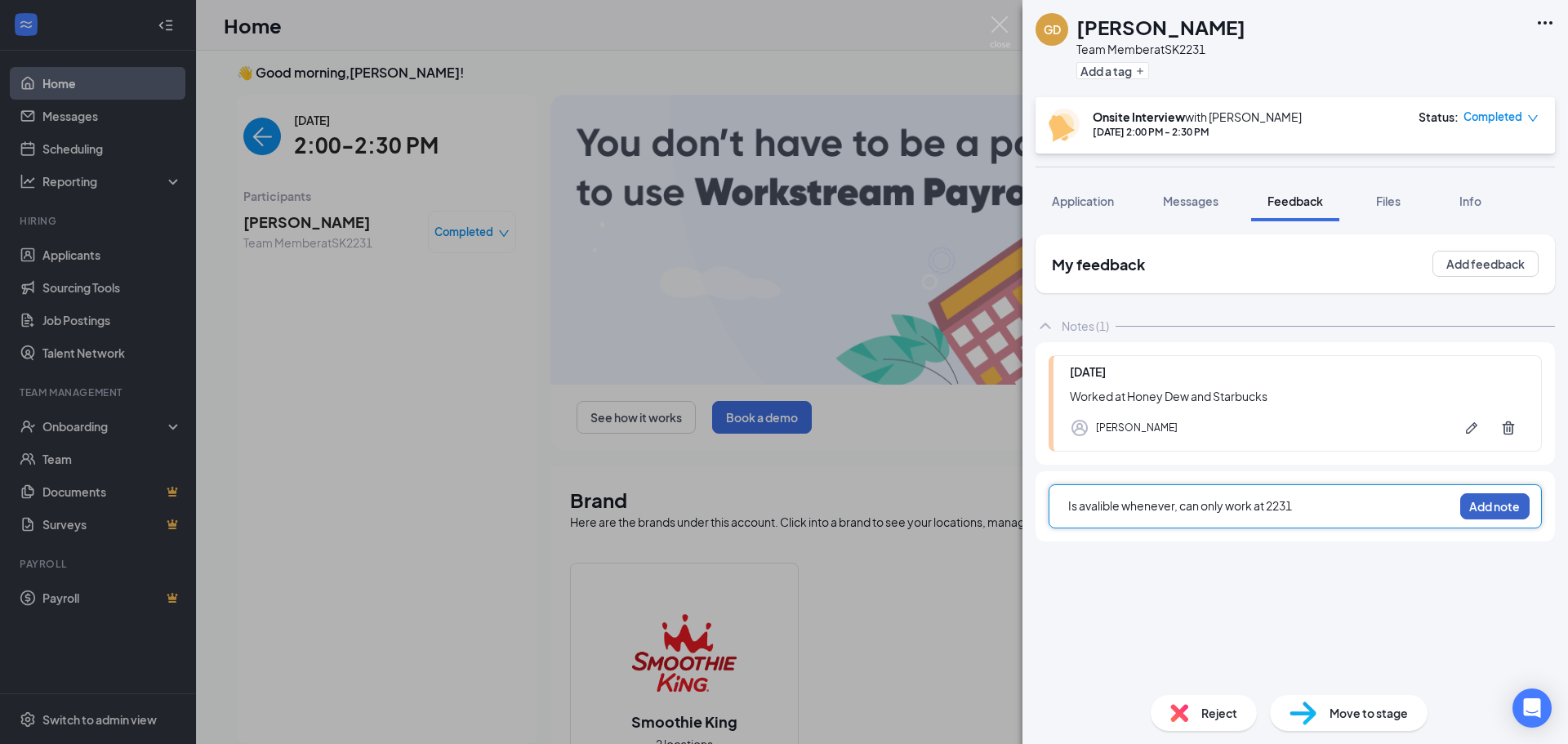
click at [1489, 500] on button "Add note" at bounding box center [1495, 507] width 69 height 26
